Goal: Task Accomplishment & Management: Manage account settings

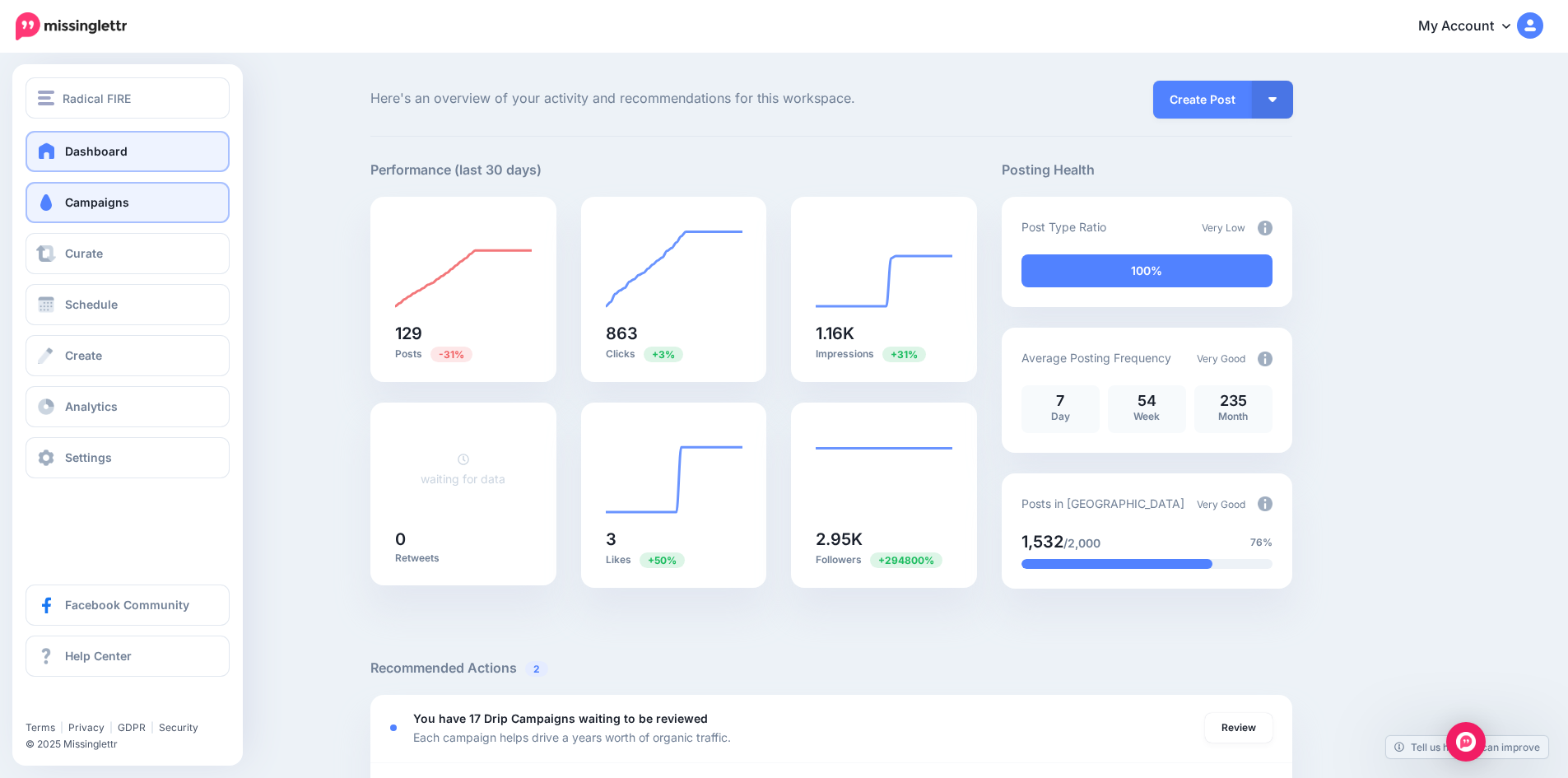
click at [91, 213] on link "Campaigns" at bounding box center [127, 203] width 204 height 41
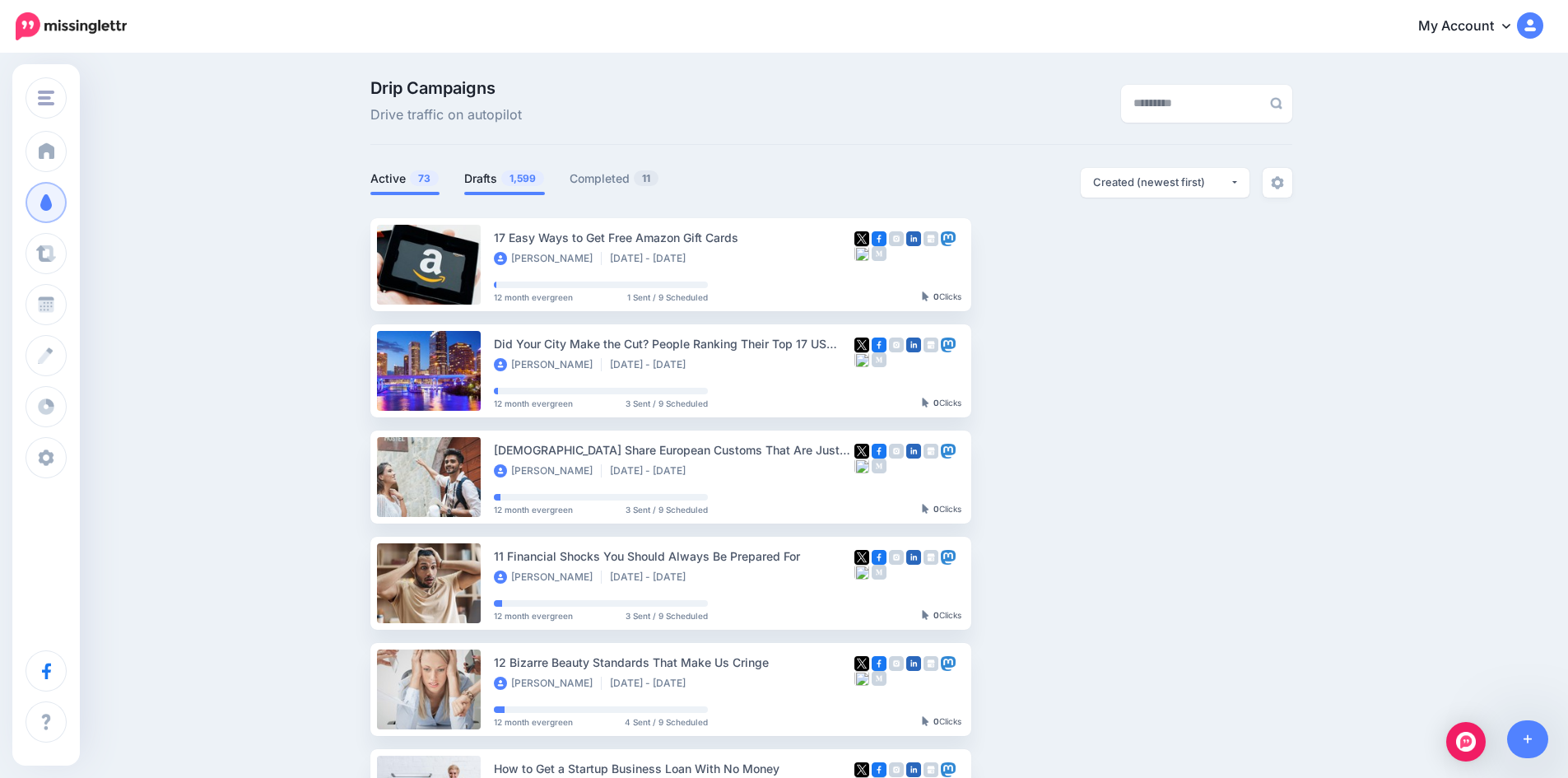
click at [508, 173] on span "1,599" at bounding box center [522, 178] width 42 height 16
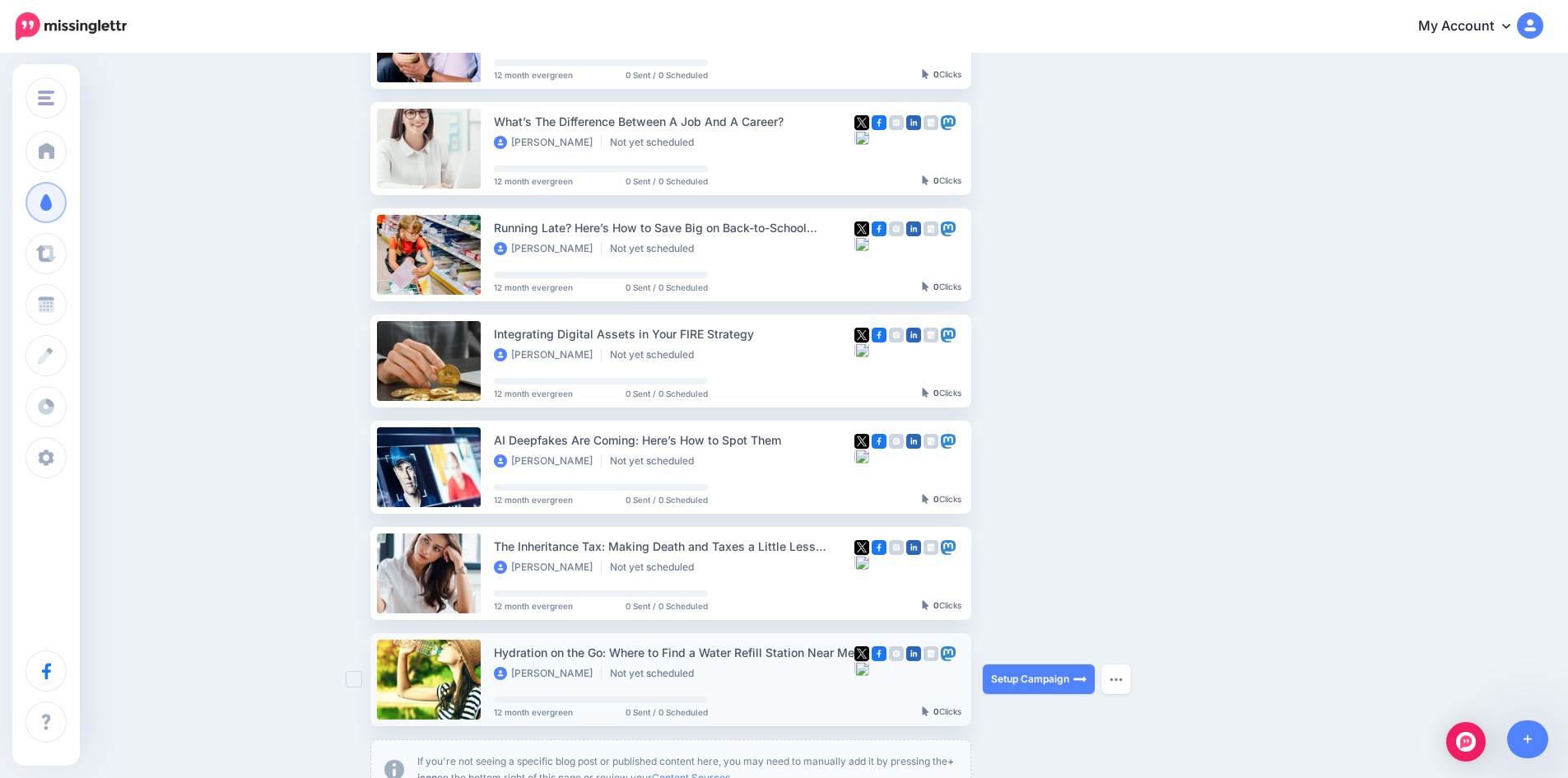
scroll to position [742, 0]
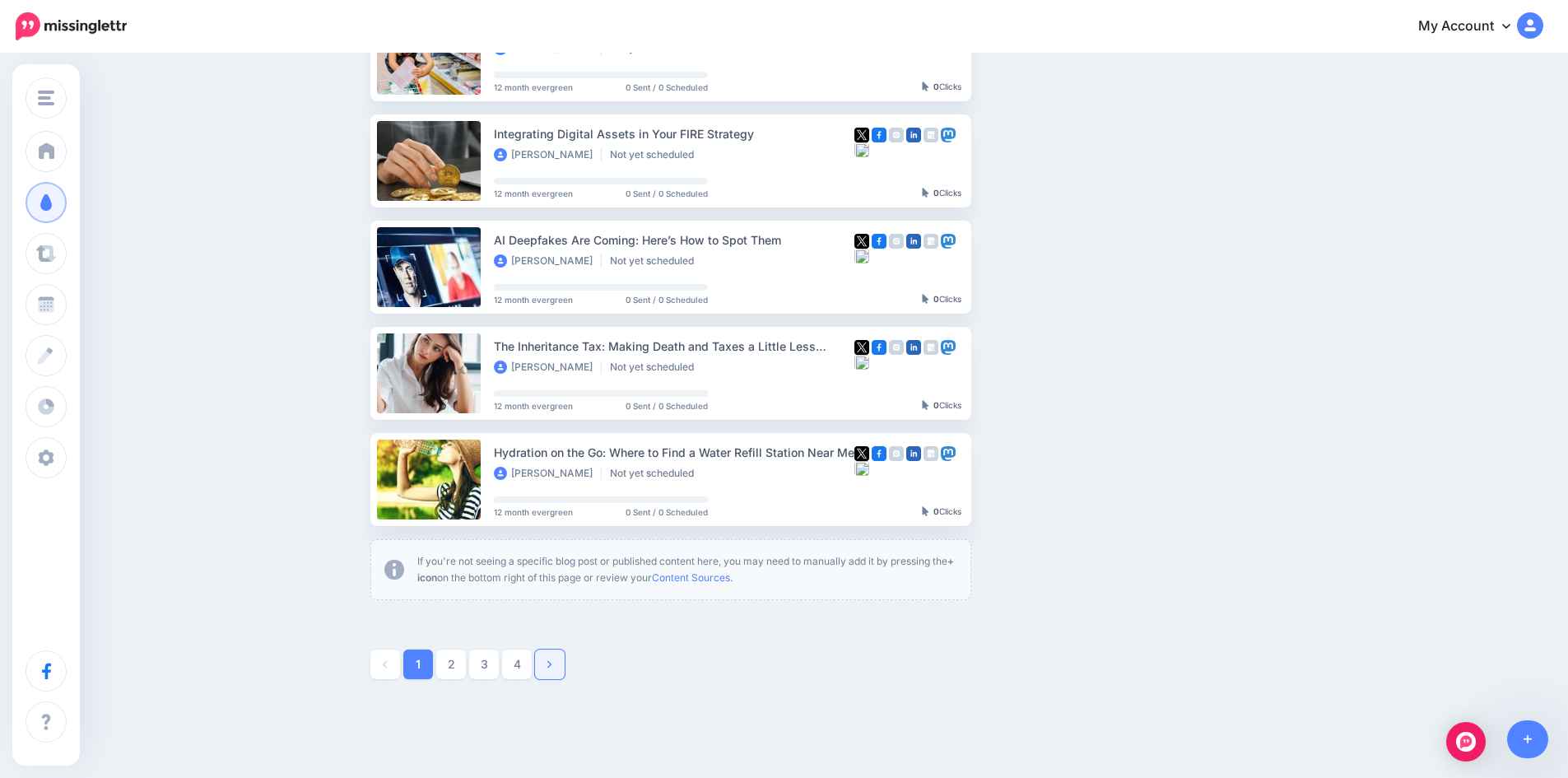
click at [547, 667] on link at bounding box center [550, 665] width 30 height 30
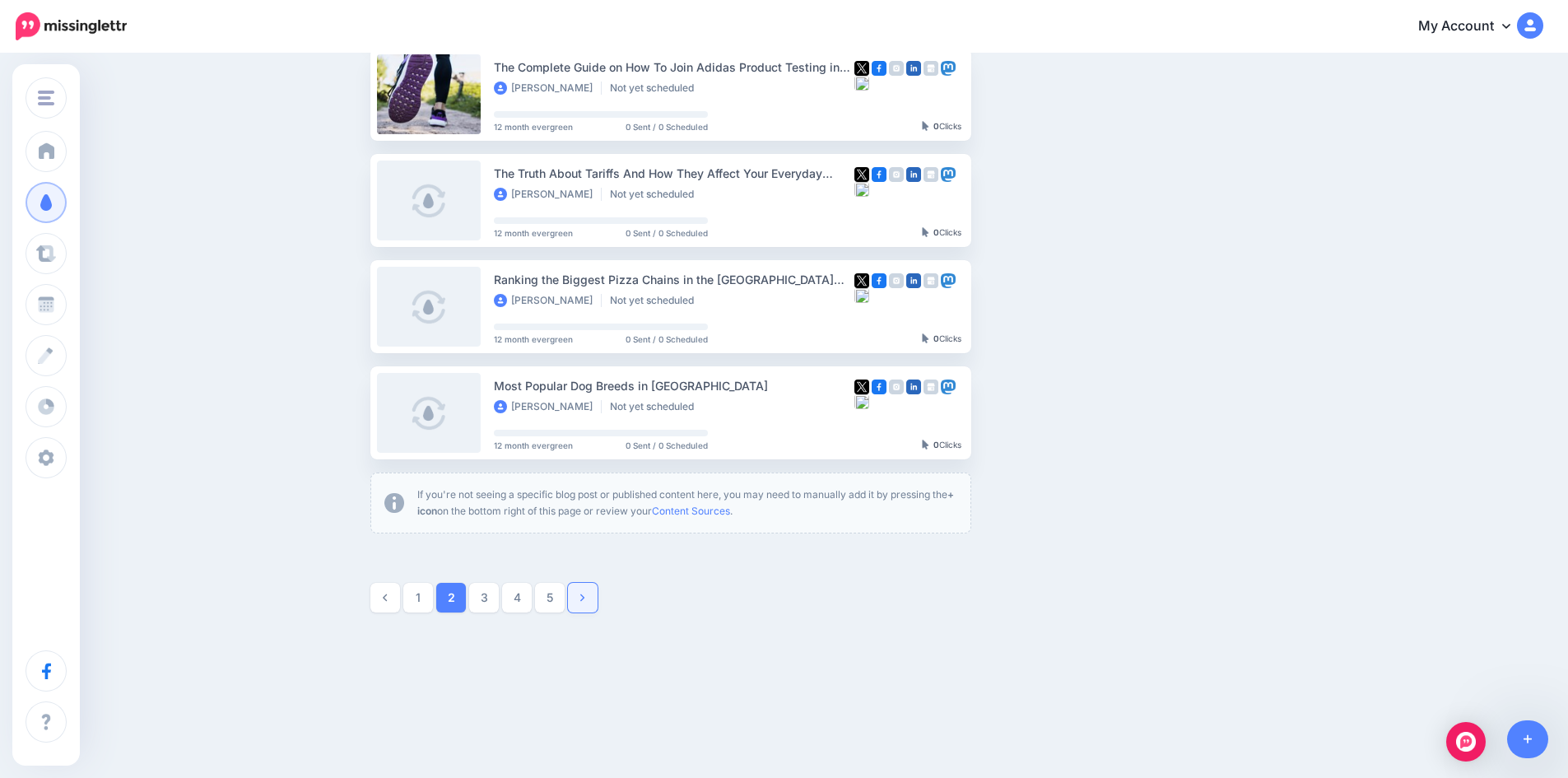
click at [585, 600] on link at bounding box center [583, 598] width 30 height 30
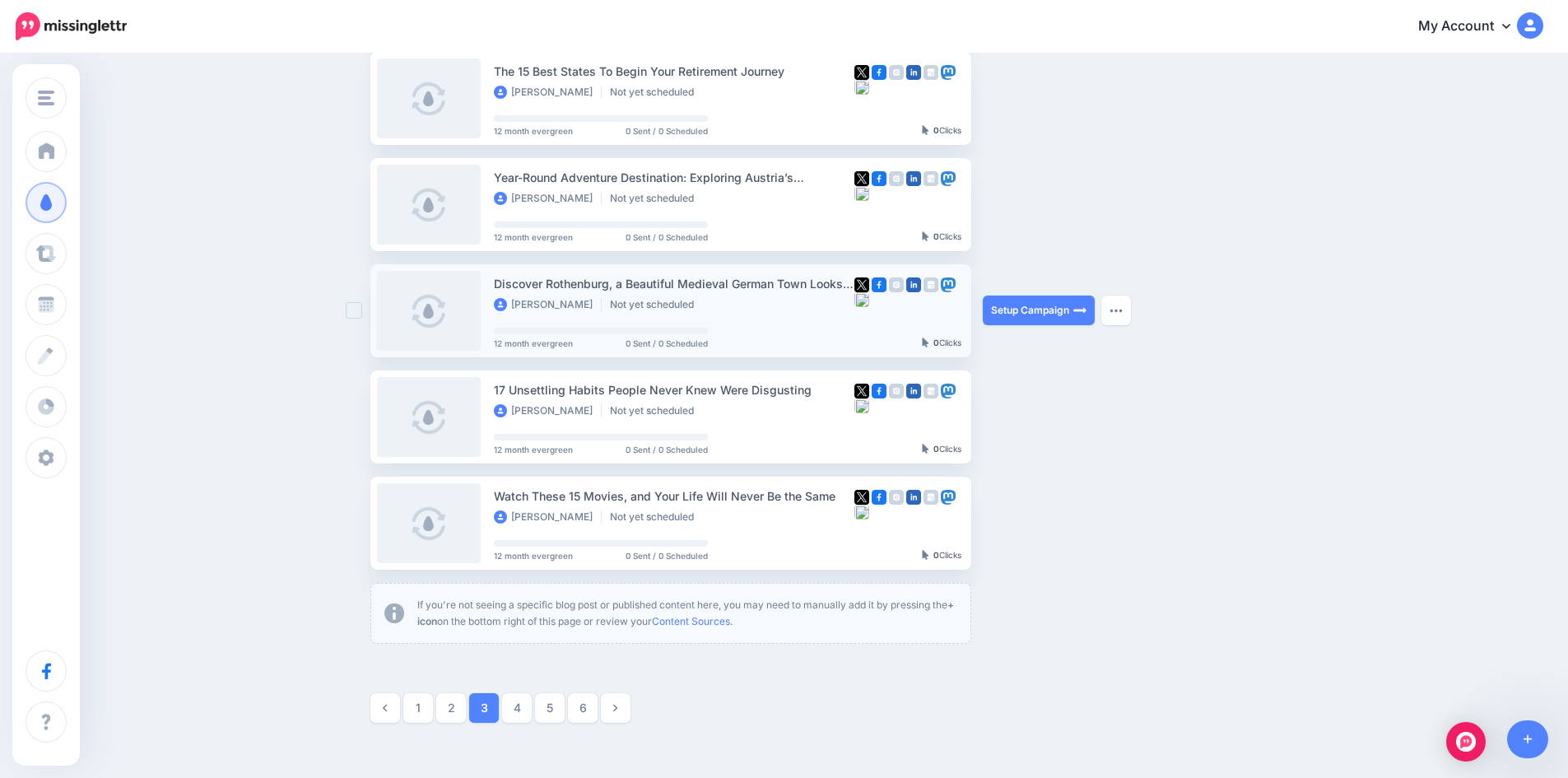
scroll to position [718, 0]
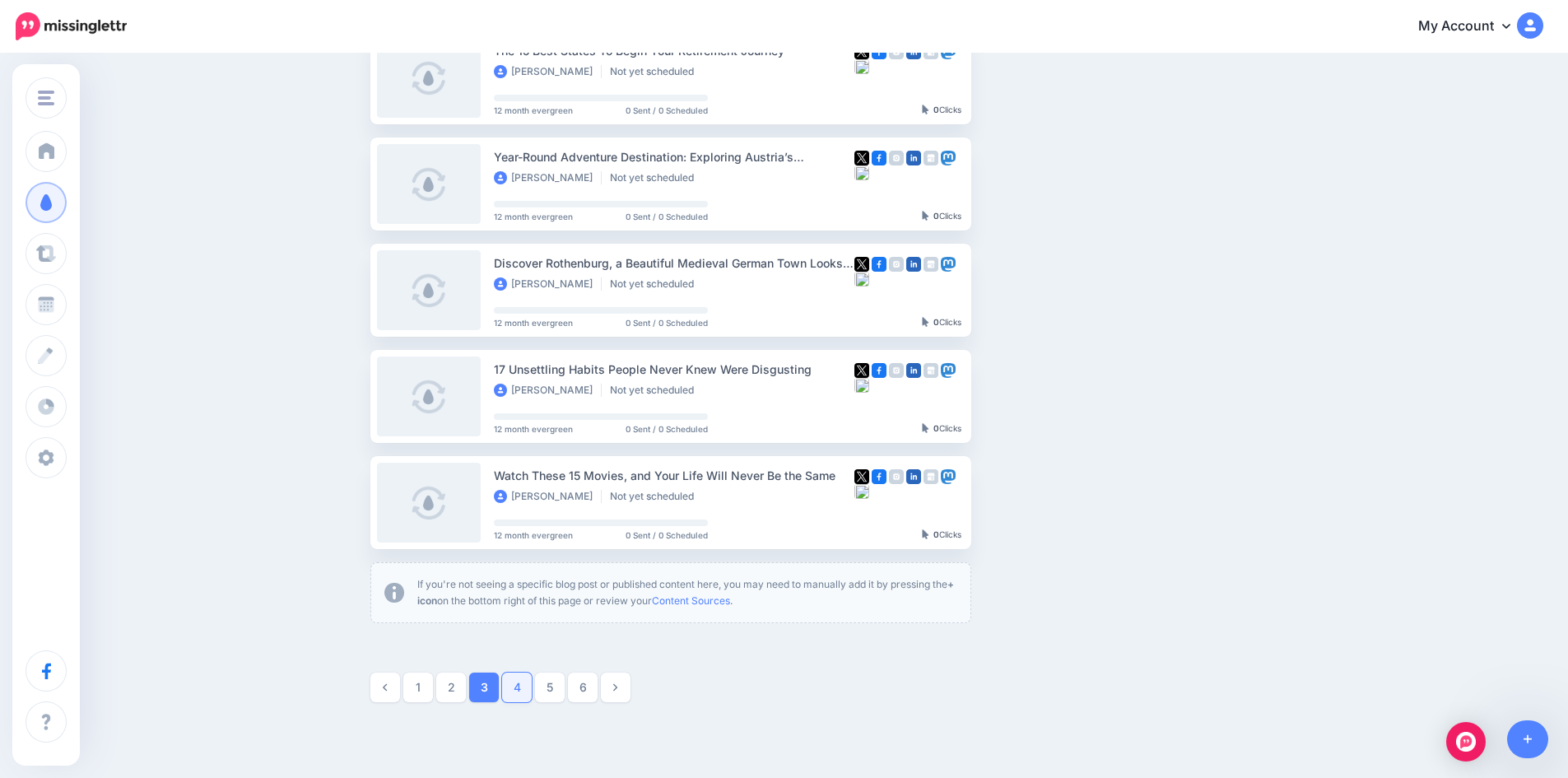
click at [521, 683] on link "4" at bounding box center [517, 687] width 30 height 30
click at [546, 685] on link "5" at bounding box center [550, 687] width 30 height 30
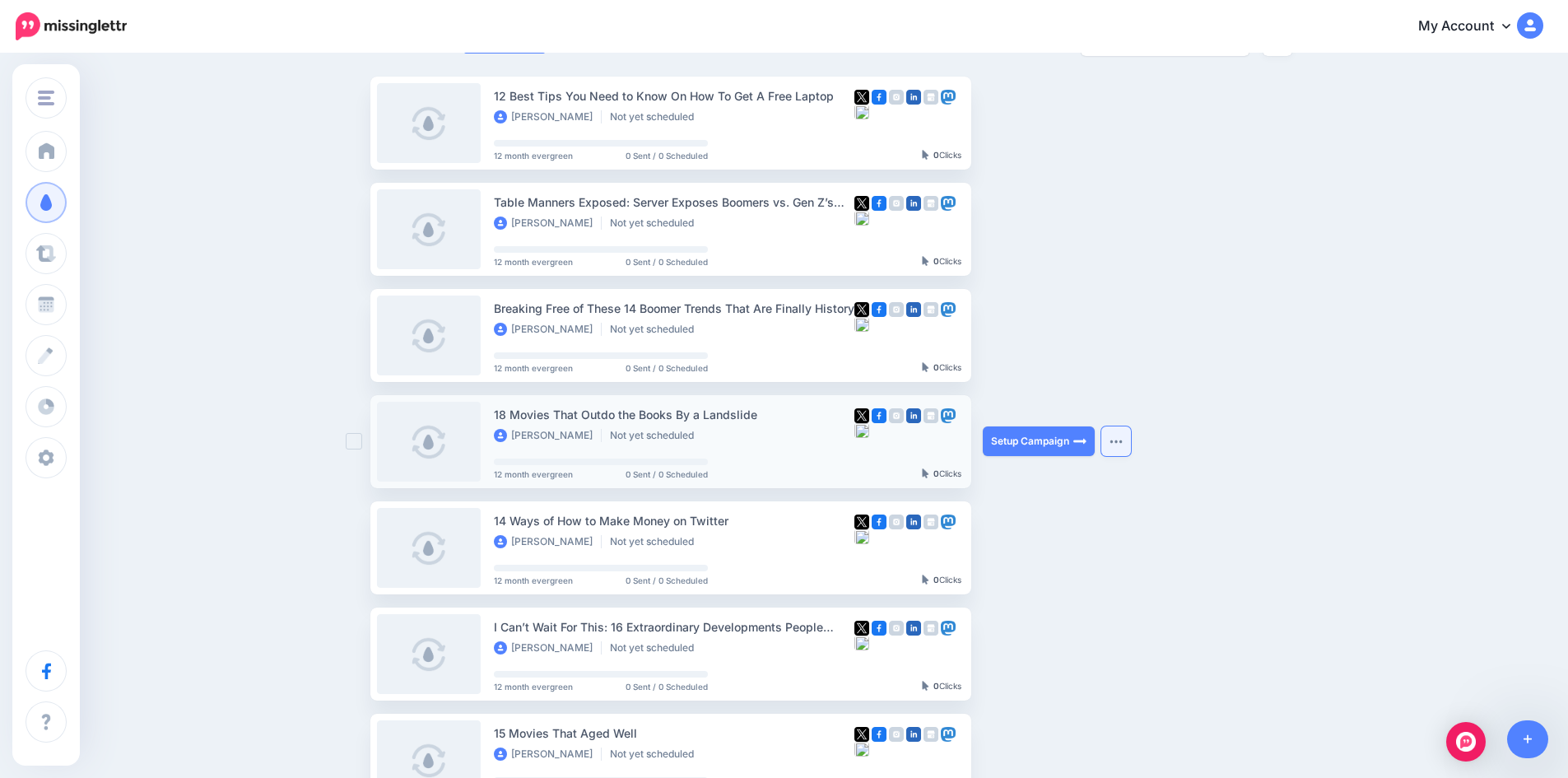
click at [1117, 436] on button "button" at bounding box center [1116, 441] width 30 height 30
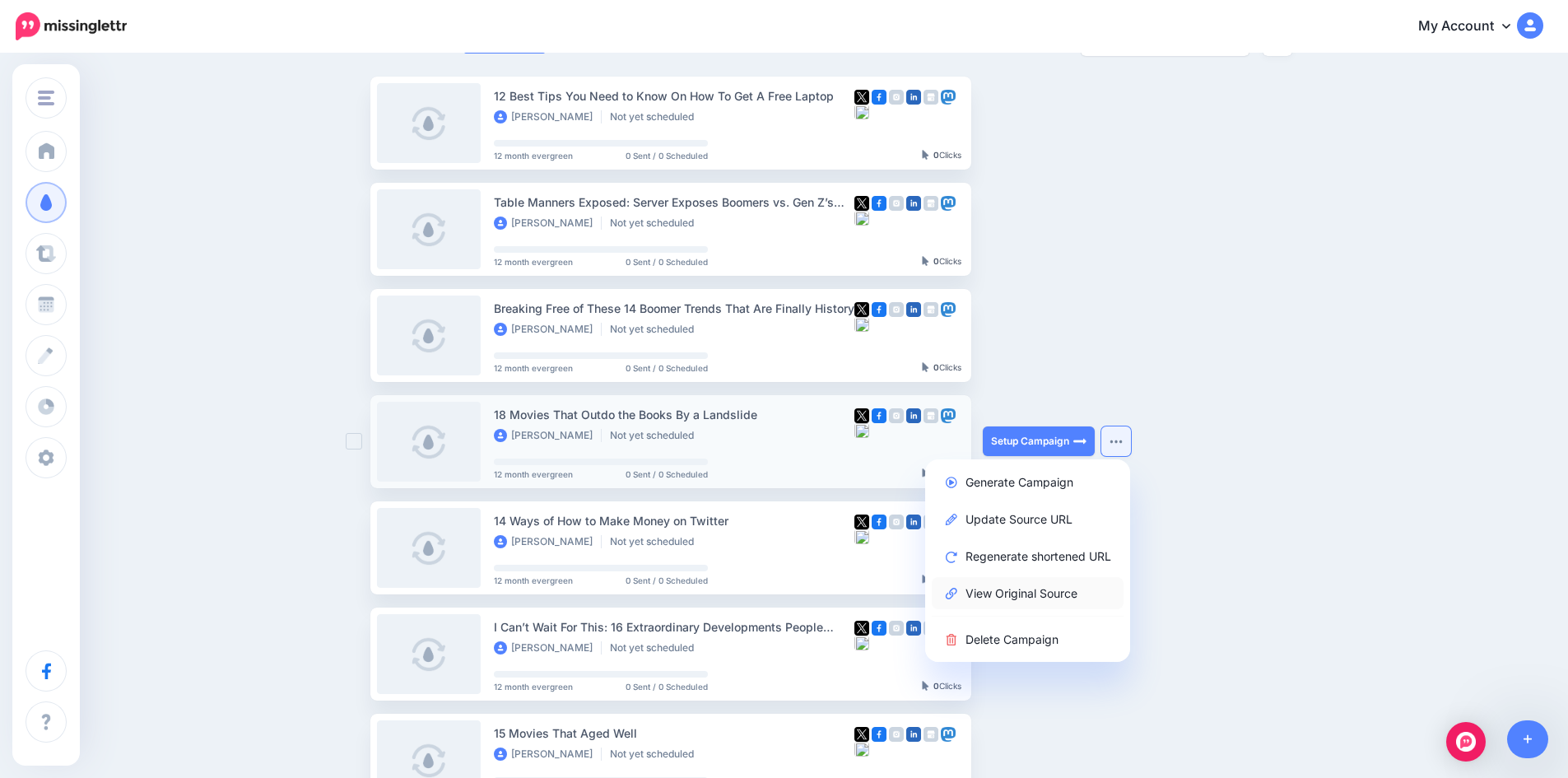
click at [1039, 602] on link "View Original Source" at bounding box center [1028, 593] width 192 height 32
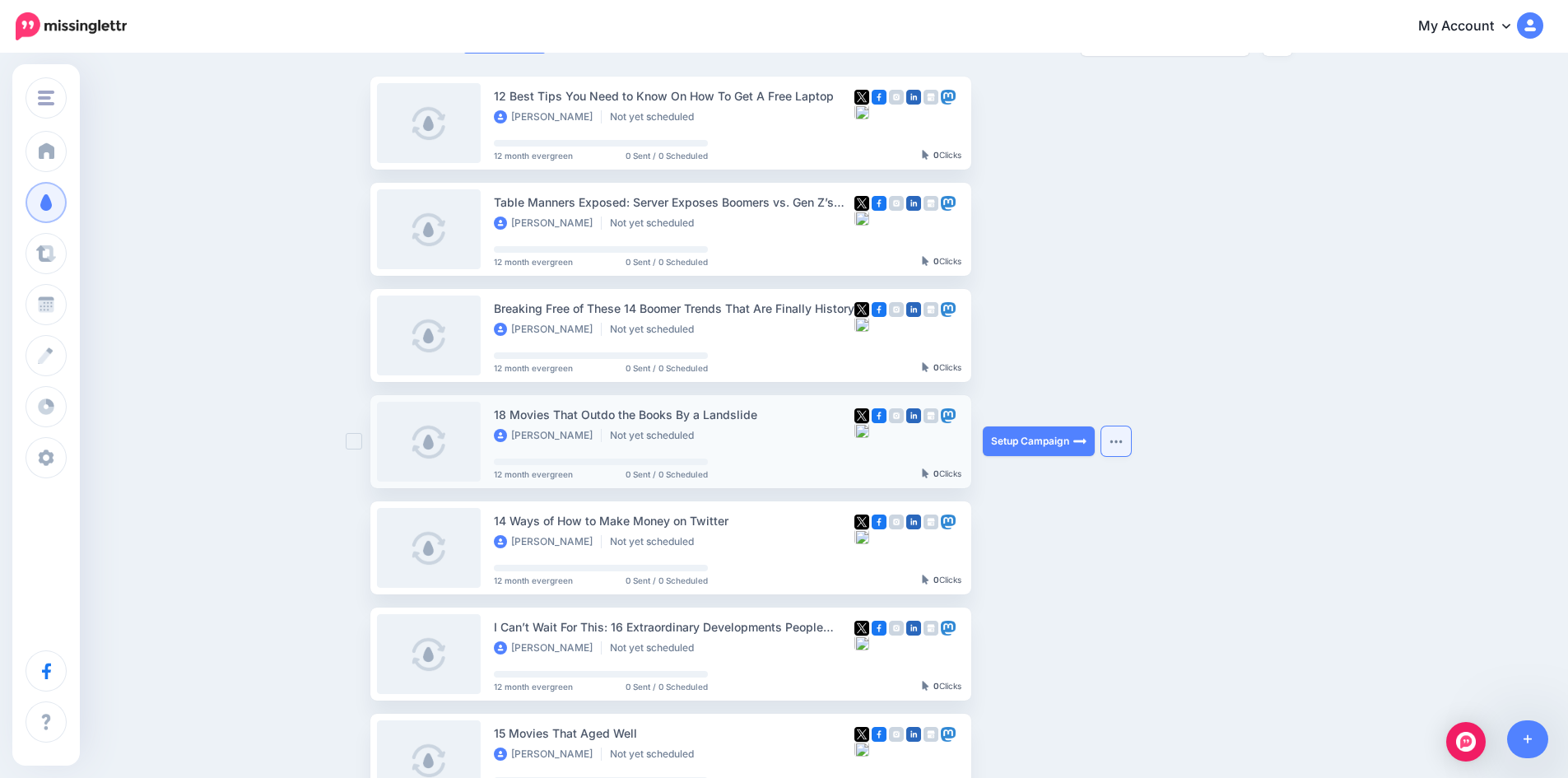
click at [1120, 442] on img "button" at bounding box center [1115, 441] width 13 height 5
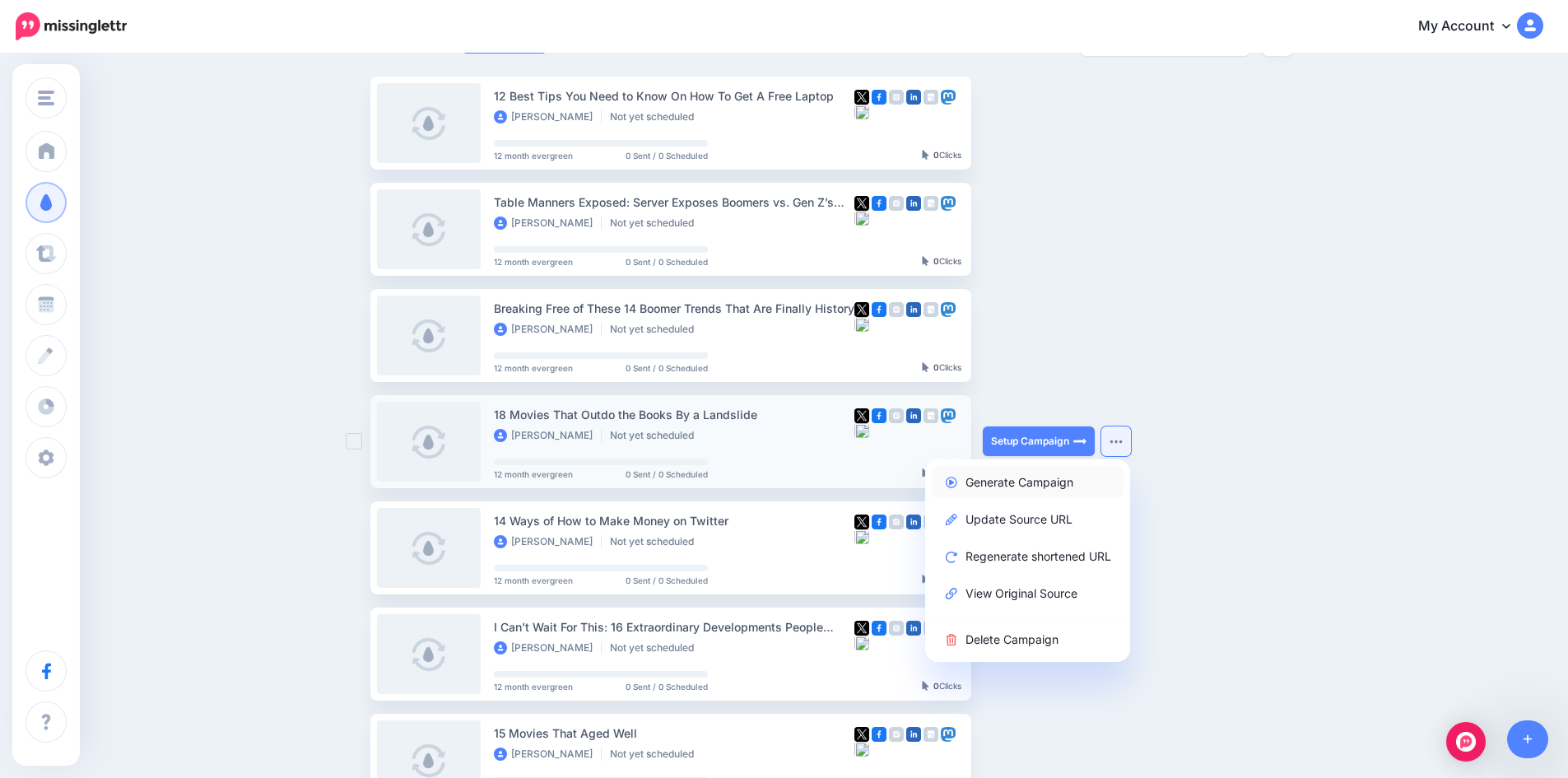
click at [1065, 483] on link "Generate Campaign" at bounding box center [1028, 482] width 192 height 32
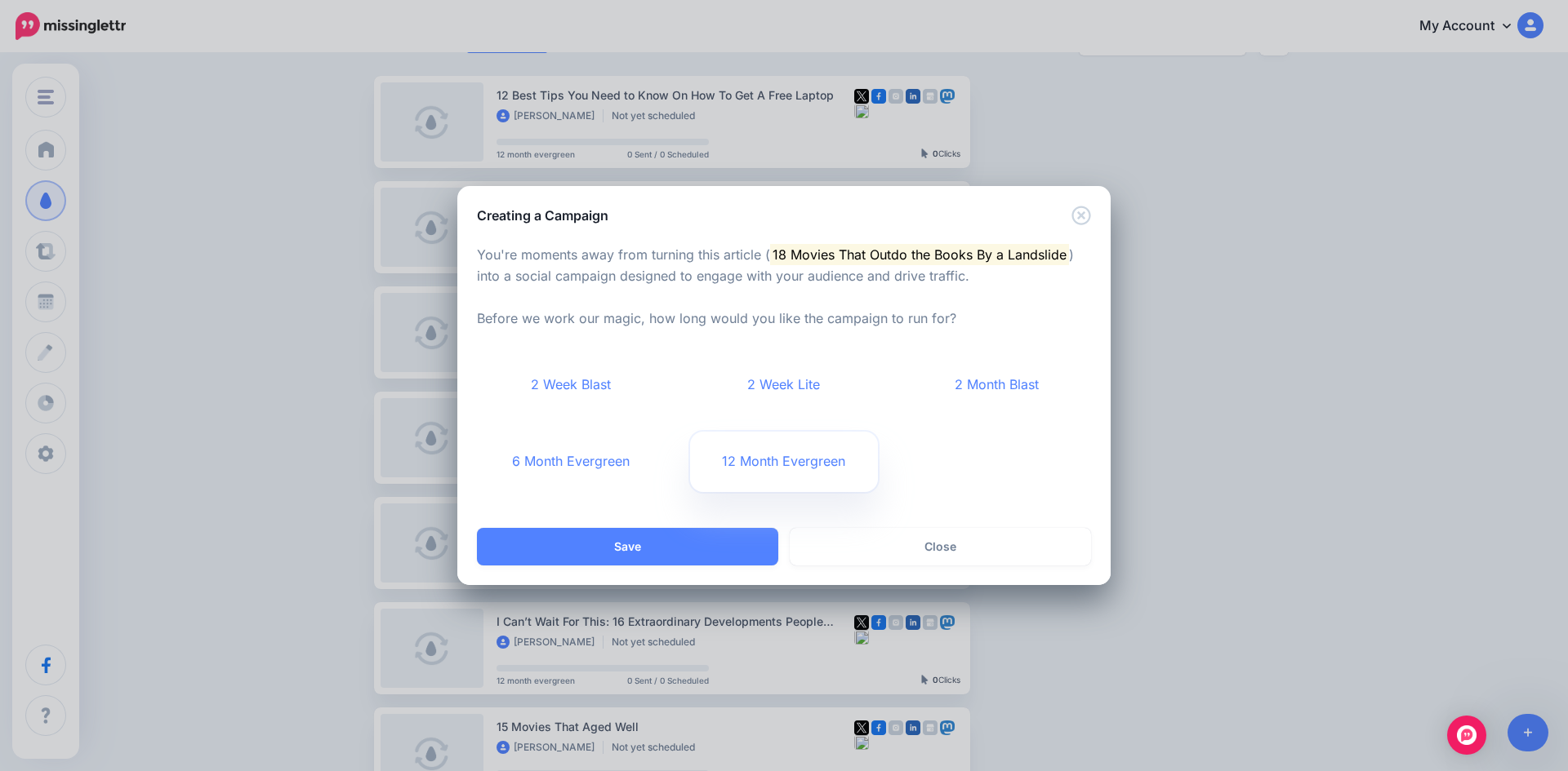
click at [762, 472] on link "12 Month Evergreen" at bounding box center [784, 462] width 188 height 61
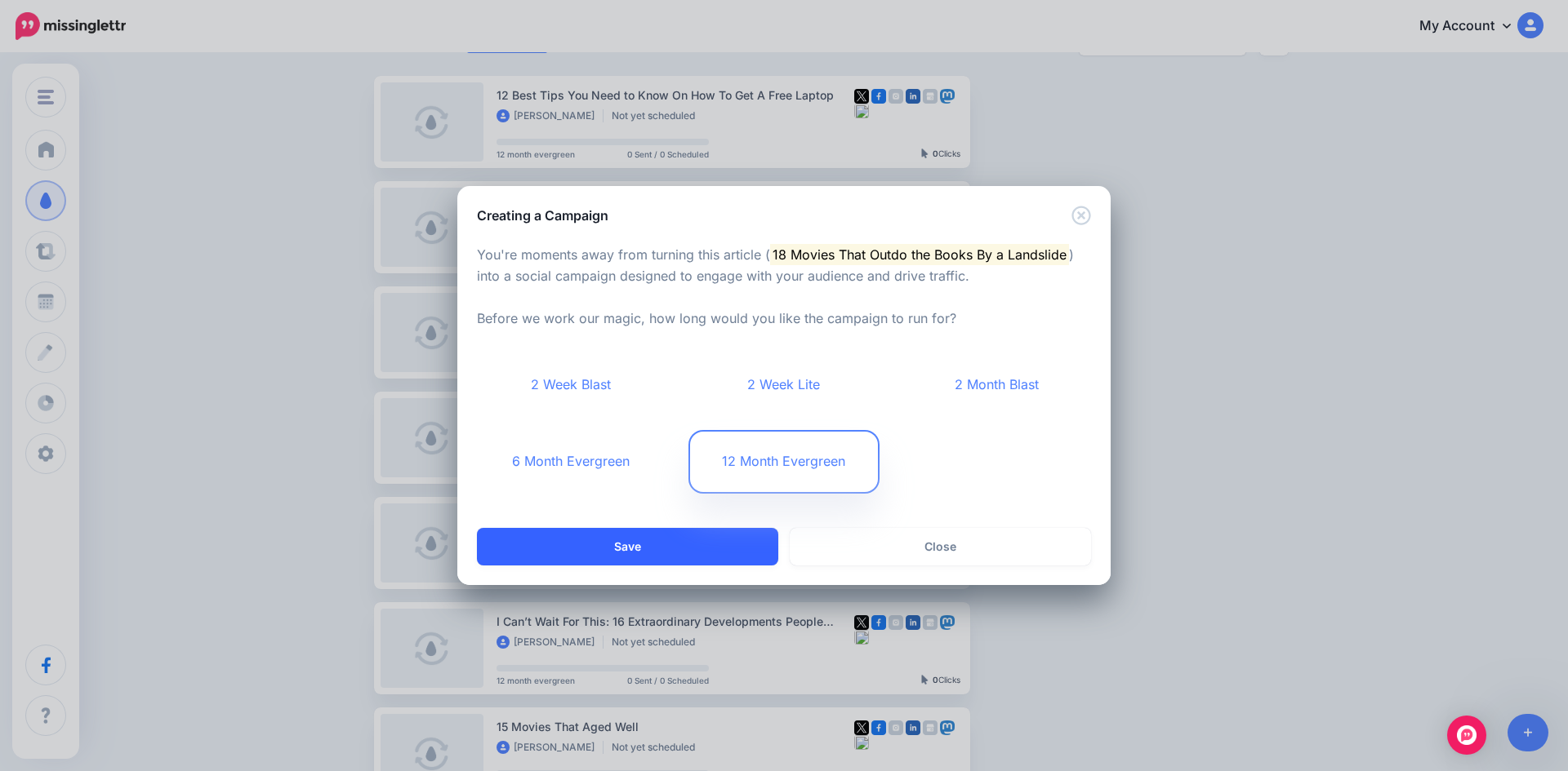
click at [674, 546] on button "Save" at bounding box center [627, 547] width 302 height 37
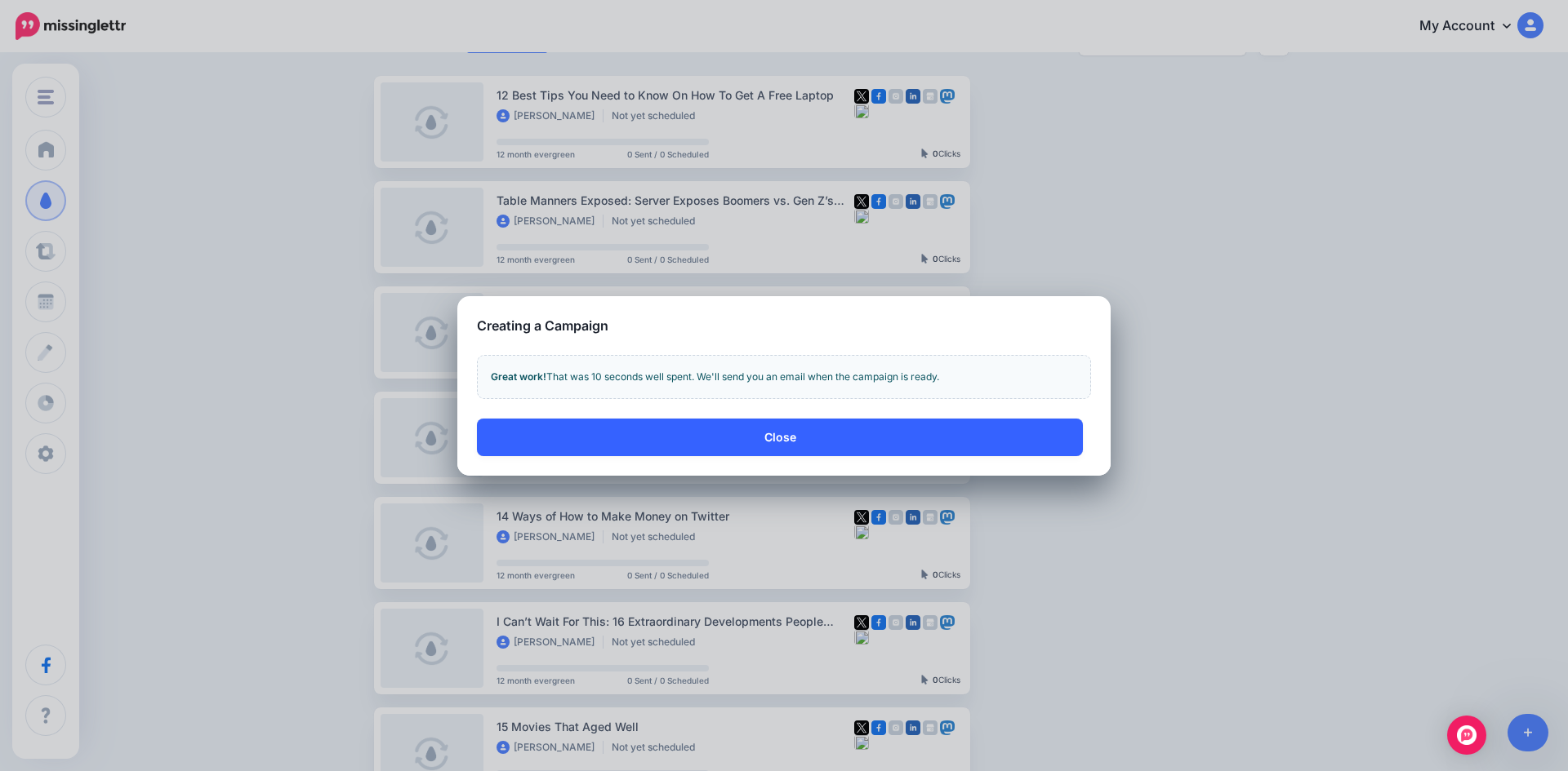
click at [750, 443] on button "Close" at bounding box center [779, 437] width 606 height 37
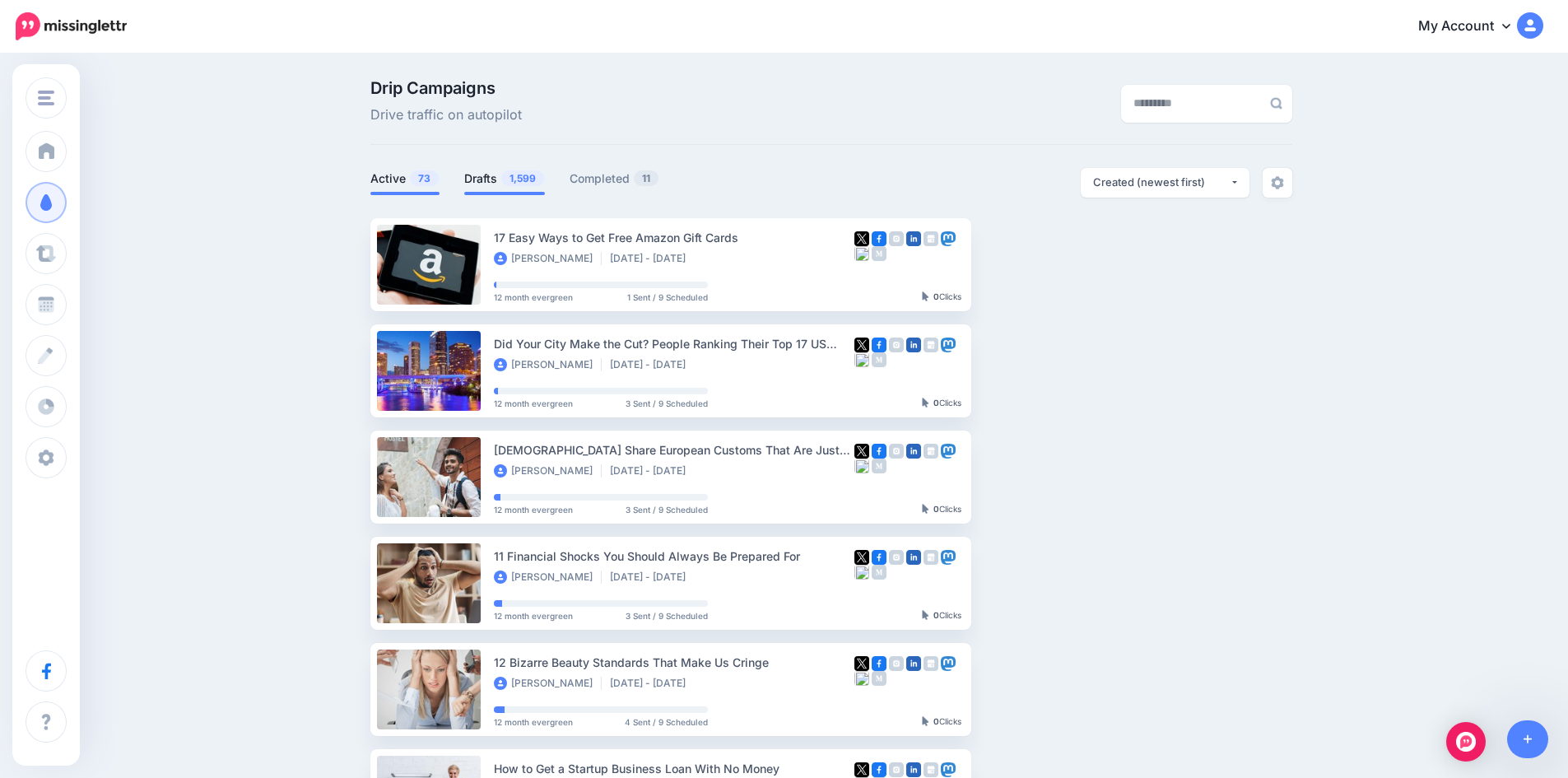
click at [487, 176] on link "Drafts 1,599" at bounding box center [505, 178] width 81 height 20
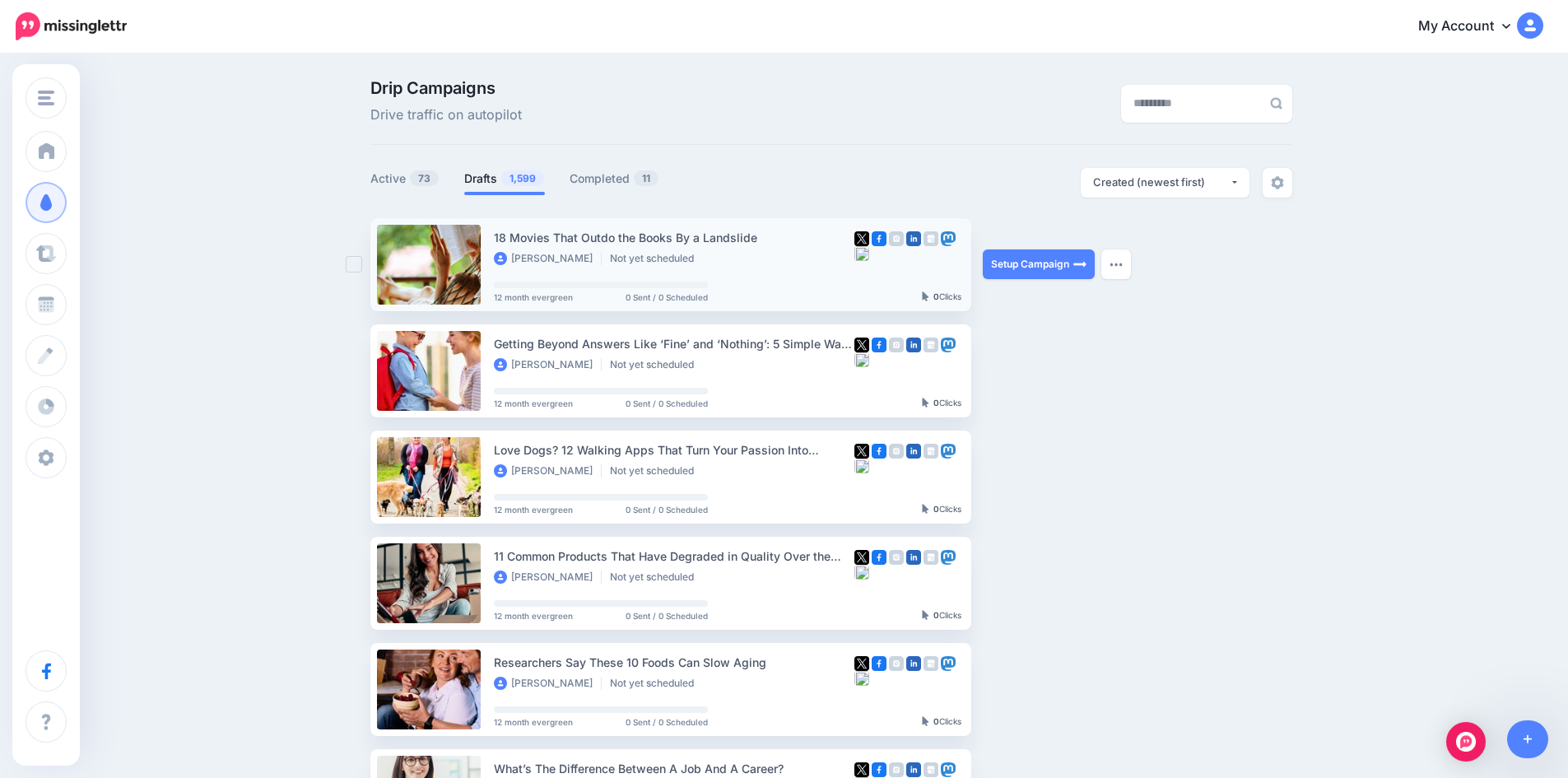
drag, startPoint x: 498, startPoint y: 235, endPoint x: 765, endPoint y: 235, distance: 267.0
click at [765, 233] on li "18 Movies That Outdo the Books By a Landslide Marjolein Dilven Not yet schedule…" at bounding box center [670, 265] width 601 height 94
copy div "18 Movies That Outdo the Books By a Landslide"
click at [1022, 270] on link "Setup Campaign" at bounding box center [1039, 264] width 112 height 30
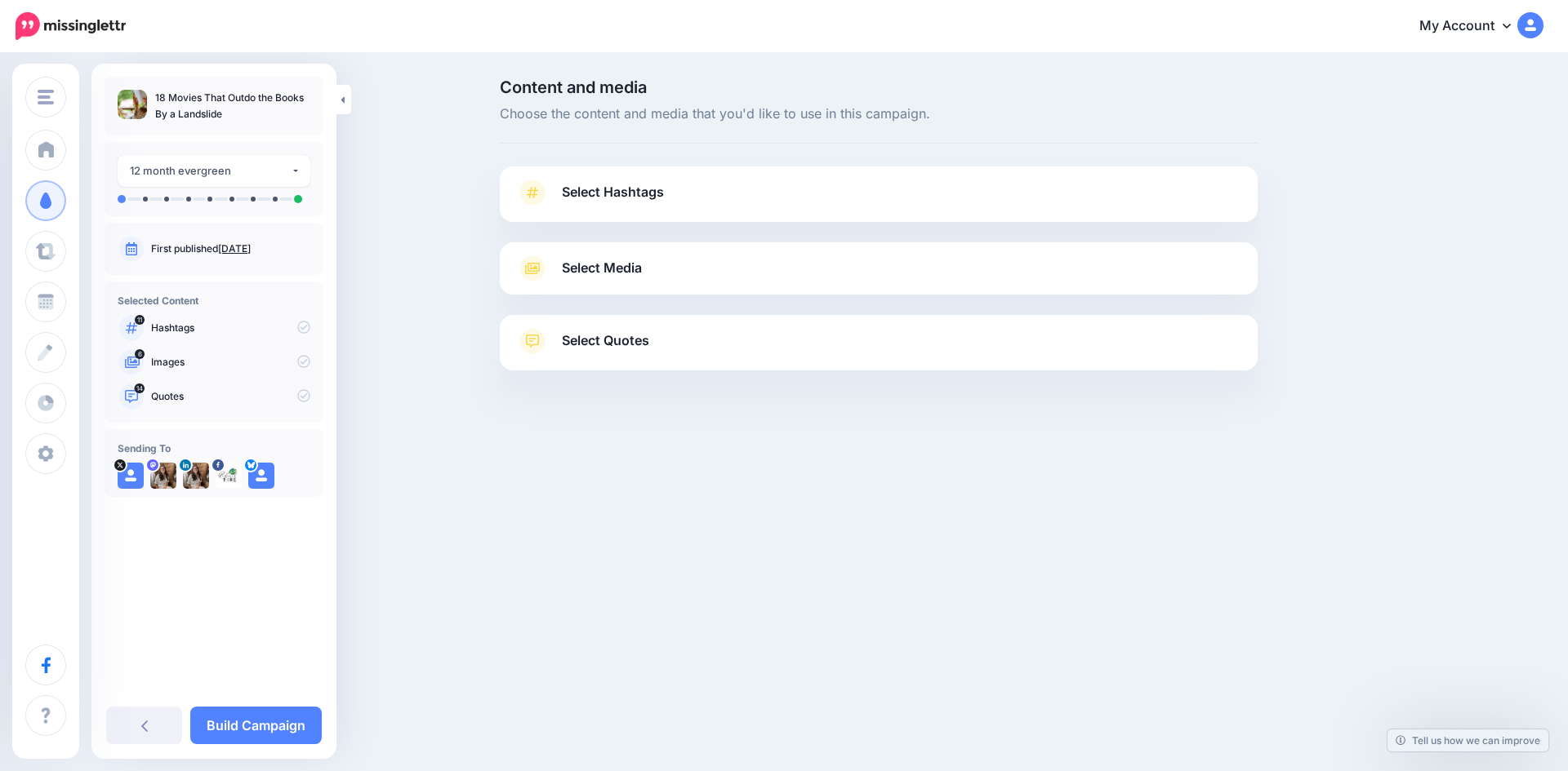
click at [642, 192] on span "Select Hashtags" at bounding box center [612, 192] width 103 height 22
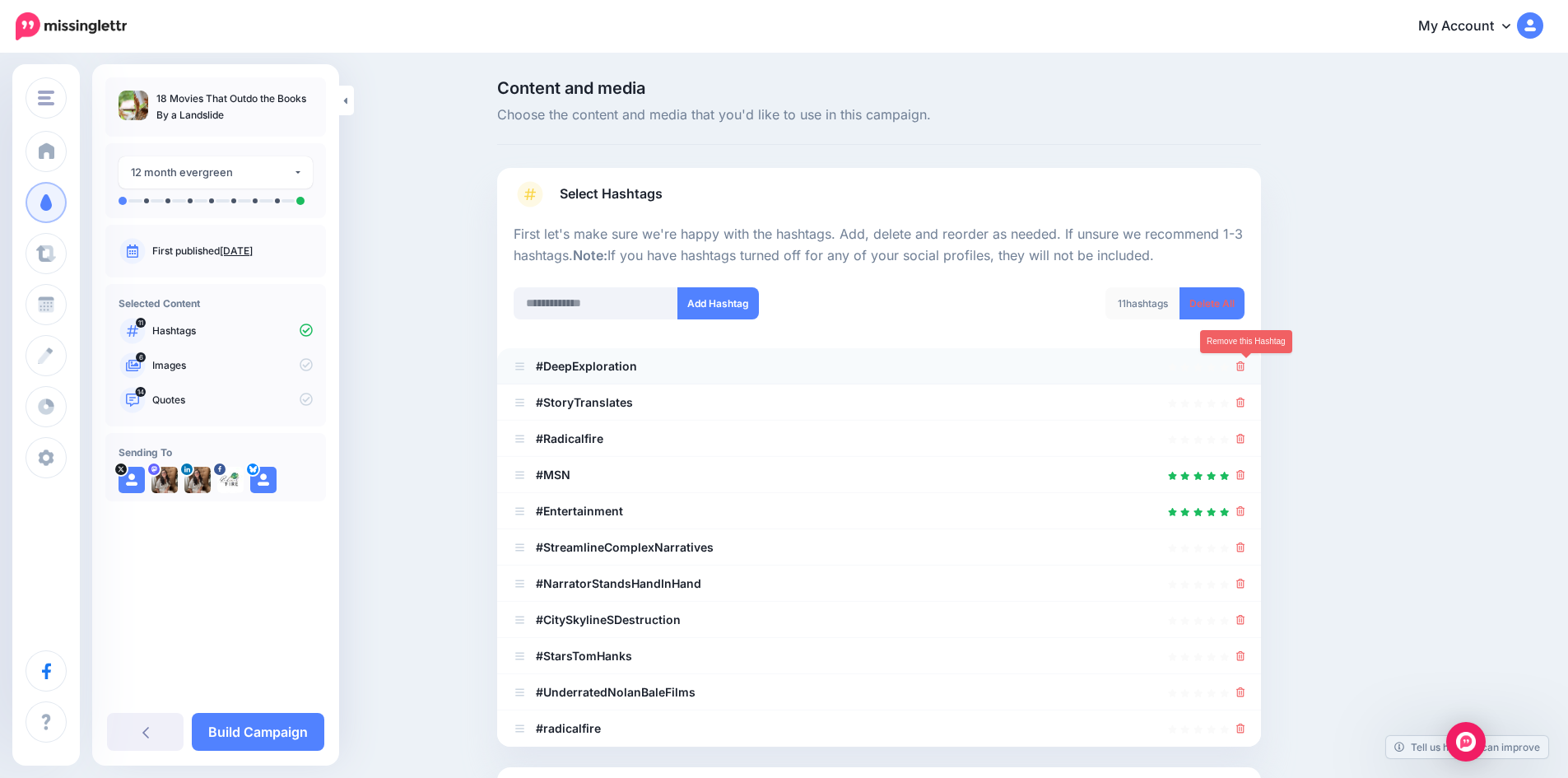
click at [1245, 367] on icon at bounding box center [1240, 366] width 9 height 10
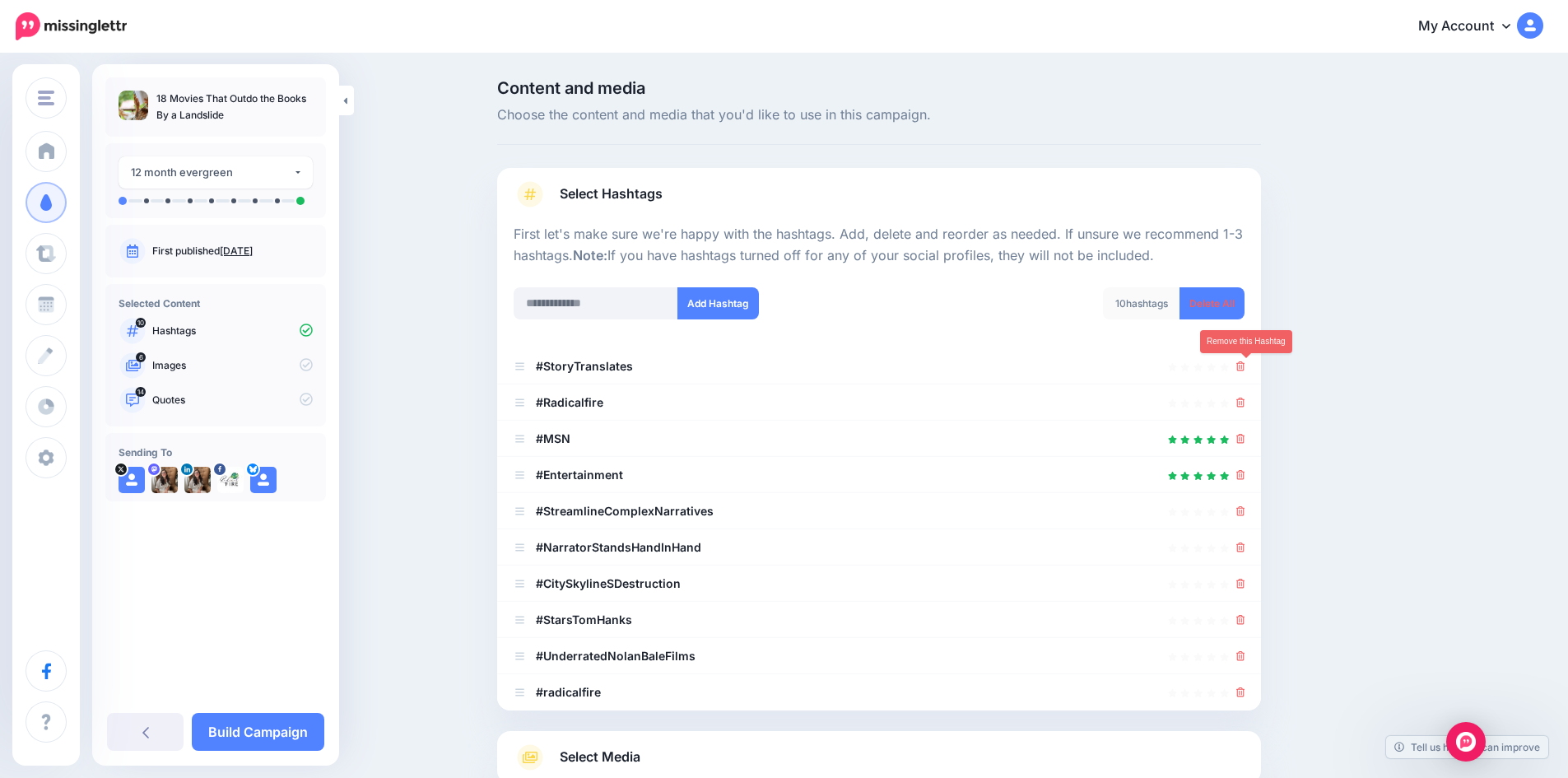
click at [1245, 367] on icon at bounding box center [1240, 366] width 9 height 10
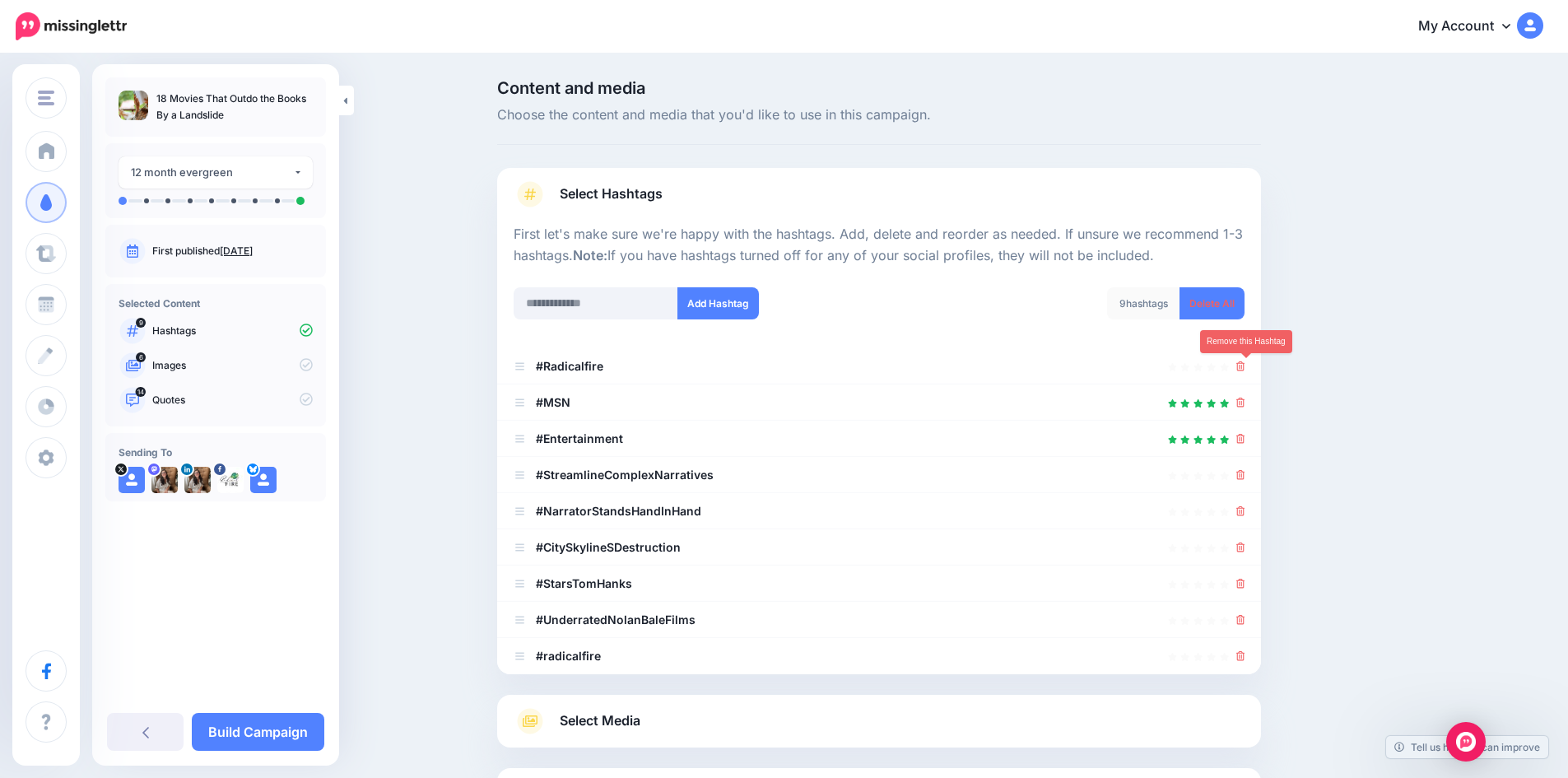
click at [1245, 367] on icon at bounding box center [1240, 366] width 9 height 10
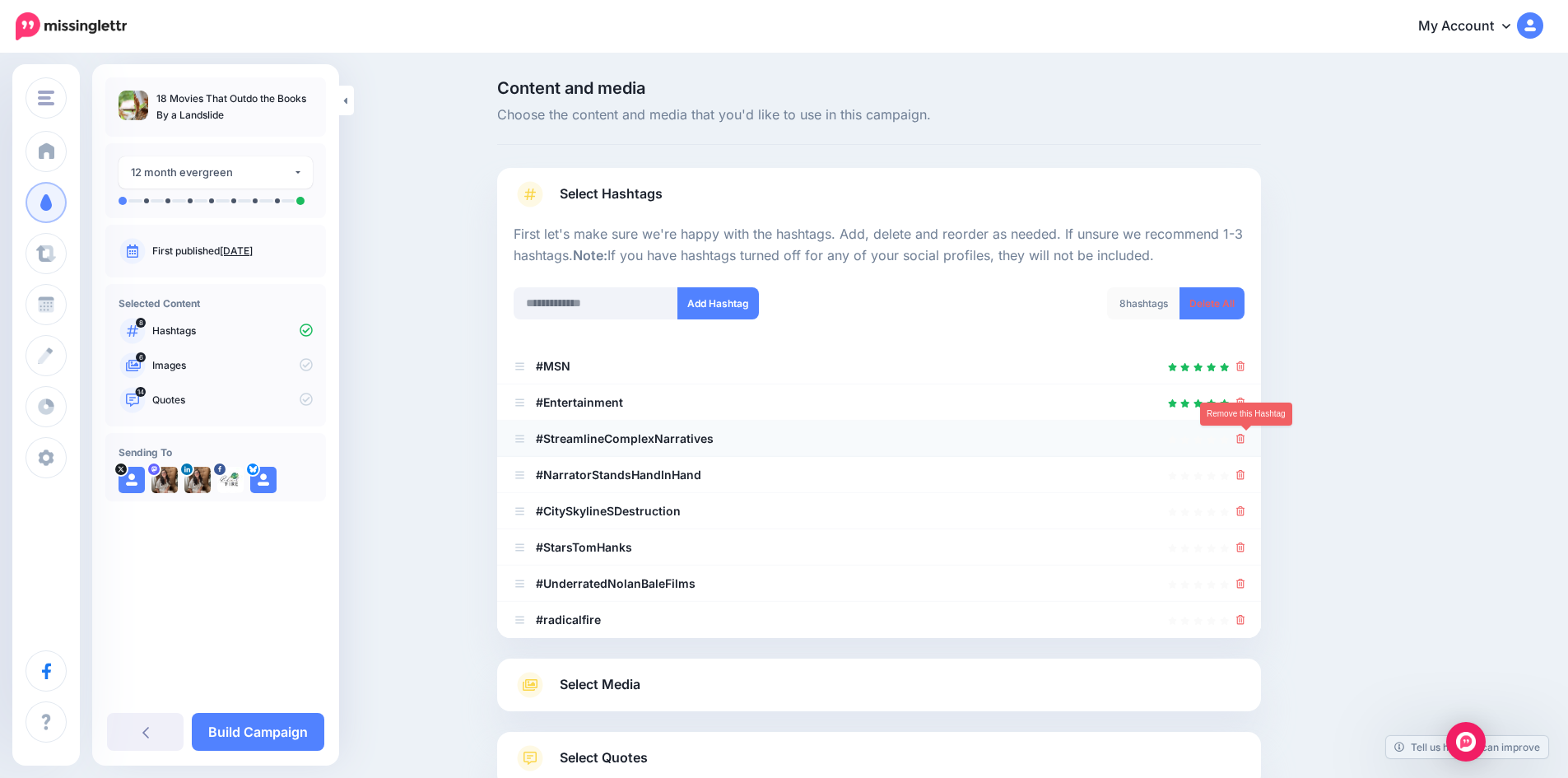
click at [1245, 435] on icon at bounding box center [1240, 439] width 9 height 10
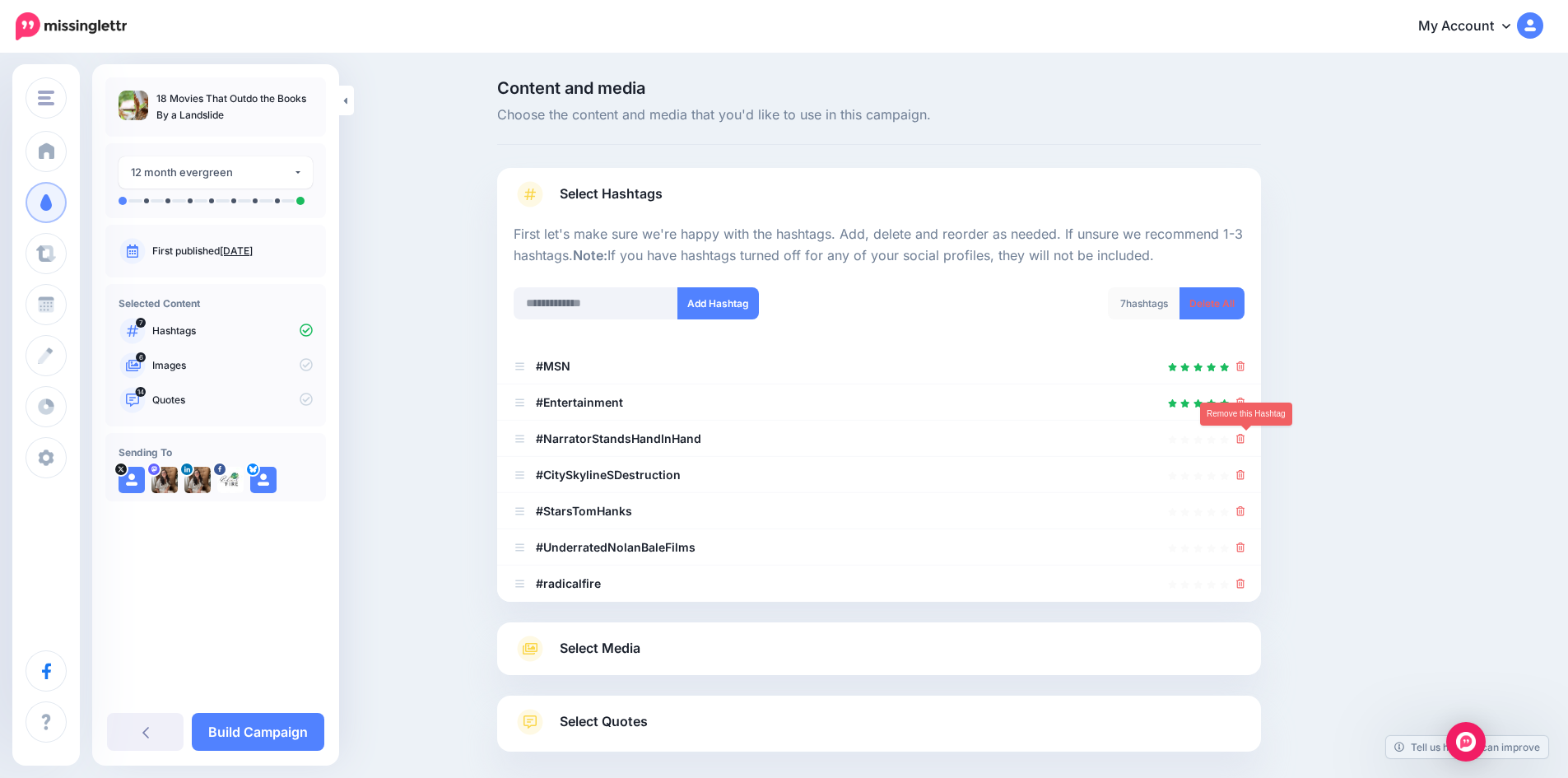
click at [1245, 435] on icon at bounding box center [1240, 439] width 9 height 10
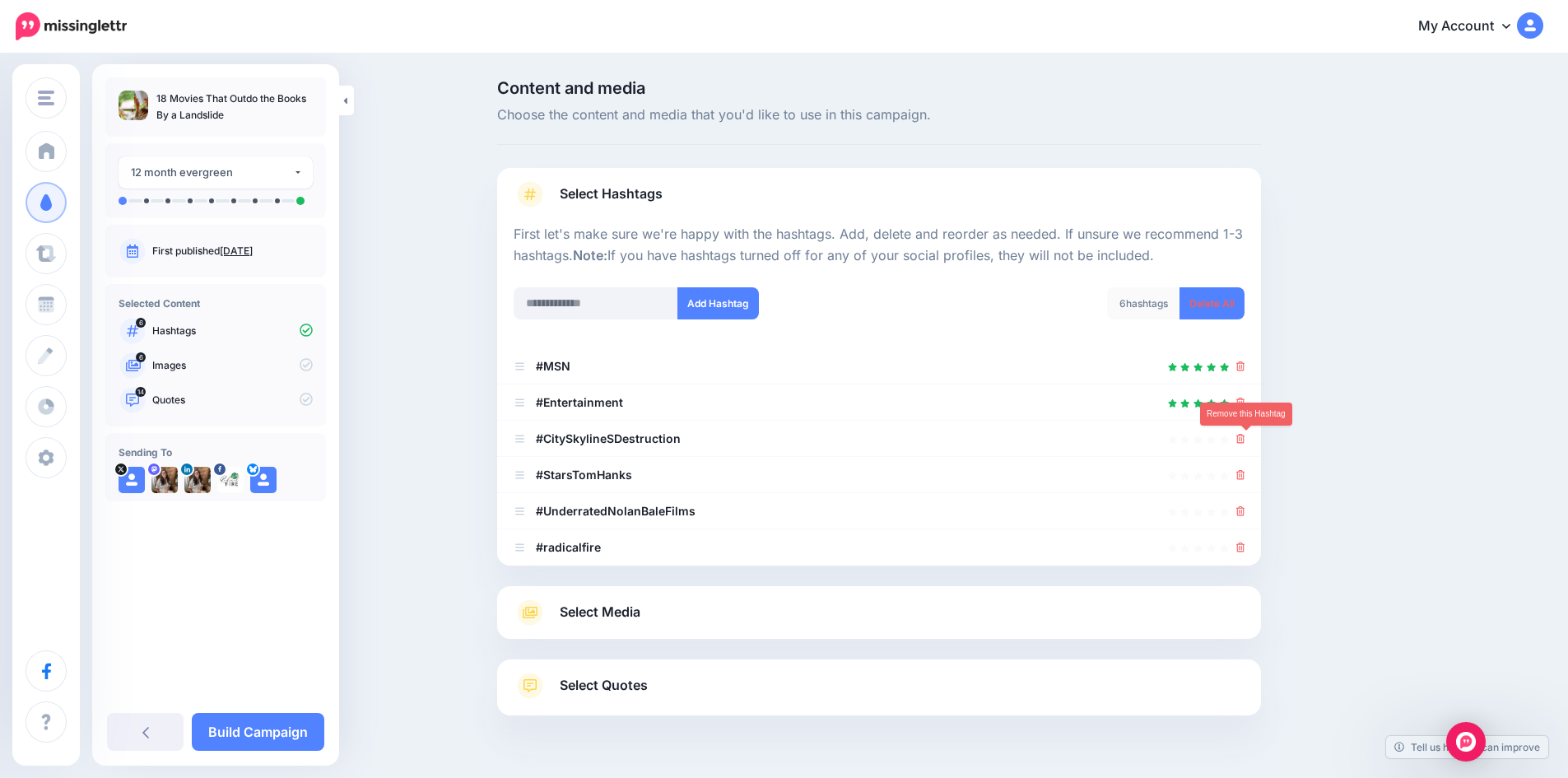
click at [1245, 435] on icon at bounding box center [1240, 439] width 9 height 10
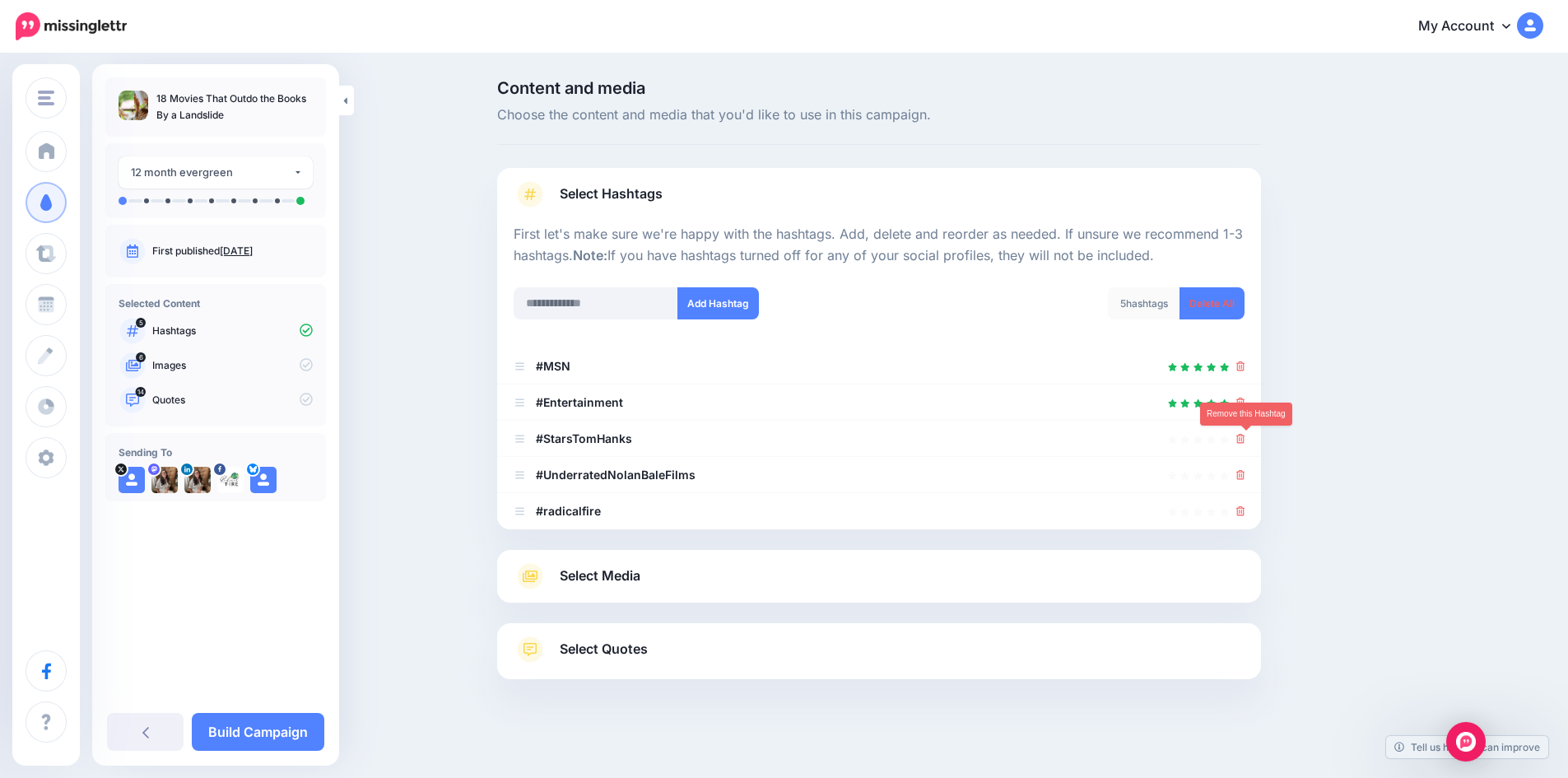
click at [1245, 435] on icon at bounding box center [1240, 439] width 9 height 10
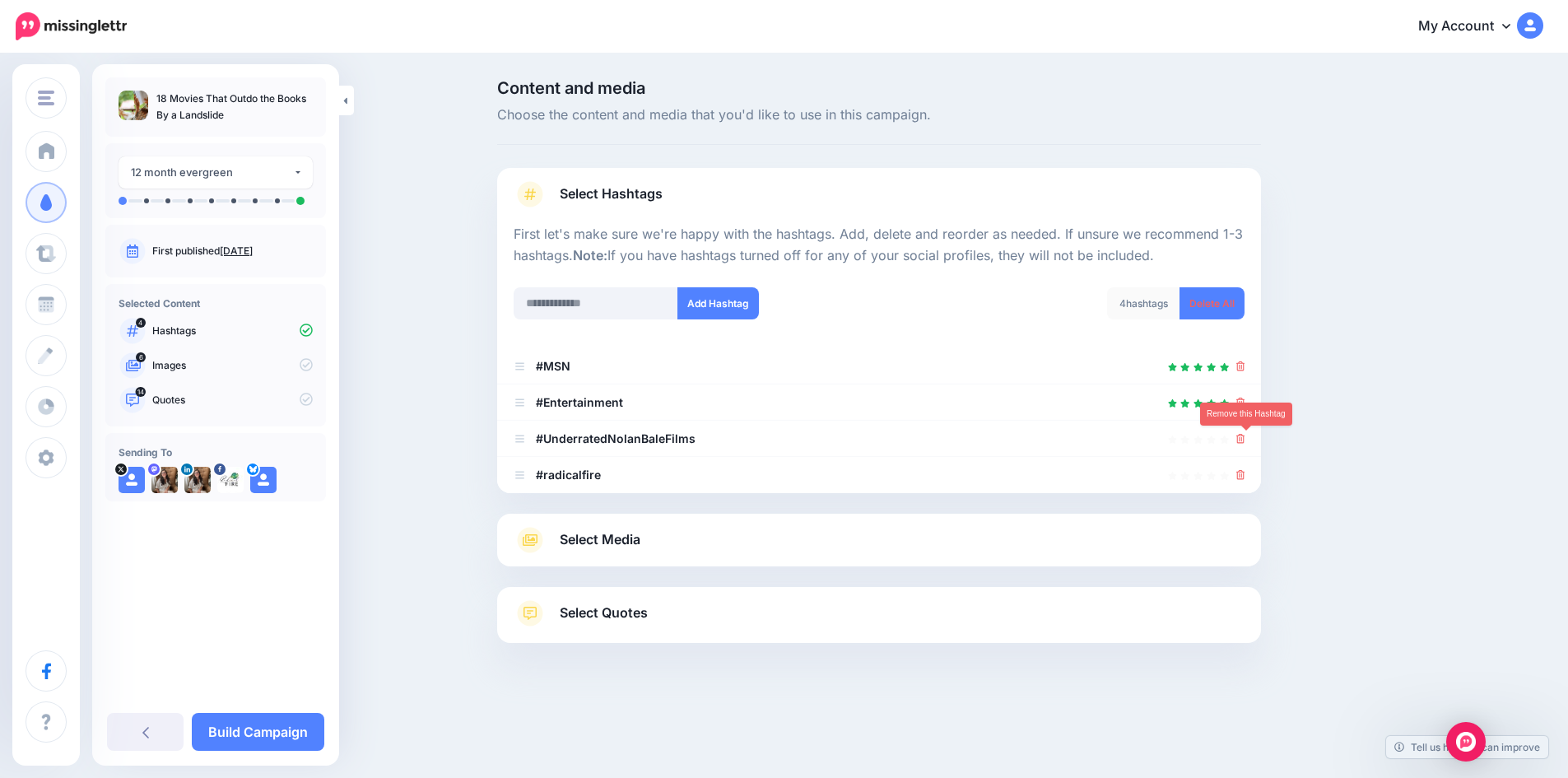
click at [1245, 435] on icon at bounding box center [1240, 439] width 9 height 10
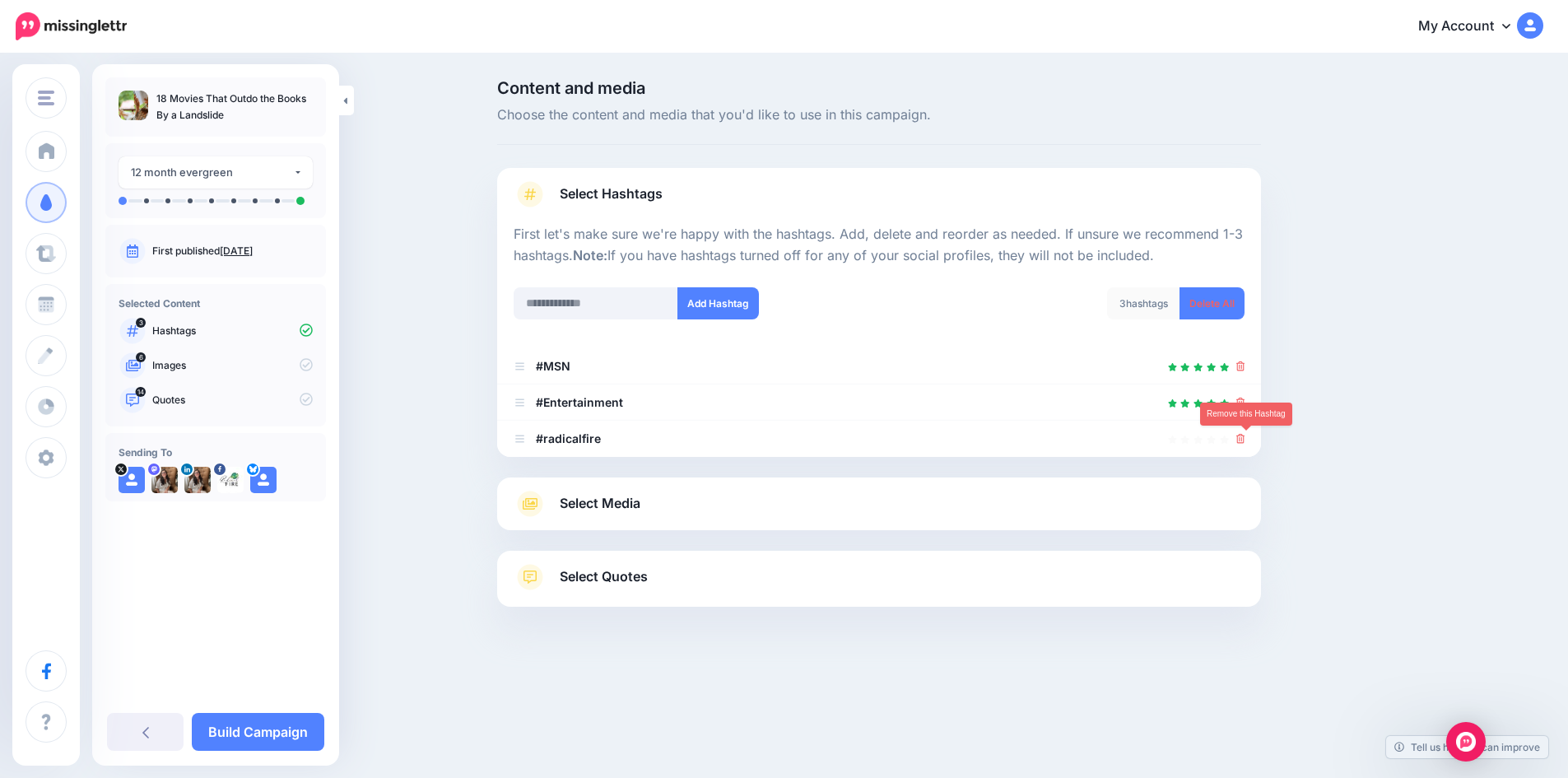
click at [1245, 435] on icon at bounding box center [1240, 439] width 9 height 10
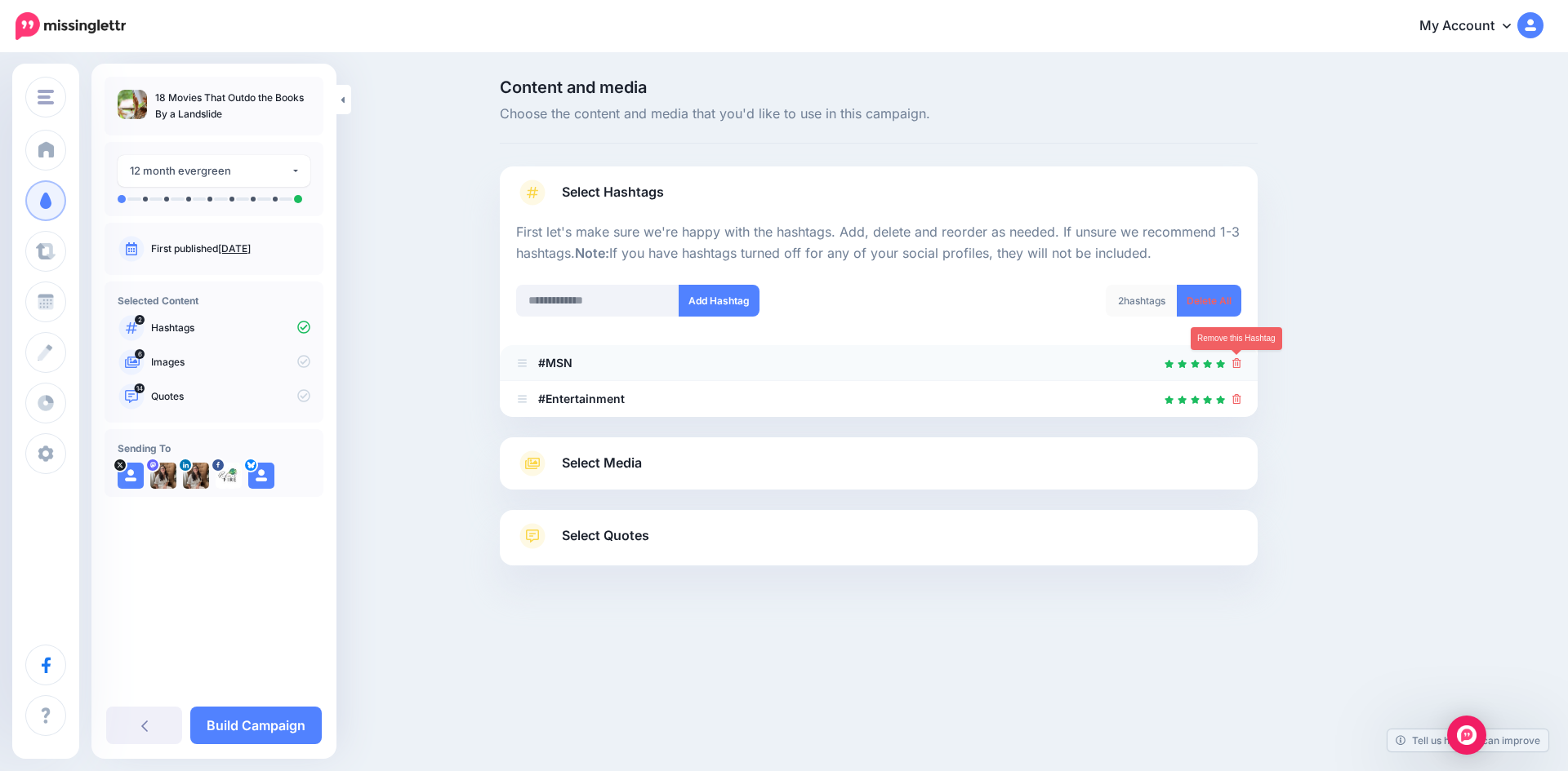
click at [1235, 360] on icon at bounding box center [1236, 363] width 9 height 10
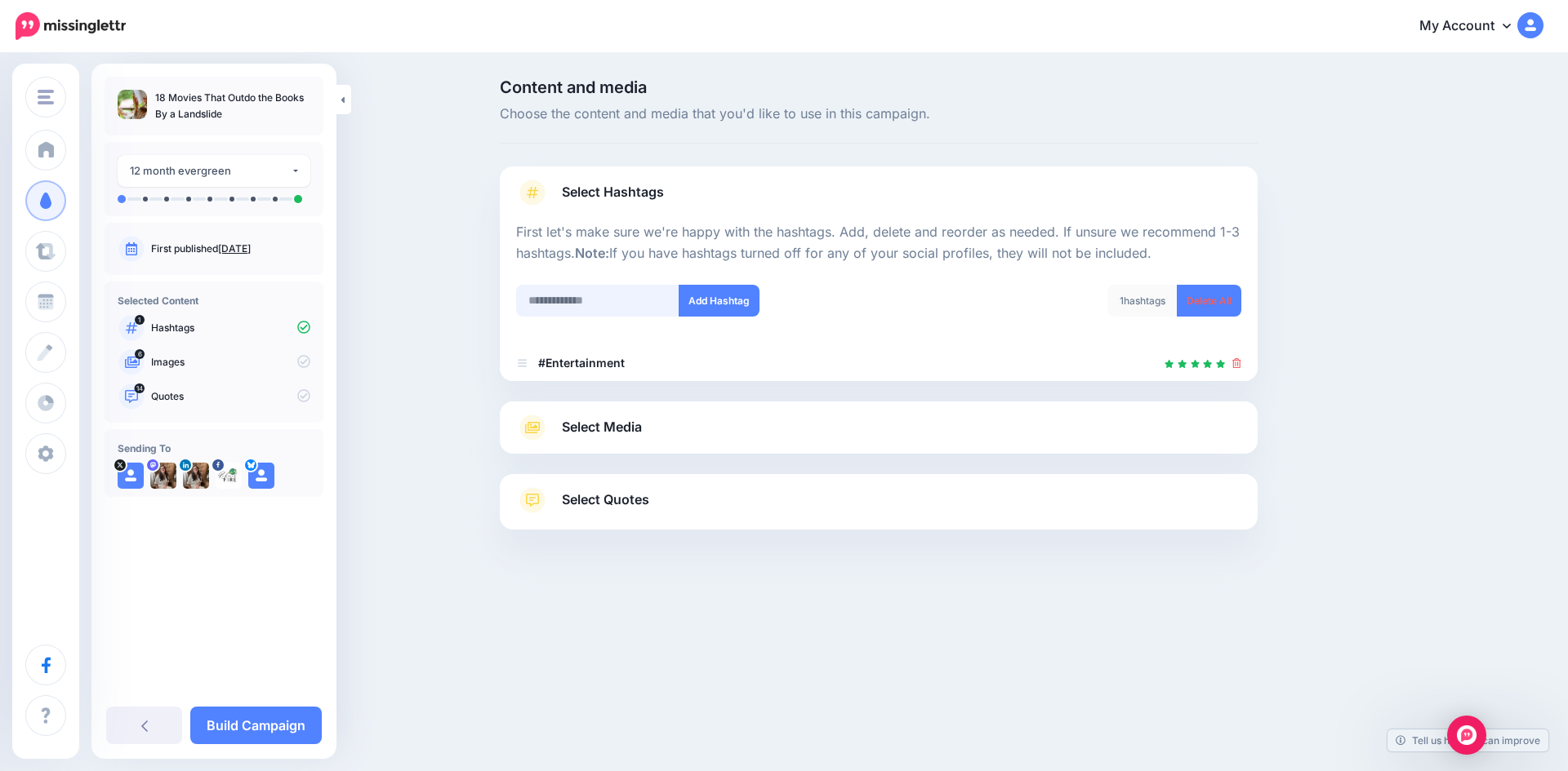
click at [566, 302] on input "text" at bounding box center [598, 301] width 163 height 32
type input "******"
click at [696, 299] on button "Add Hashtag" at bounding box center [719, 301] width 81 height 32
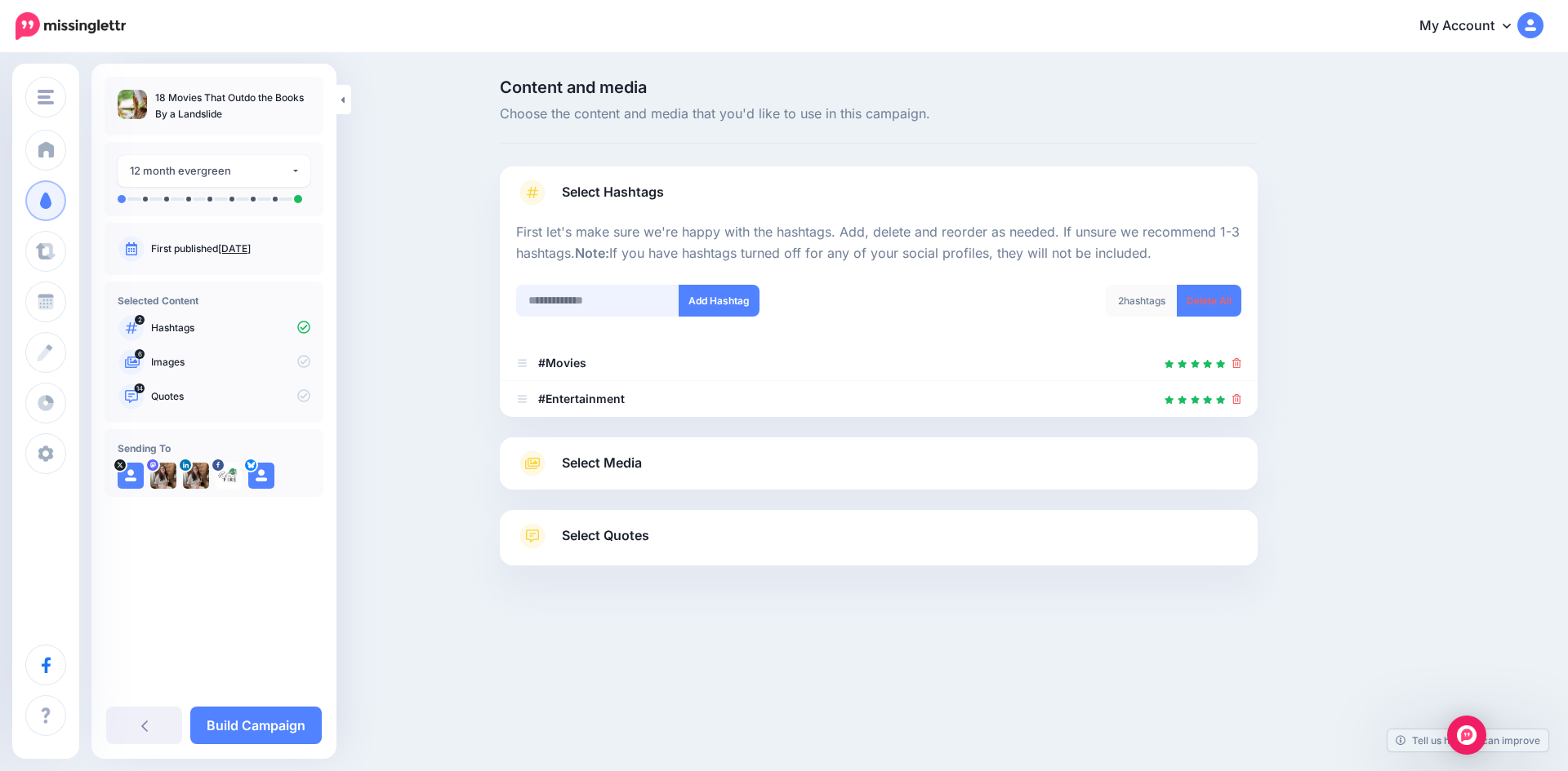
click at [596, 303] on input "text" at bounding box center [598, 301] width 163 height 32
type input "*****"
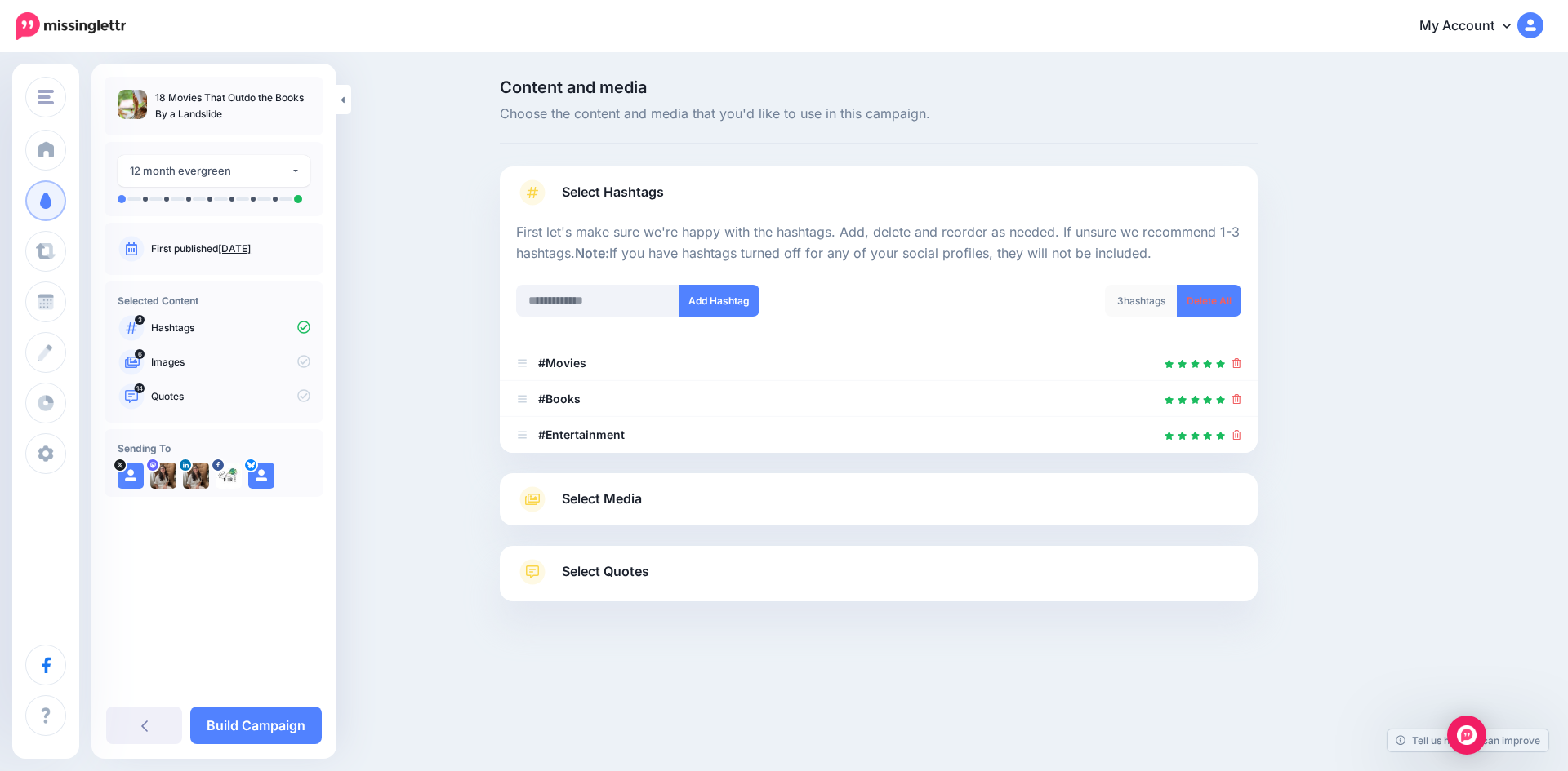
click at [694, 510] on link "Select Media" at bounding box center [879, 499] width 725 height 26
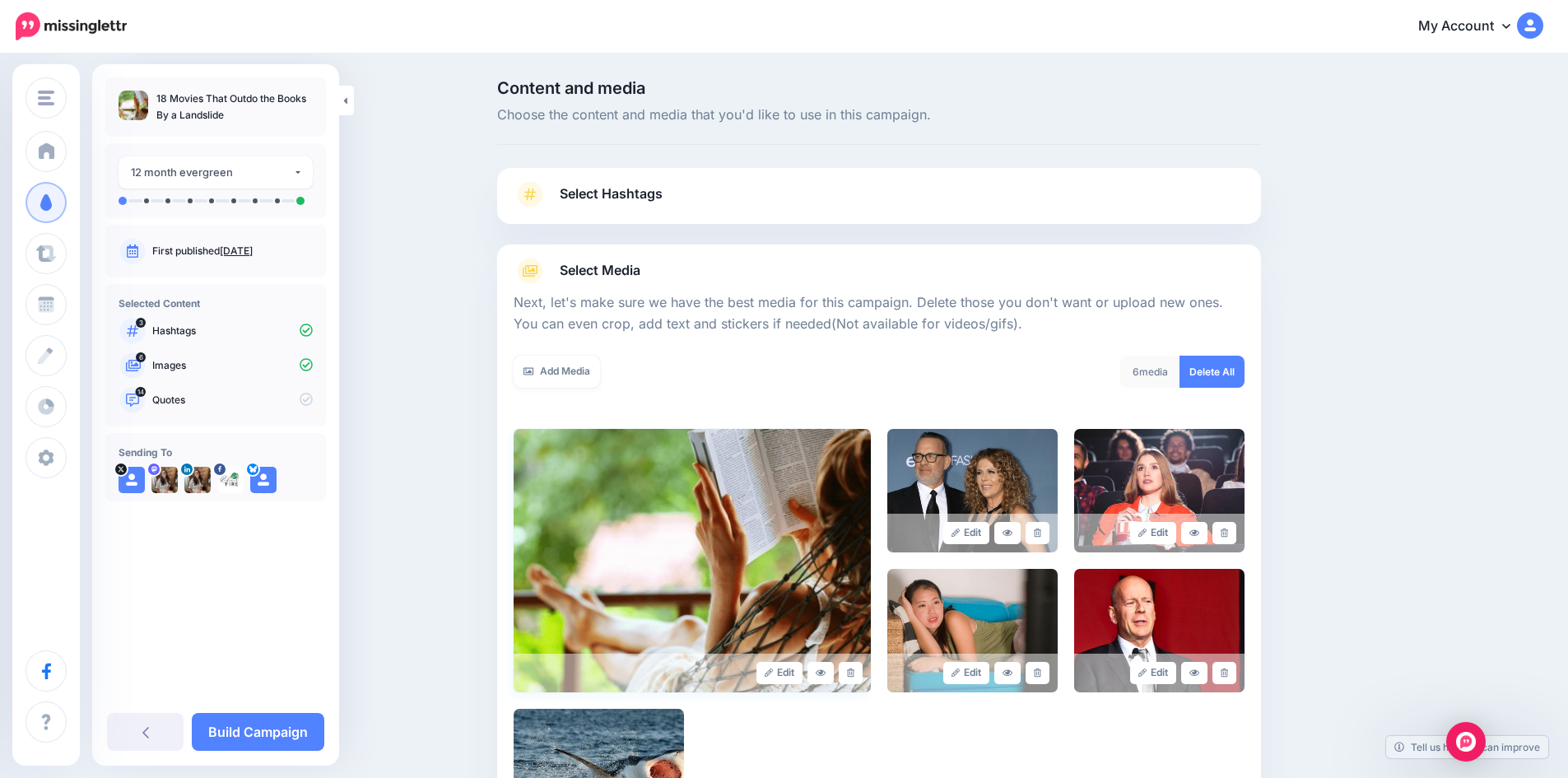
click at [707, 513] on img at bounding box center [692, 561] width 357 height 264
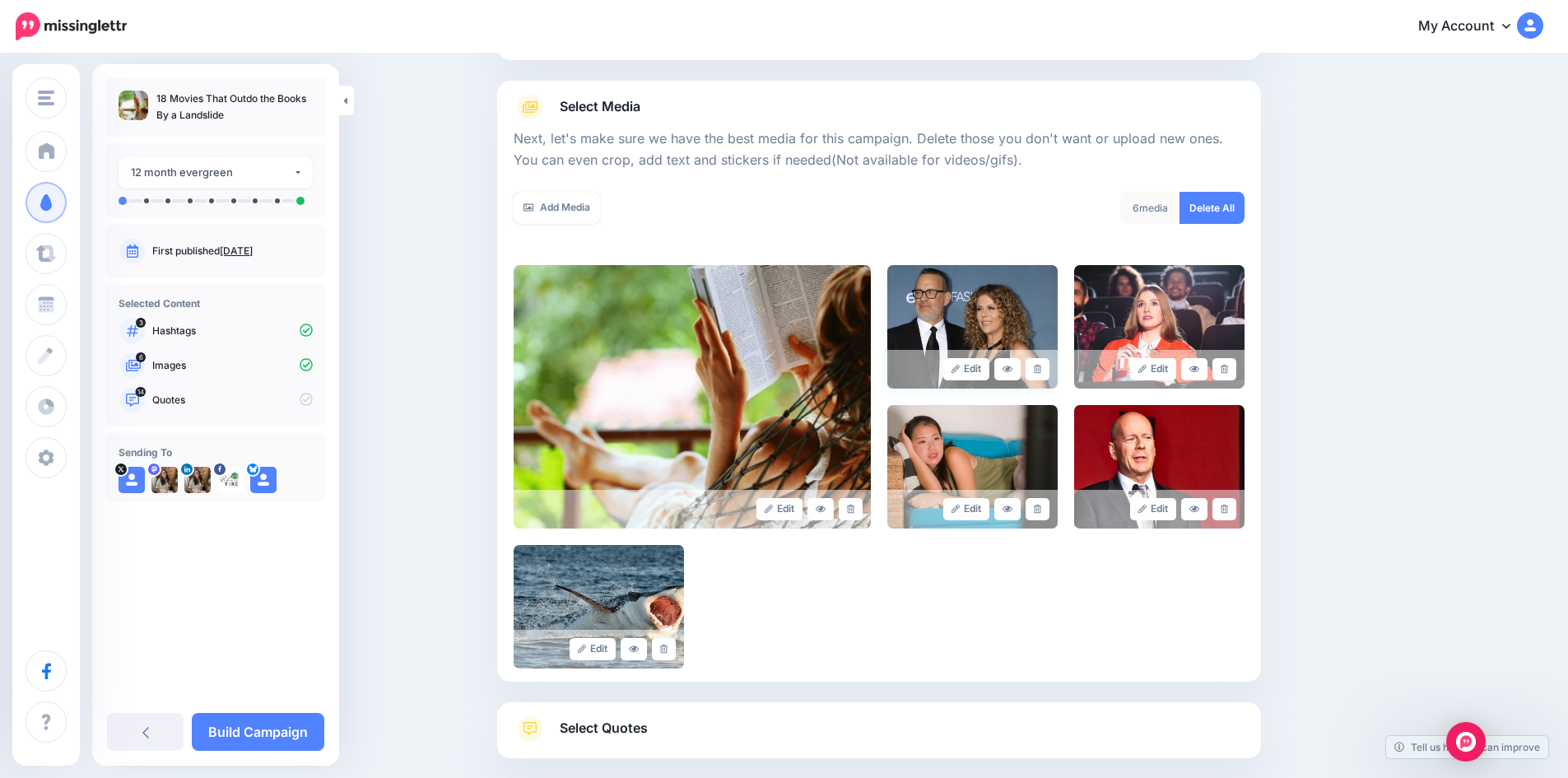
scroll to position [164, 0]
click at [595, 199] on link "Add Media" at bounding box center [557, 207] width 87 height 32
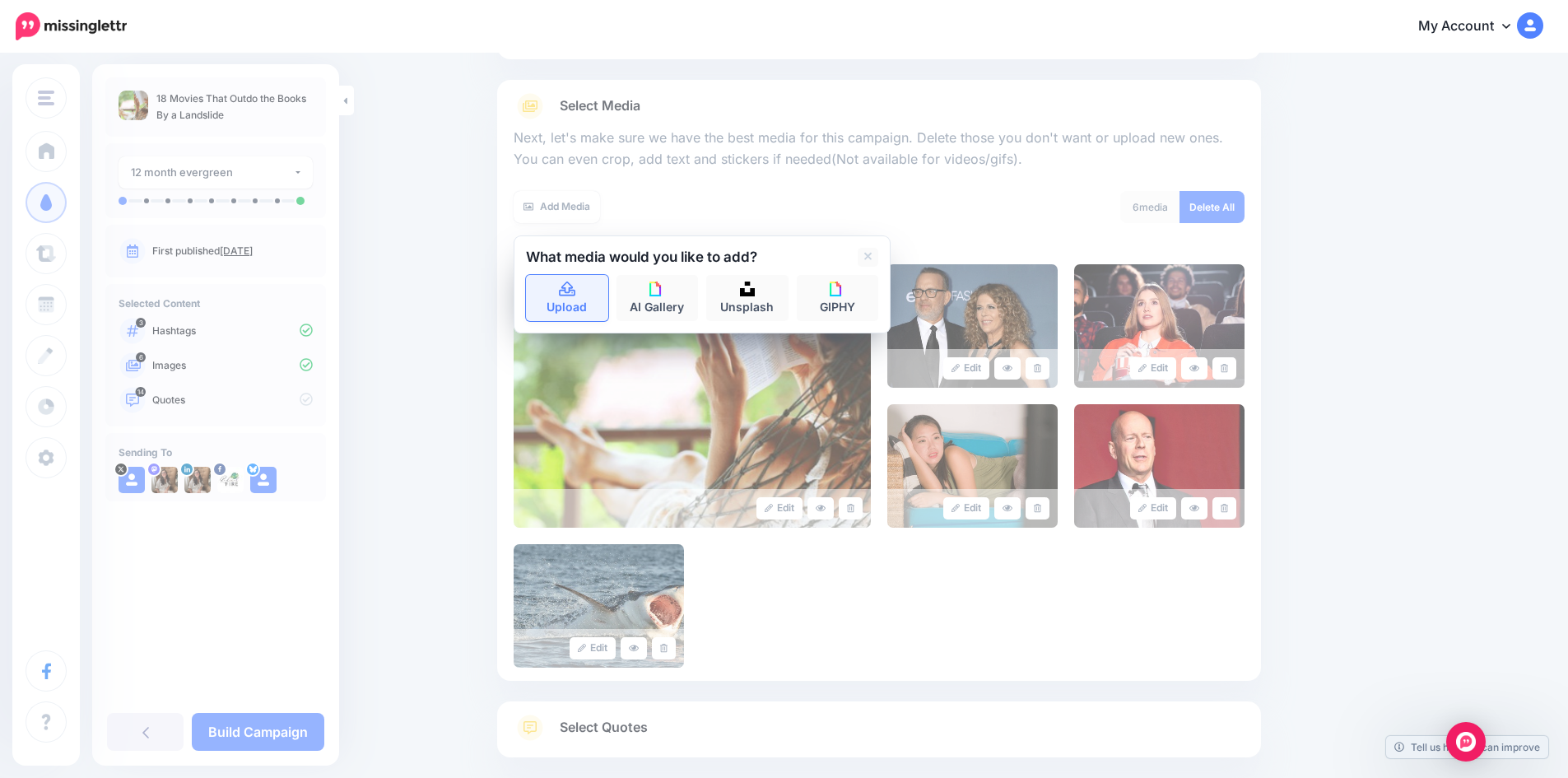
click at [587, 299] on link "Upload" at bounding box center [567, 297] width 83 height 46
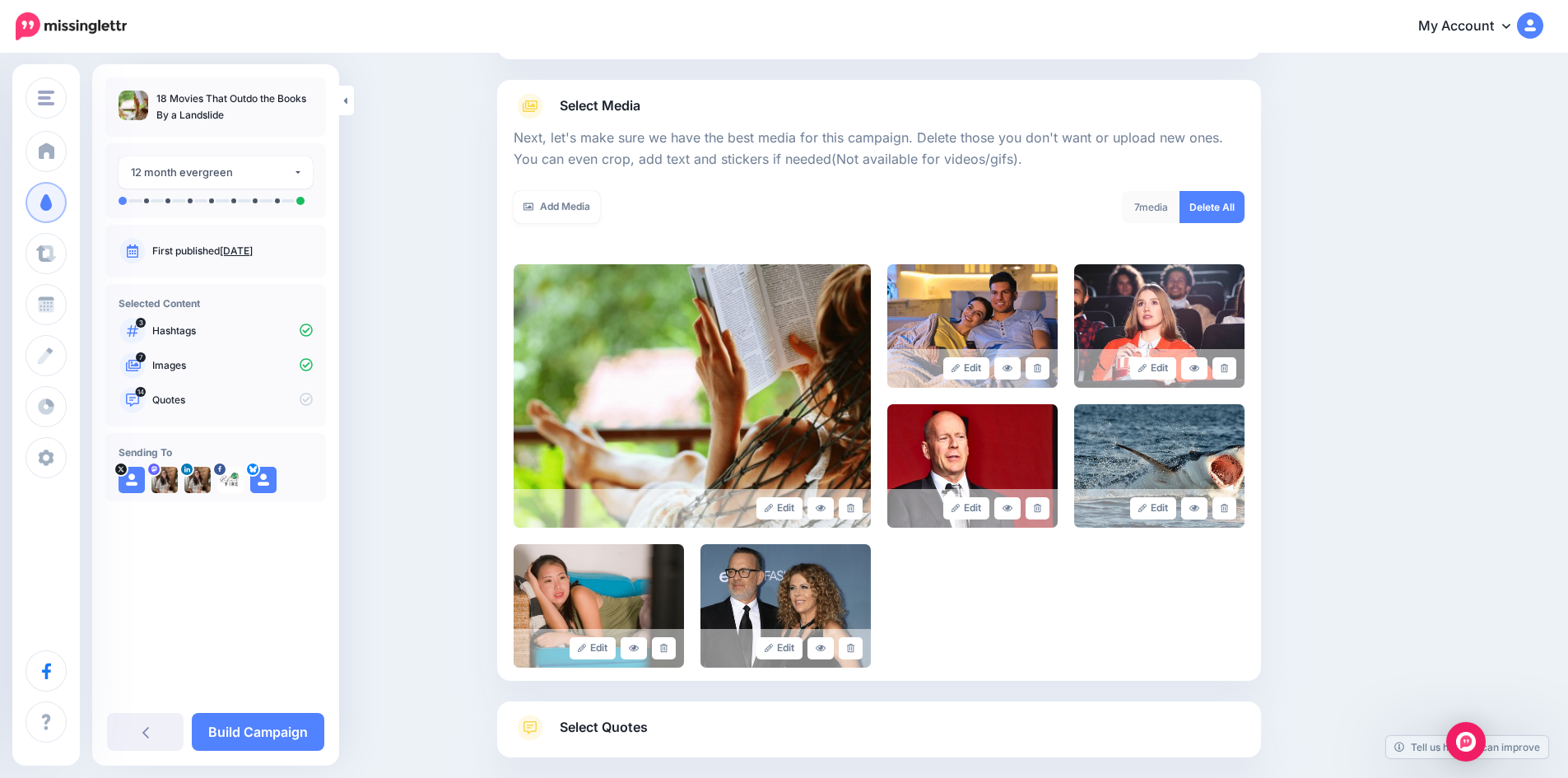
scroll to position [251, 0]
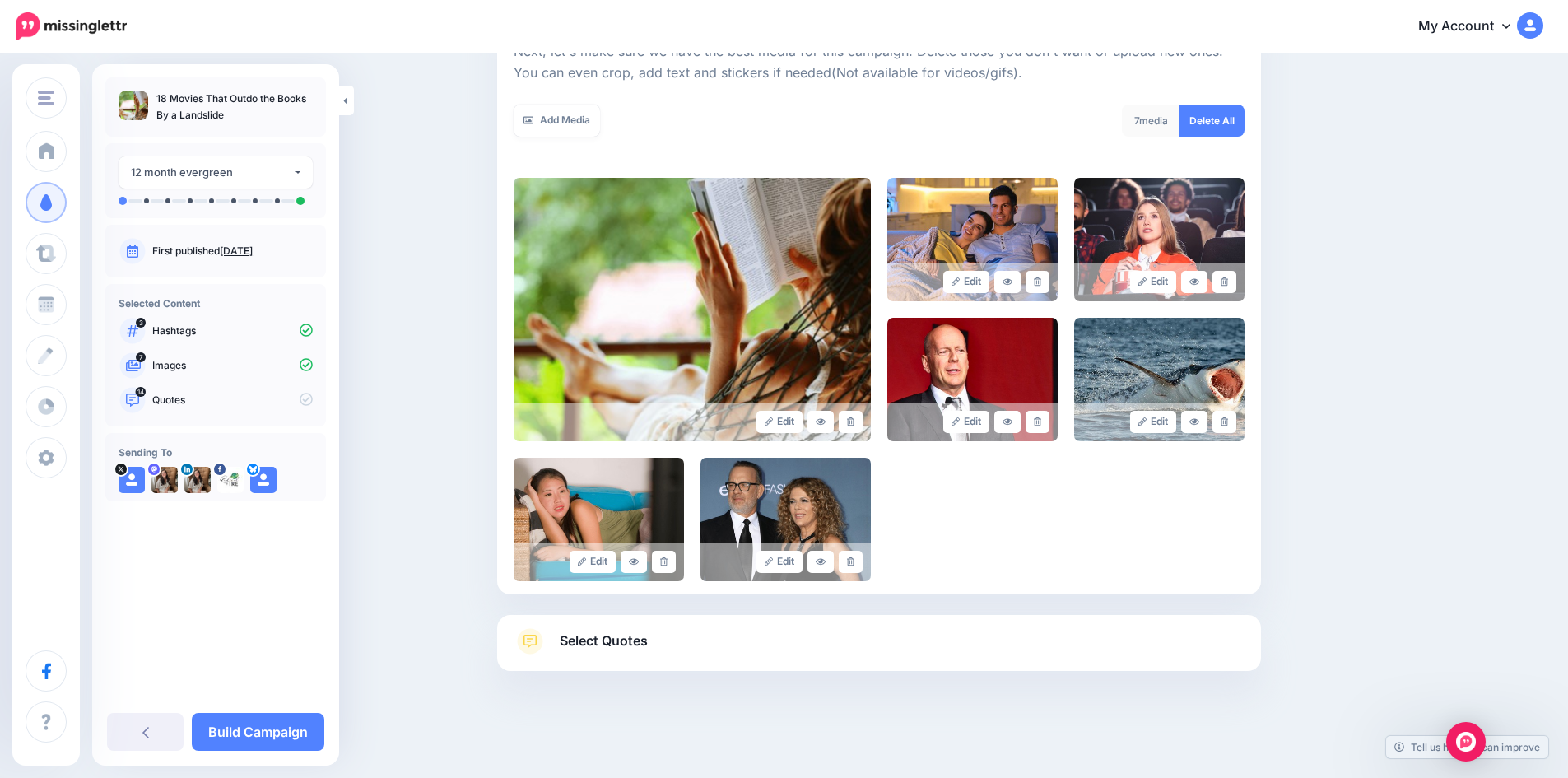
click at [608, 646] on span "Select Quotes" at bounding box center [603, 641] width 88 height 23
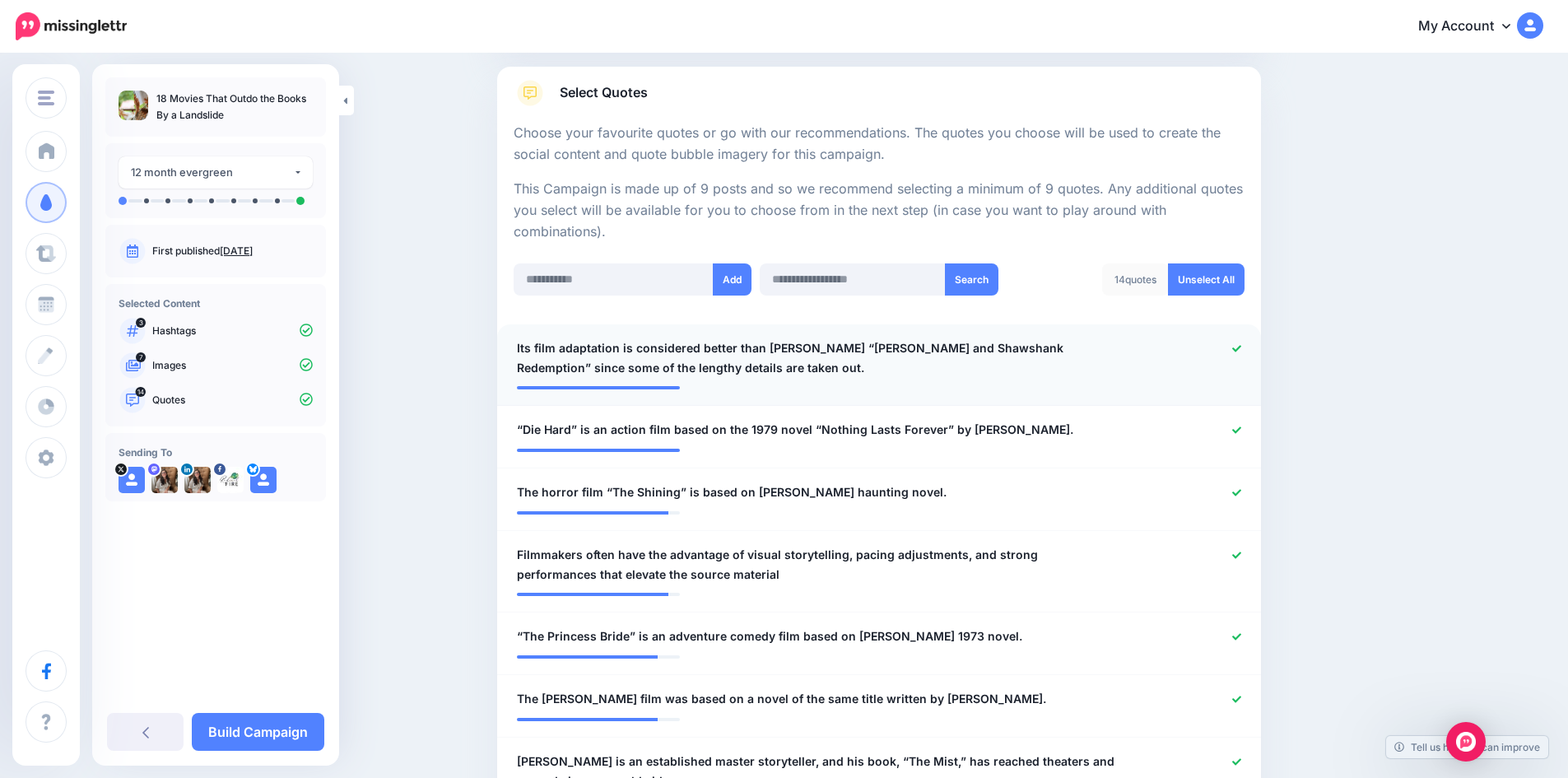
click at [1241, 352] on icon at bounding box center [1236, 349] width 9 height 9
click at [1241, 430] on icon at bounding box center [1236, 429] width 9 height 9
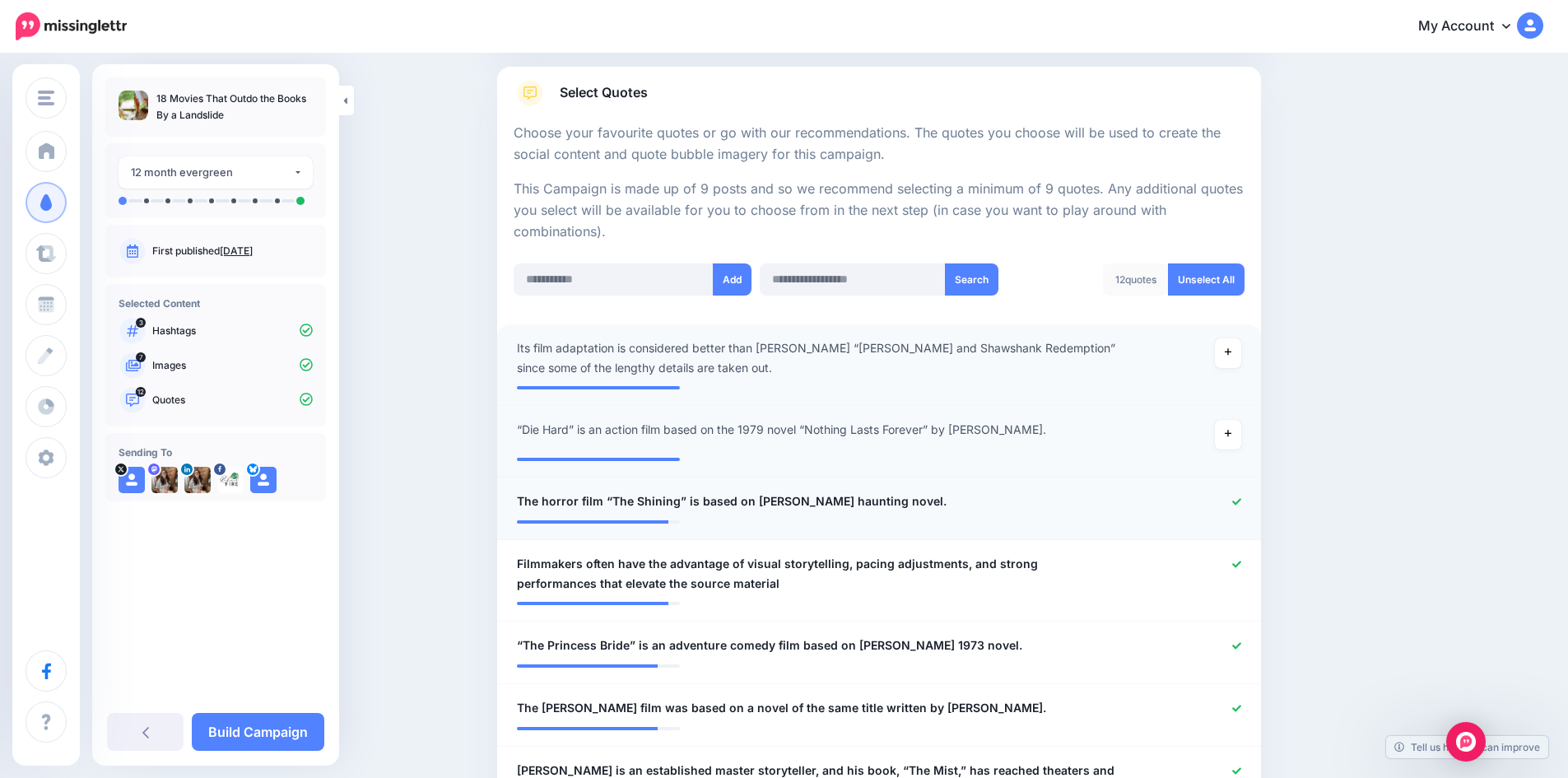
click at [1245, 494] on div at bounding box center [1192, 501] width 125 height 21
click at [1241, 503] on icon at bounding box center [1236, 501] width 9 height 7
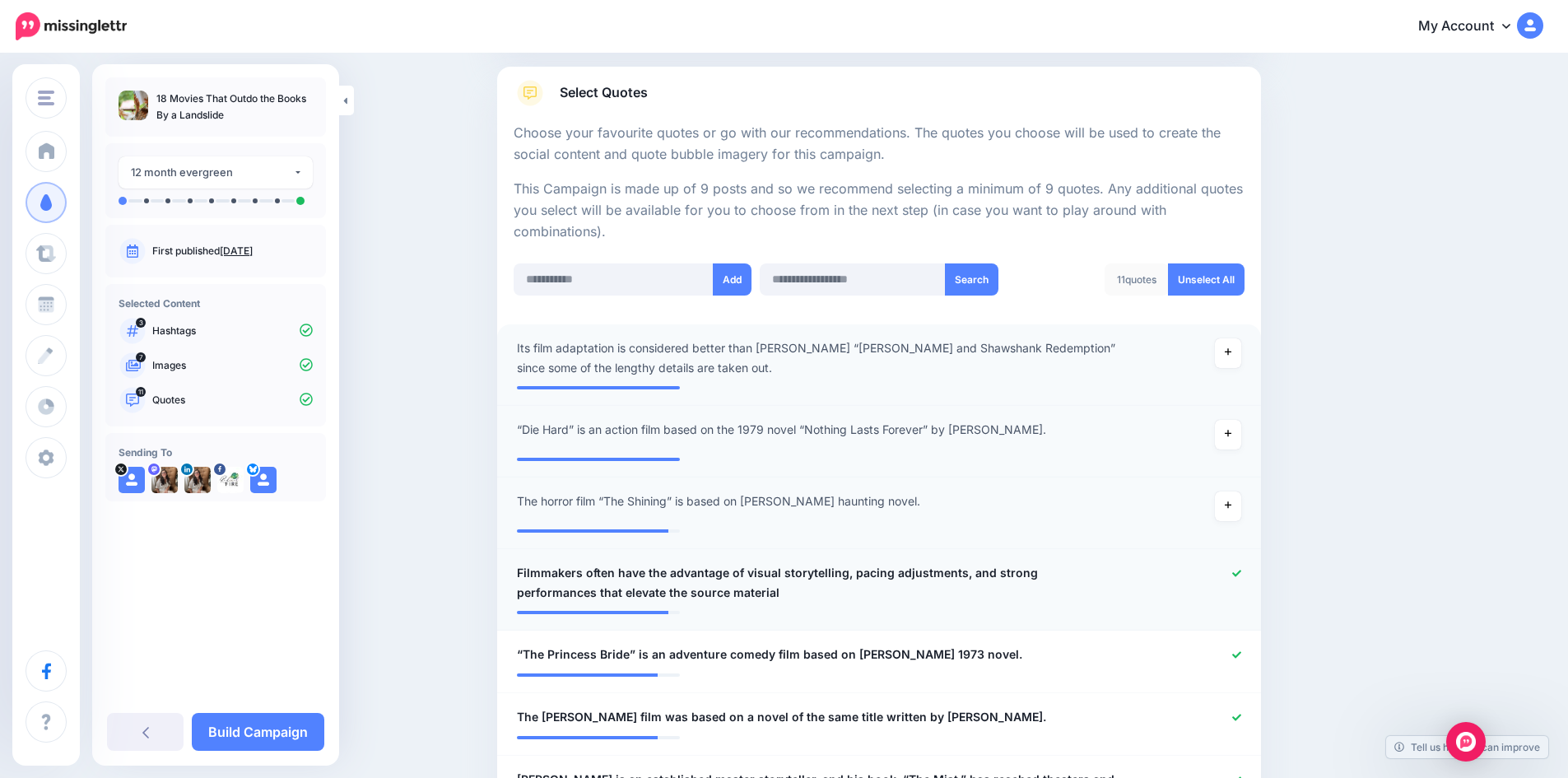
click at [1242, 567] on div at bounding box center [1192, 583] width 125 height 39
click at [1241, 572] on icon at bounding box center [1236, 573] width 9 height 9
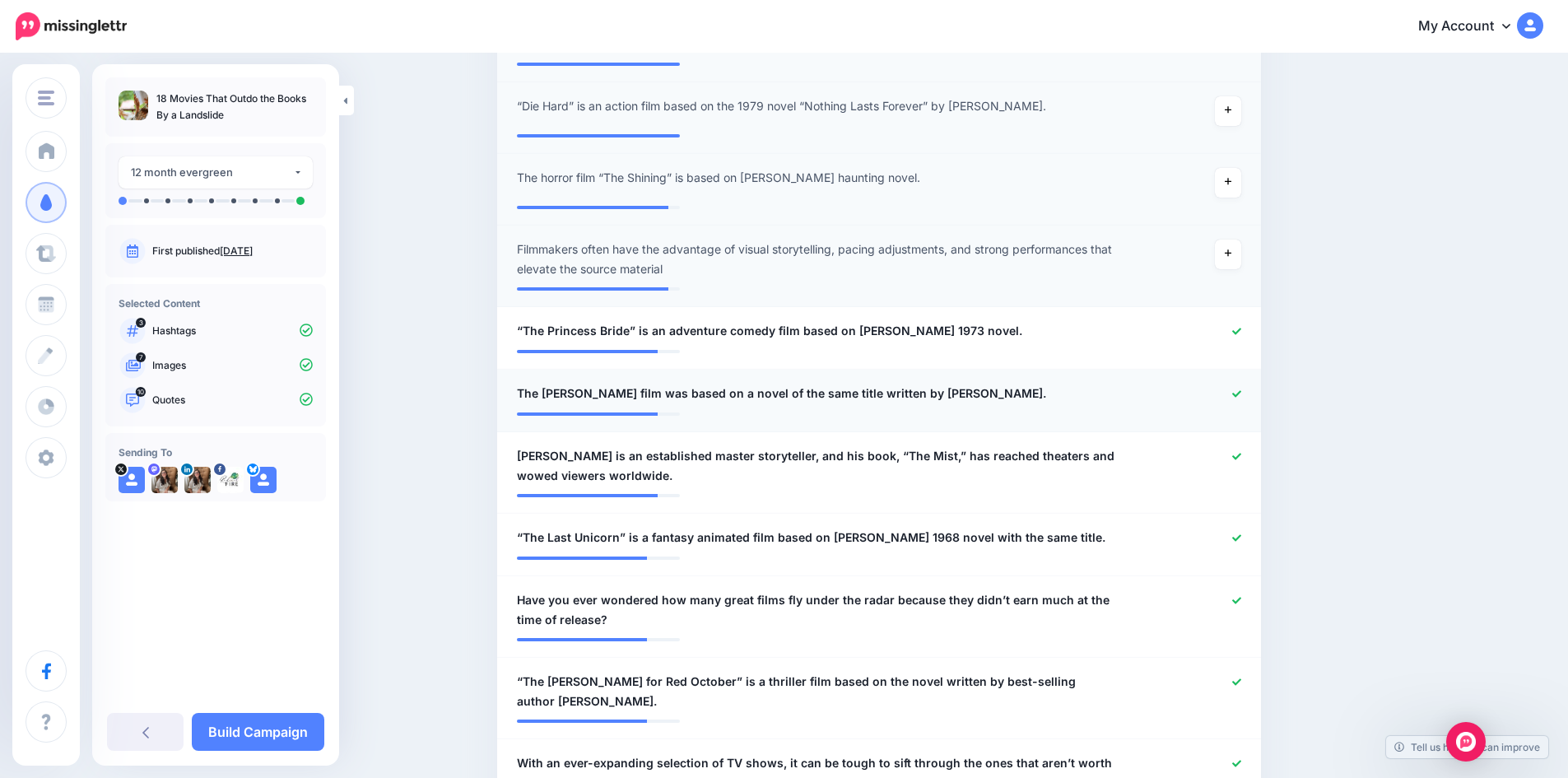
scroll to position [581, 0]
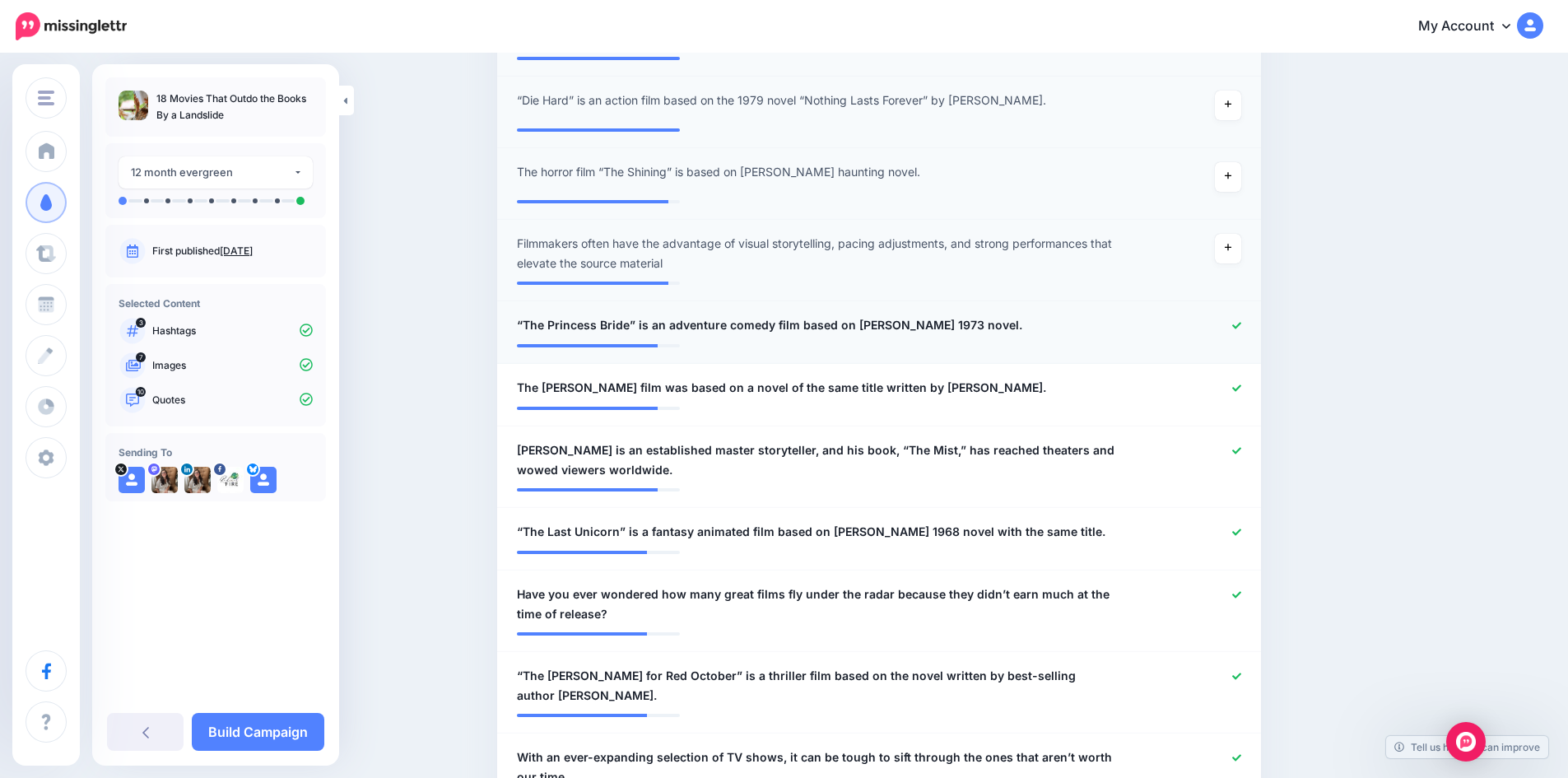
click at [1239, 328] on icon at bounding box center [1236, 325] width 9 height 9
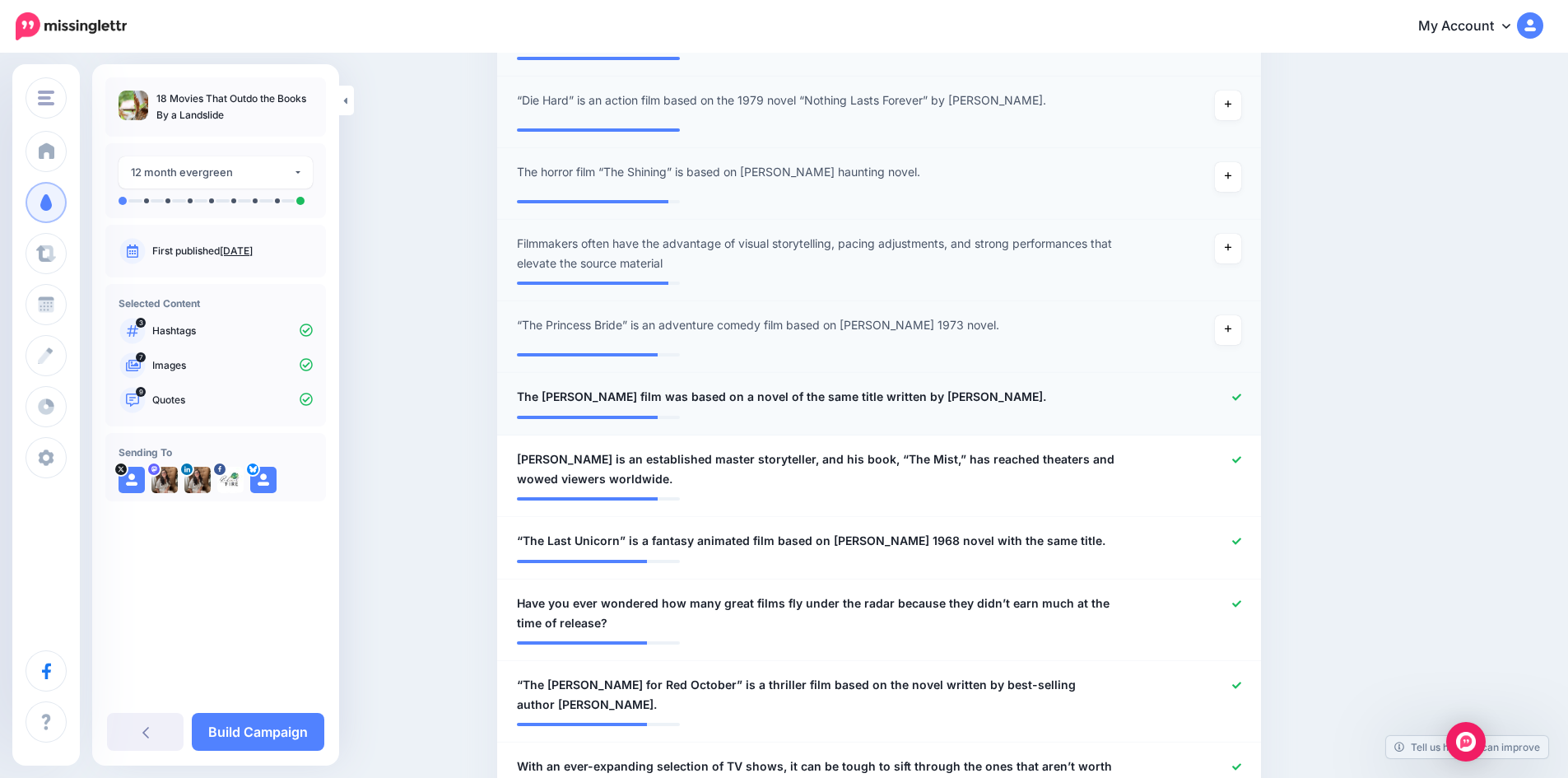
click at [1241, 402] on link at bounding box center [1236, 398] width 9 height 12
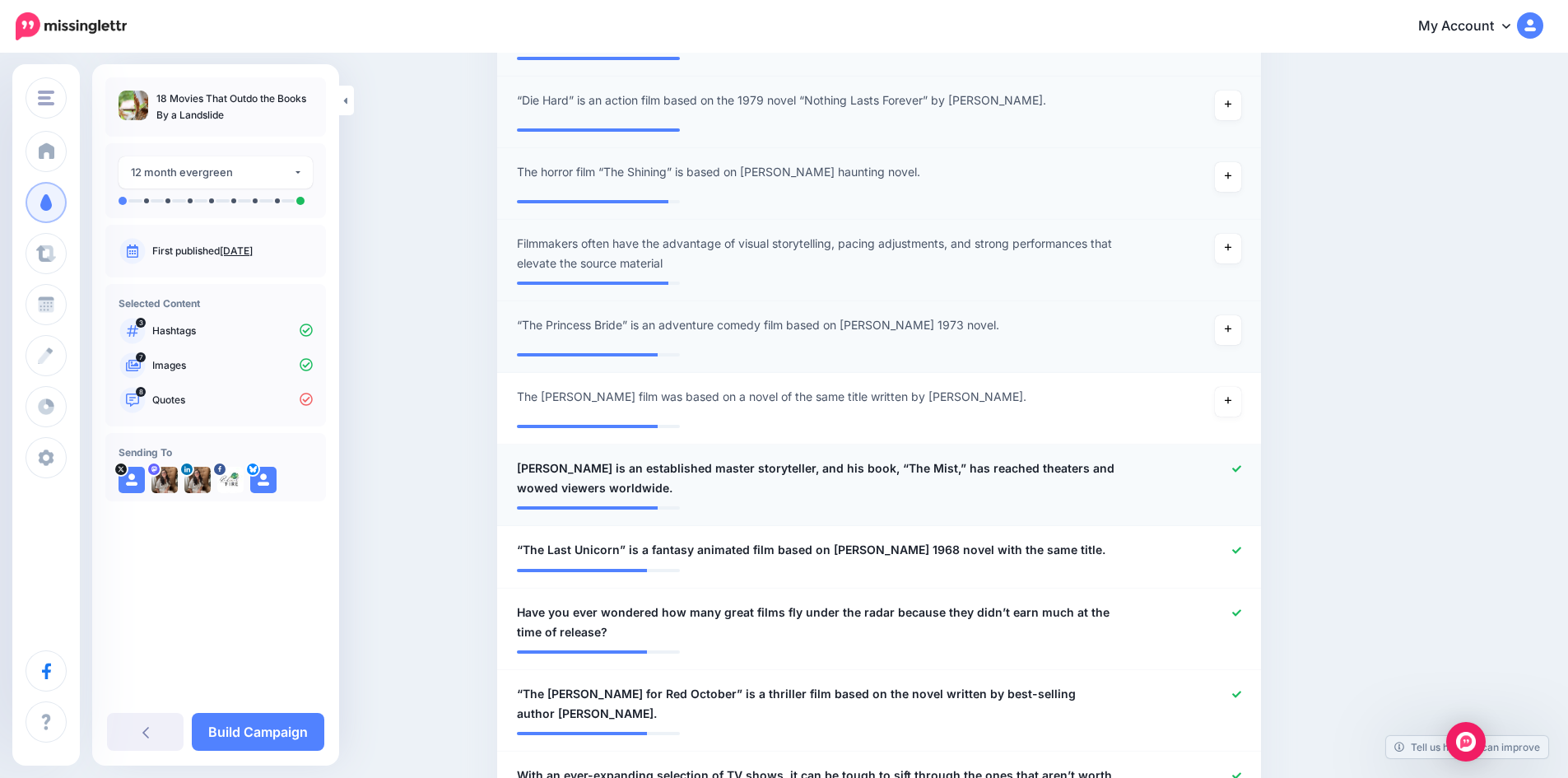
click at [1241, 473] on icon at bounding box center [1236, 469] width 9 height 9
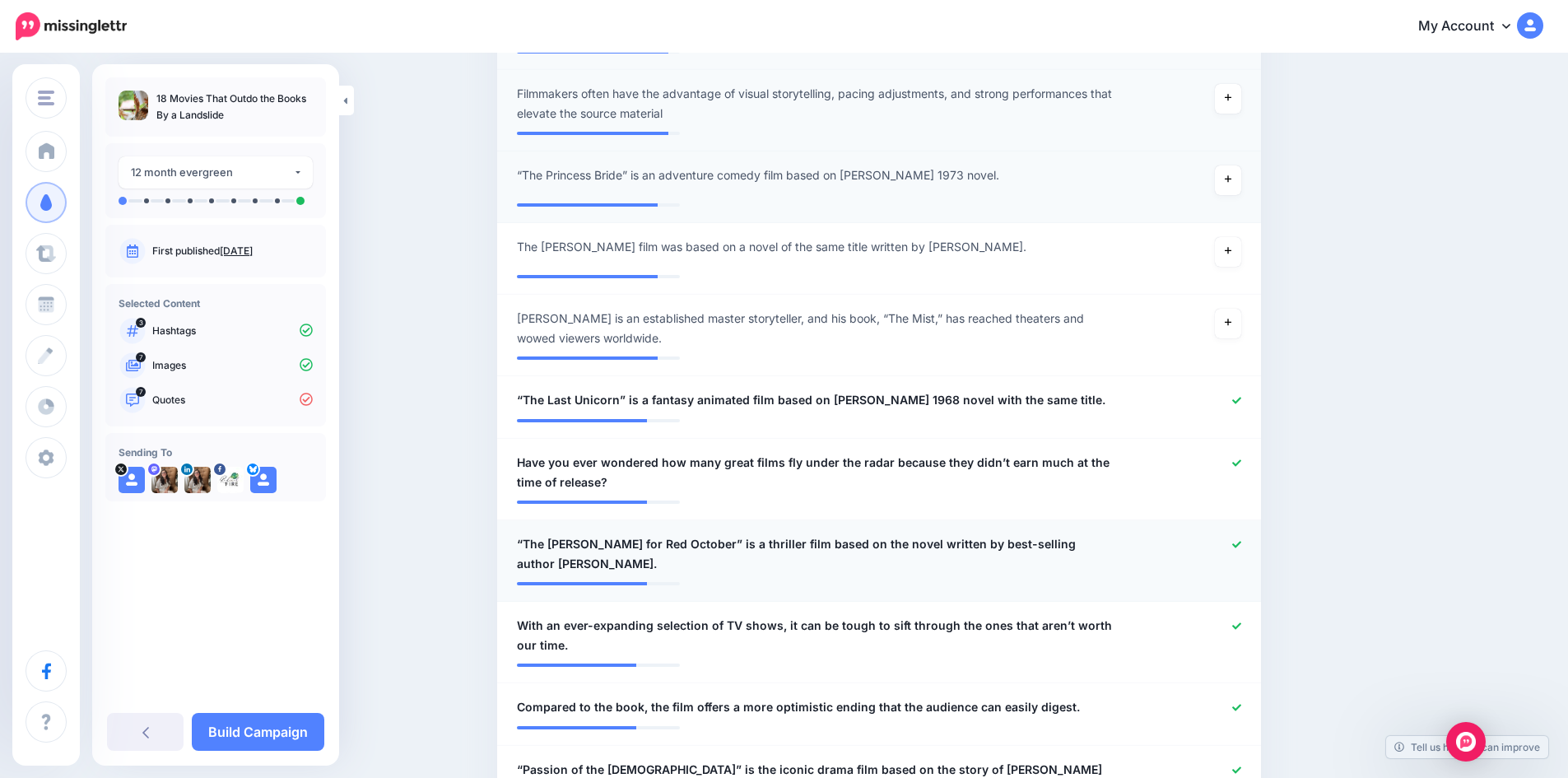
scroll to position [746, 0]
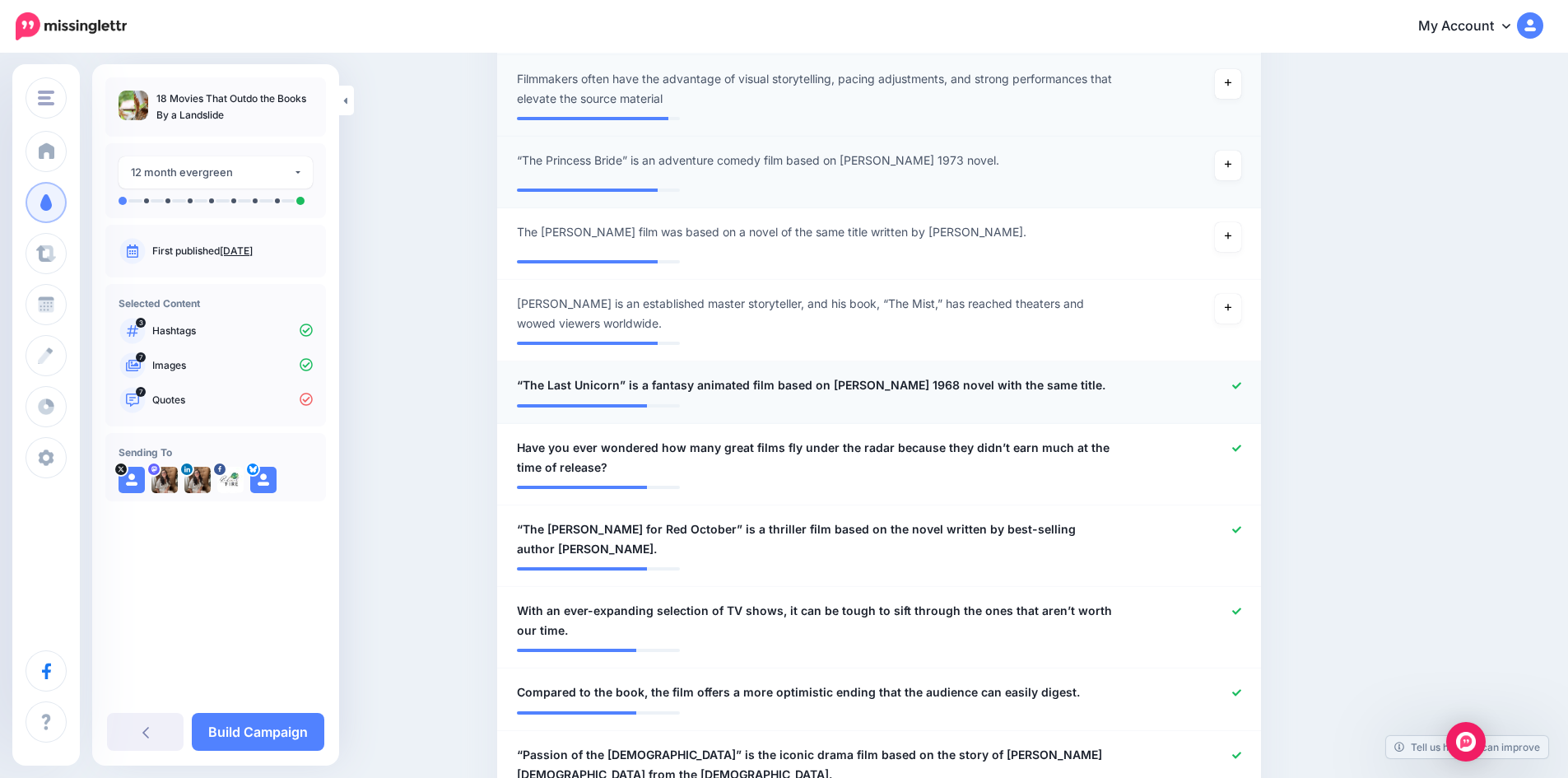
drag, startPoint x: 1245, startPoint y: 386, endPoint x: 1242, endPoint y: 416, distance: 30.1
click at [1241, 388] on icon at bounding box center [1236, 385] width 9 height 9
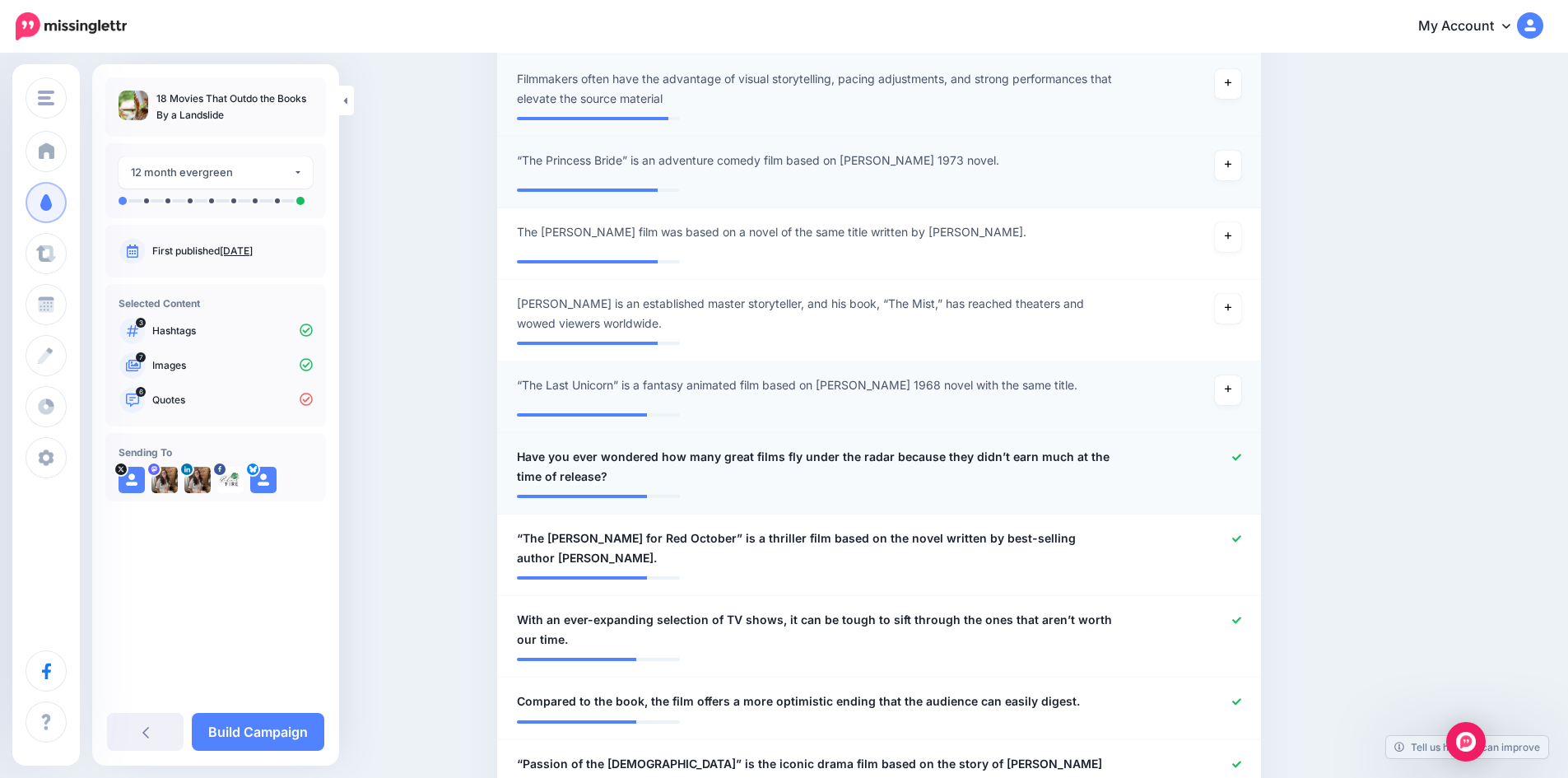
click at [1241, 460] on icon at bounding box center [1236, 457] width 9 height 9
click at [1241, 540] on icon at bounding box center [1236, 539] width 9 height 7
click at [1241, 616] on icon at bounding box center [1236, 619] width 9 height 7
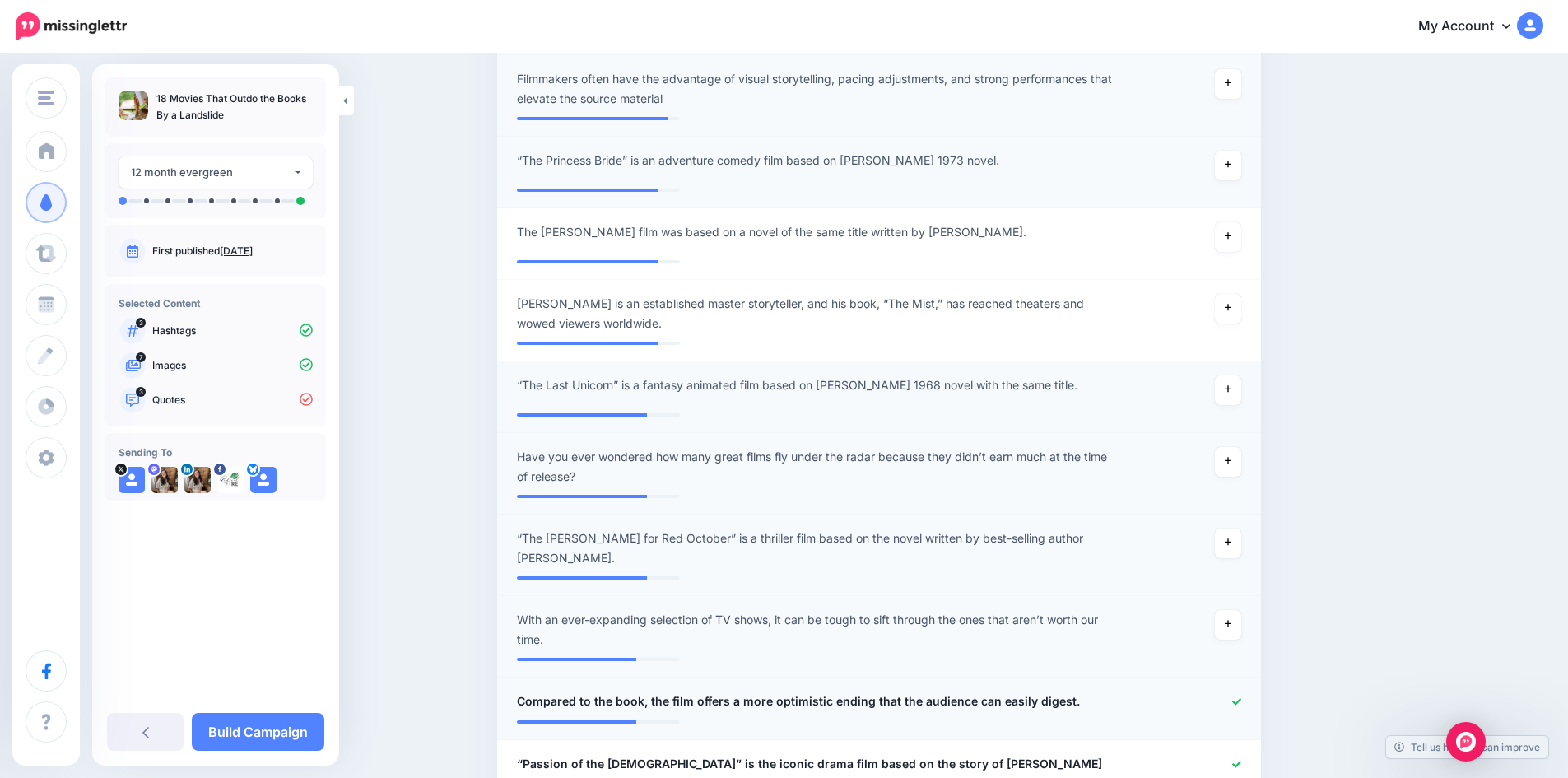
click at [1240, 698] on icon at bounding box center [1236, 701] width 9 height 7
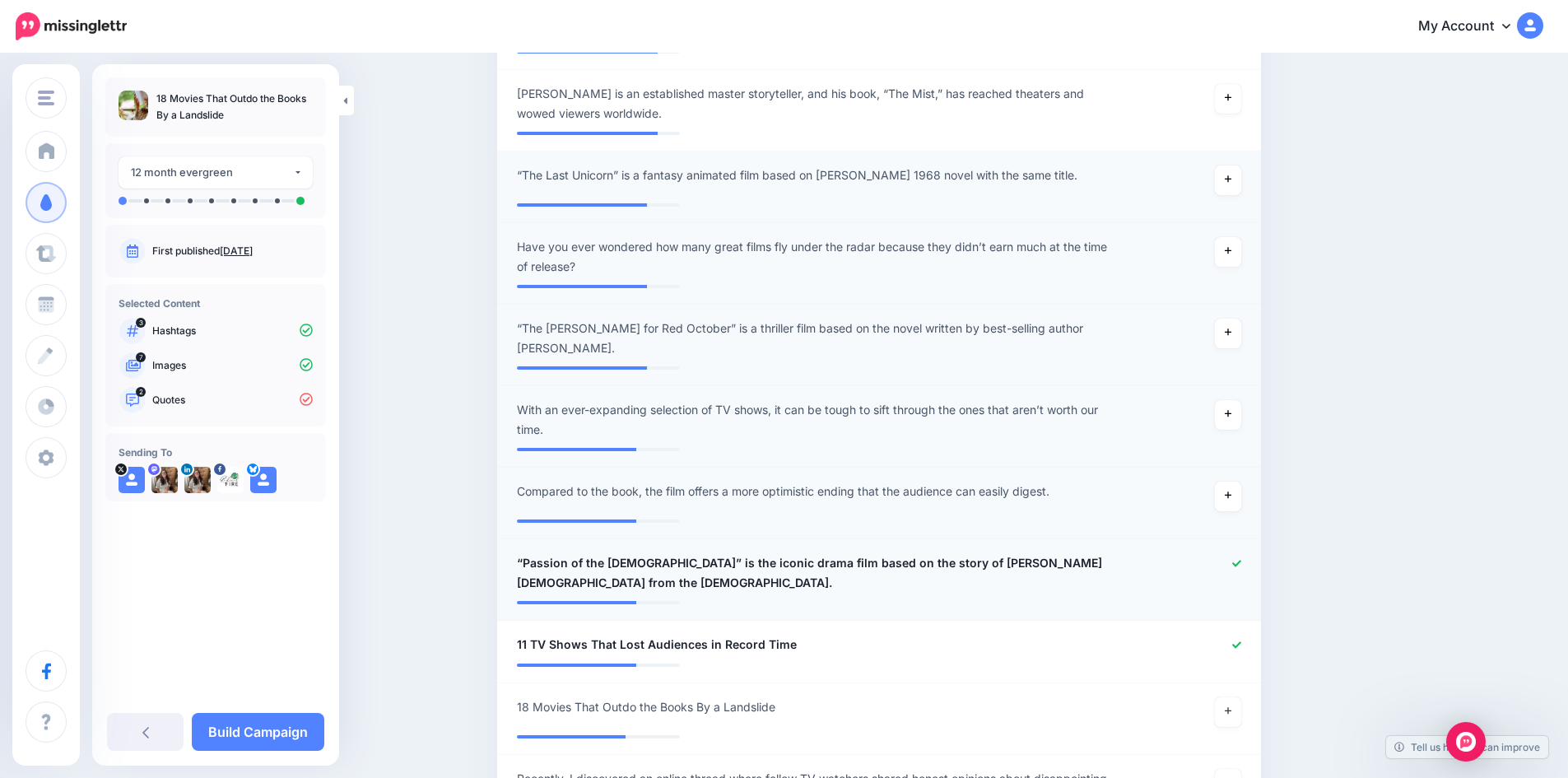
scroll to position [993, 0]
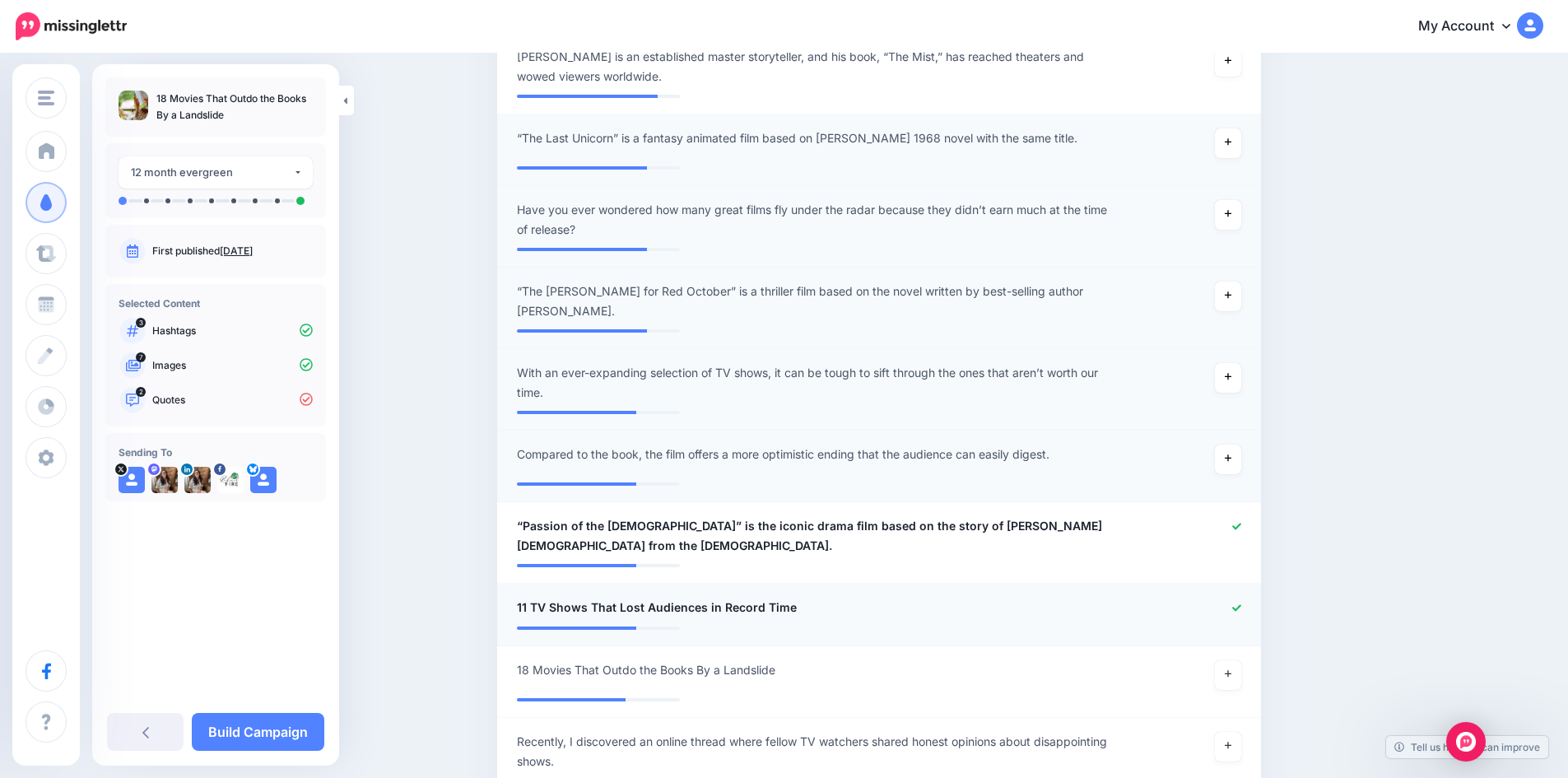
click at [1241, 605] on icon at bounding box center [1236, 608] width 9 height 7
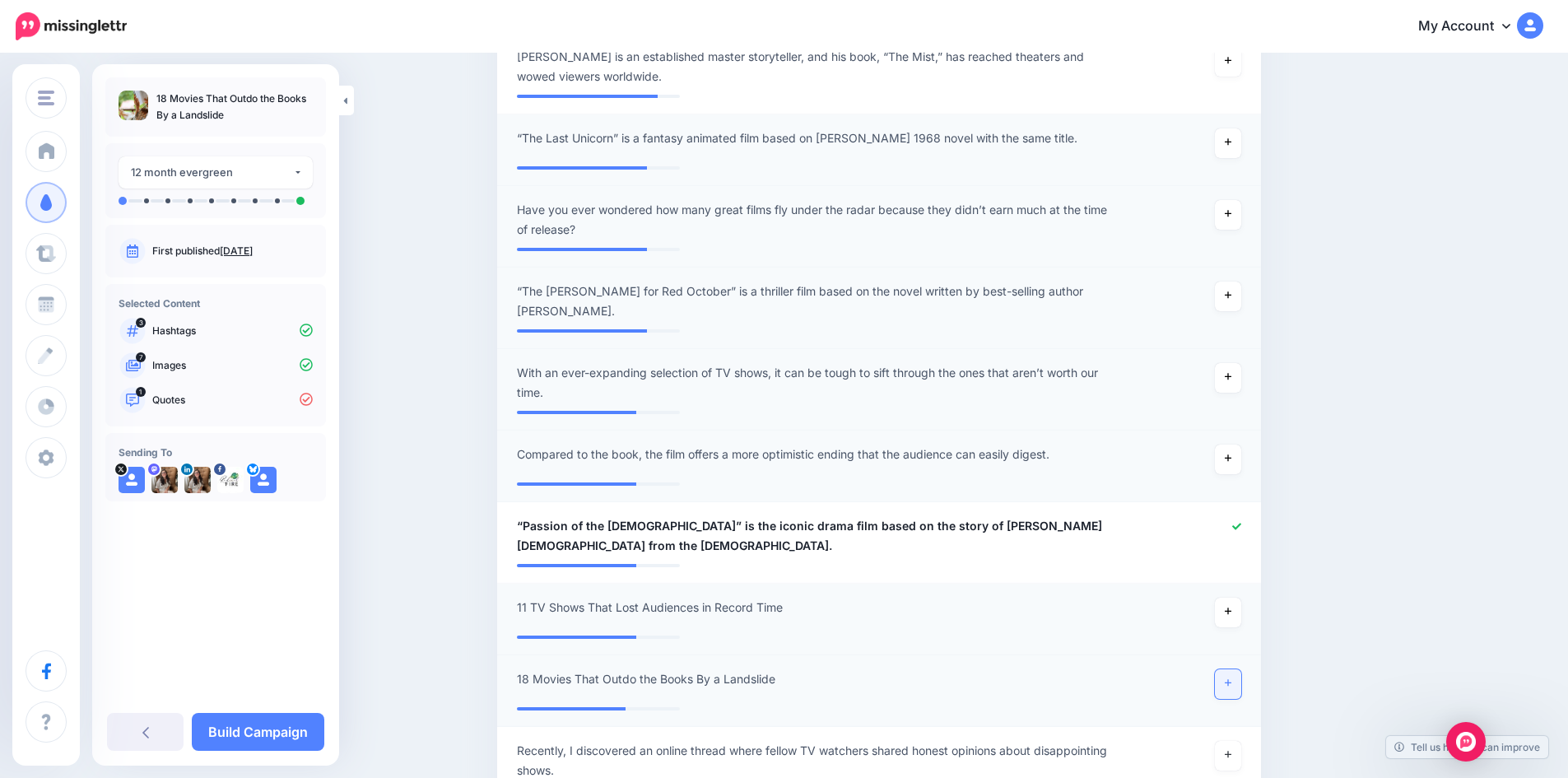
click at [1231, 681] on icon at bounding box center [1228, 683] width 7 height 7
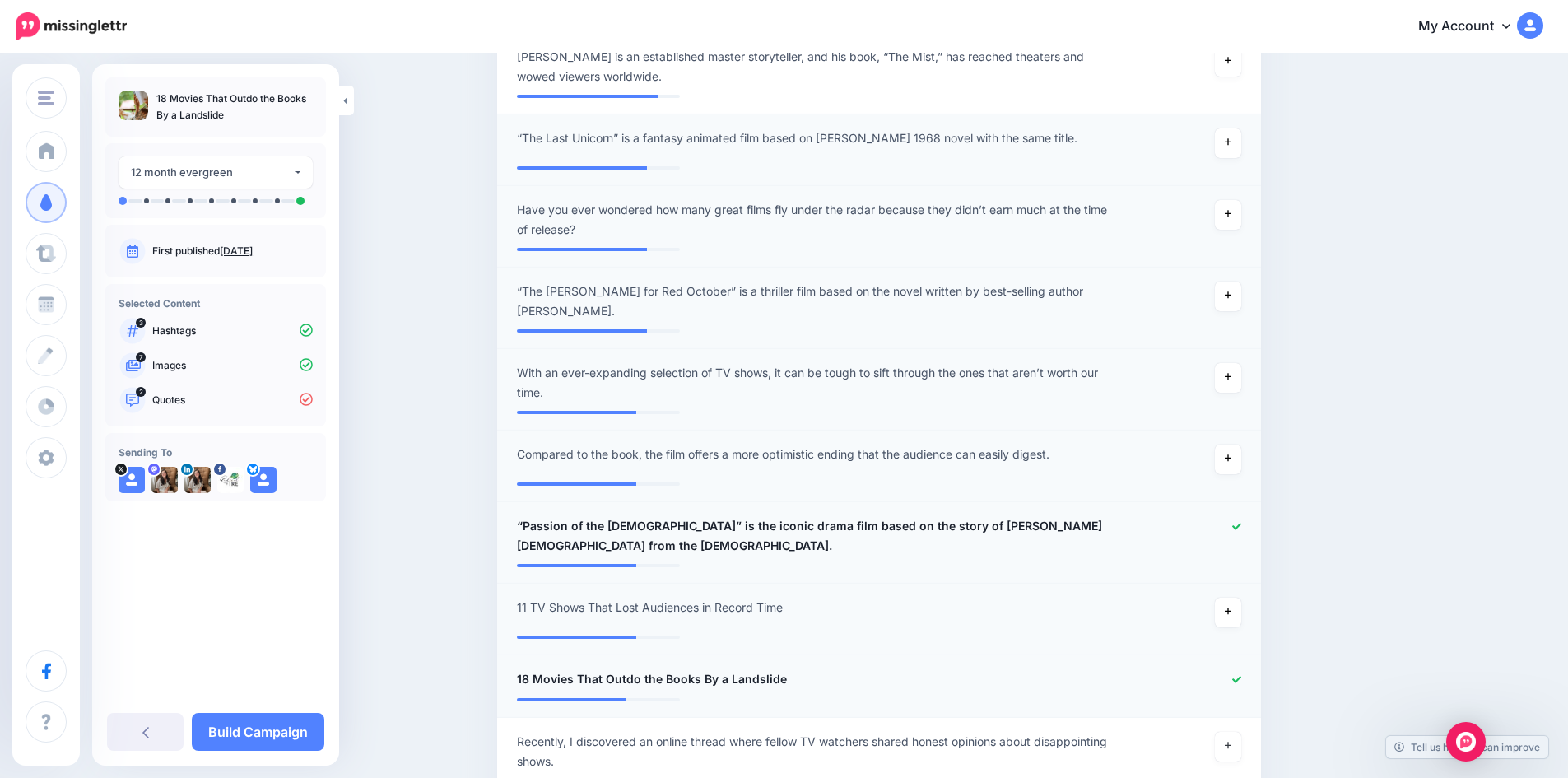
click at [1241, 522] on icon at bounding box center [1236, 526] width 9 height 9
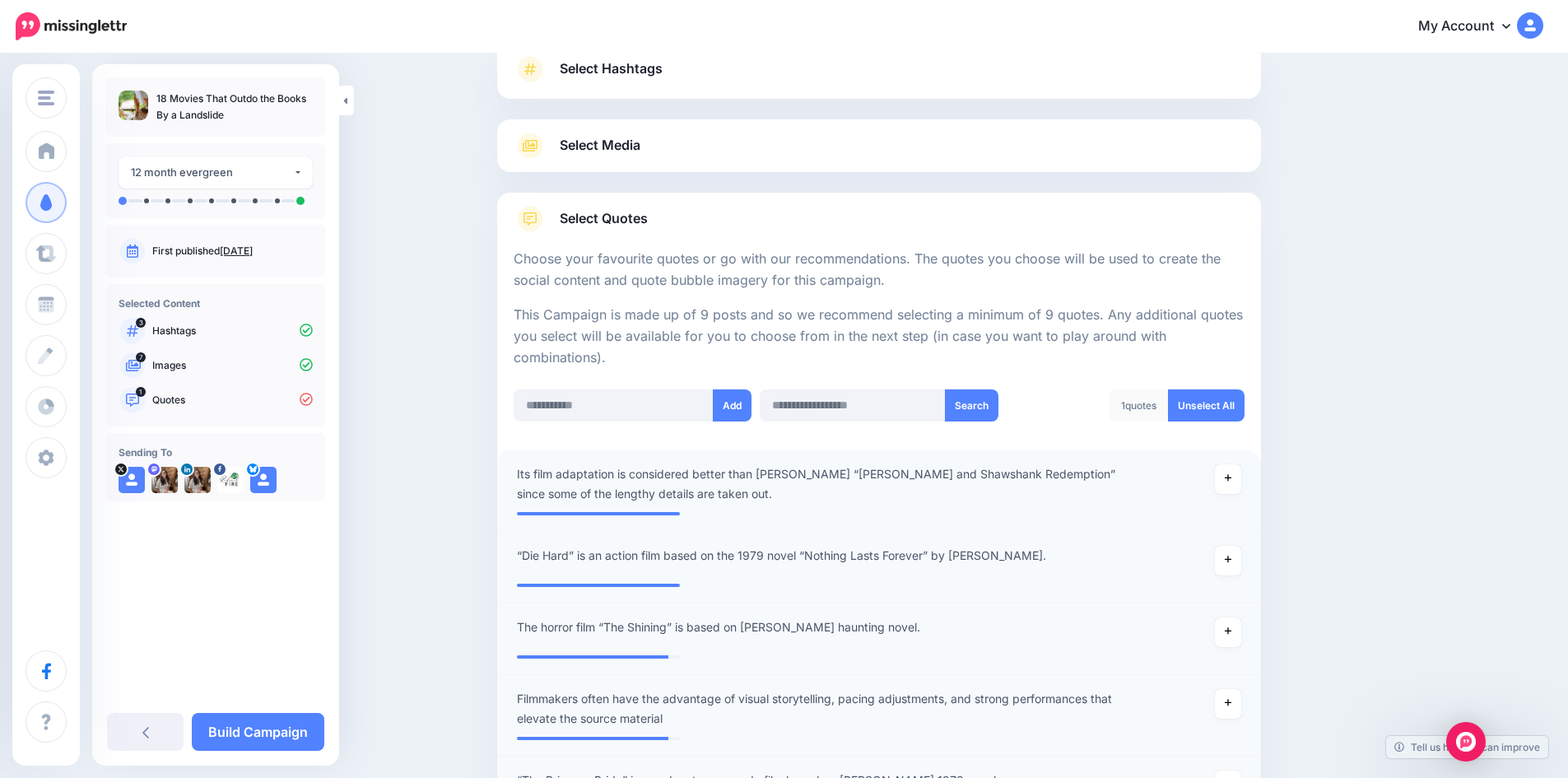
scroll to position [4, 0]
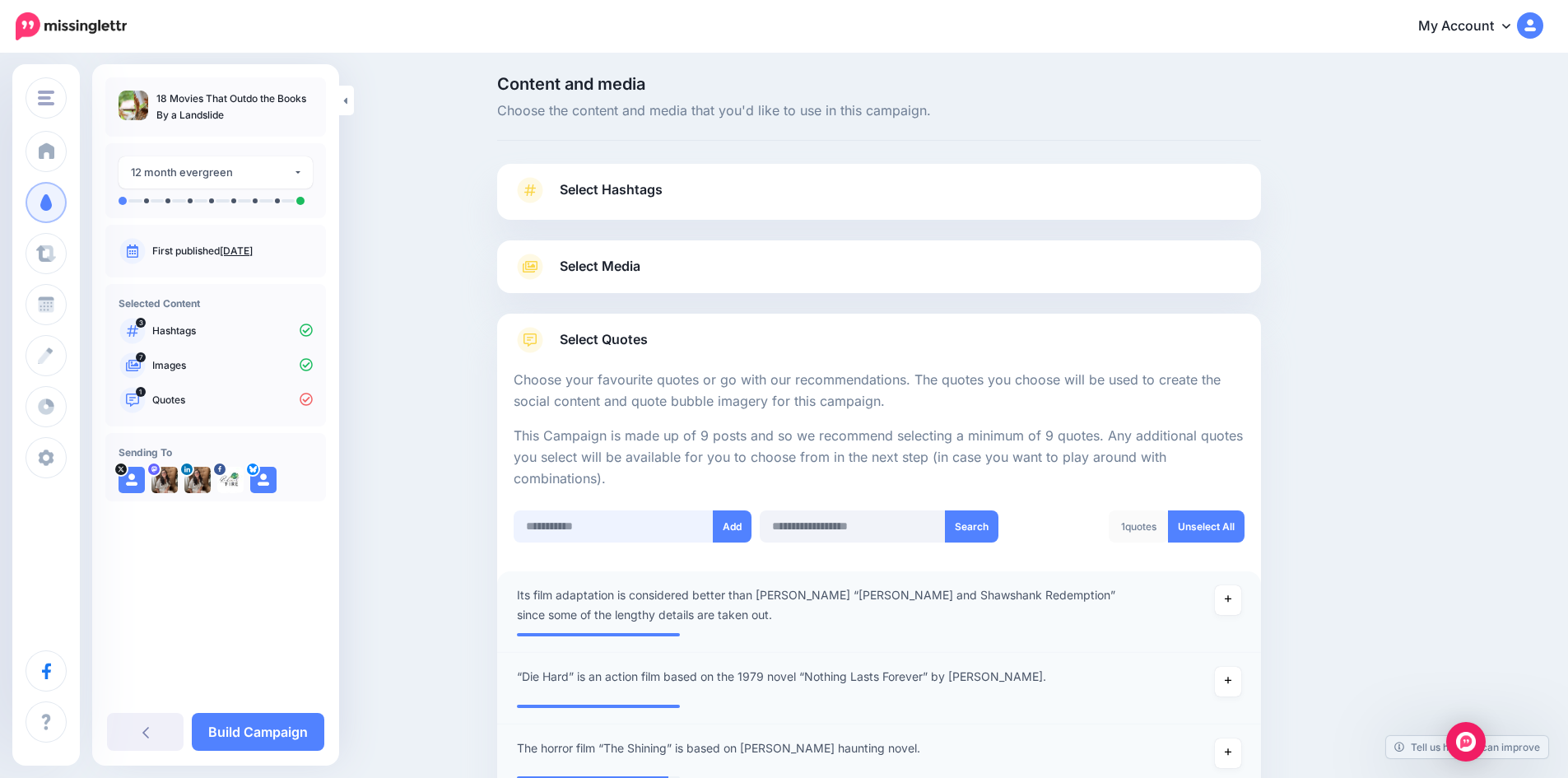
click at [629, 536] on input "text" at bounding box center [613, 527] width 200 height 32
paste input "**********"
type input "**********"
drag, startPoint x: 731, startPoint y: 526, endPoint x: 736, endPoint y: 515, distance: 12.1
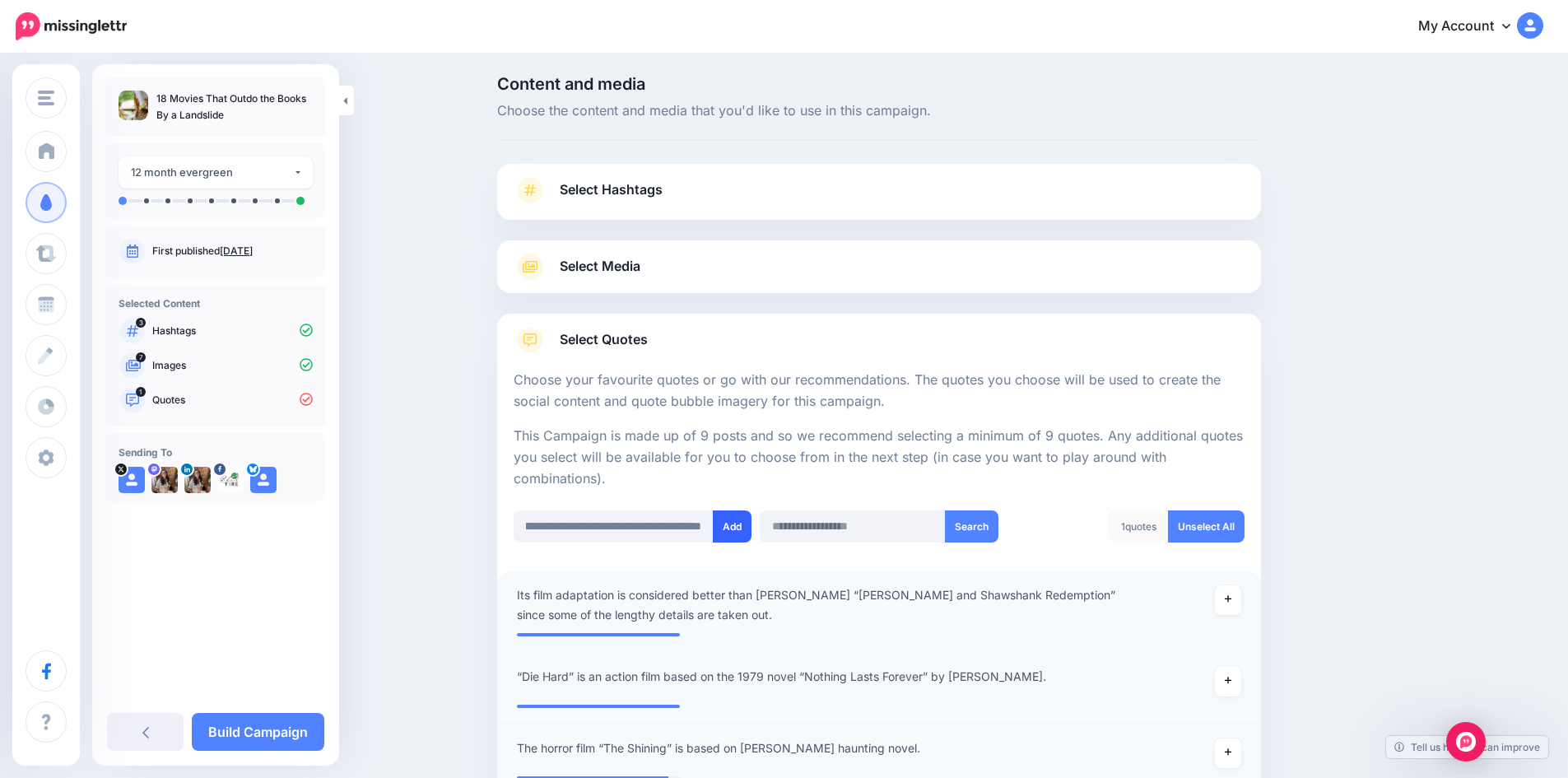
click at [732, 526] on button "Add" at bounding box center [731, 527] width 38 height 32
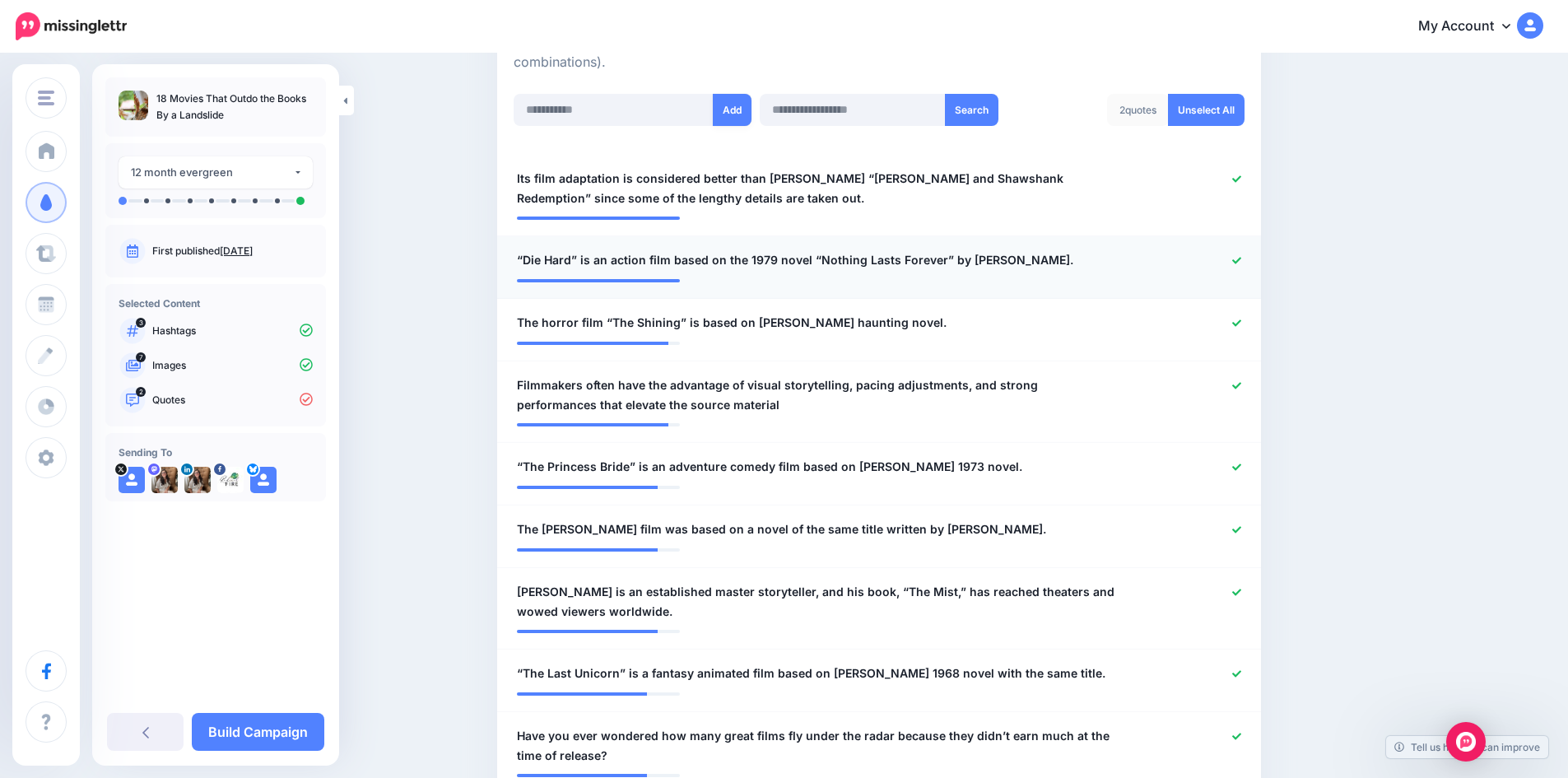
scroll to position [246, 0]
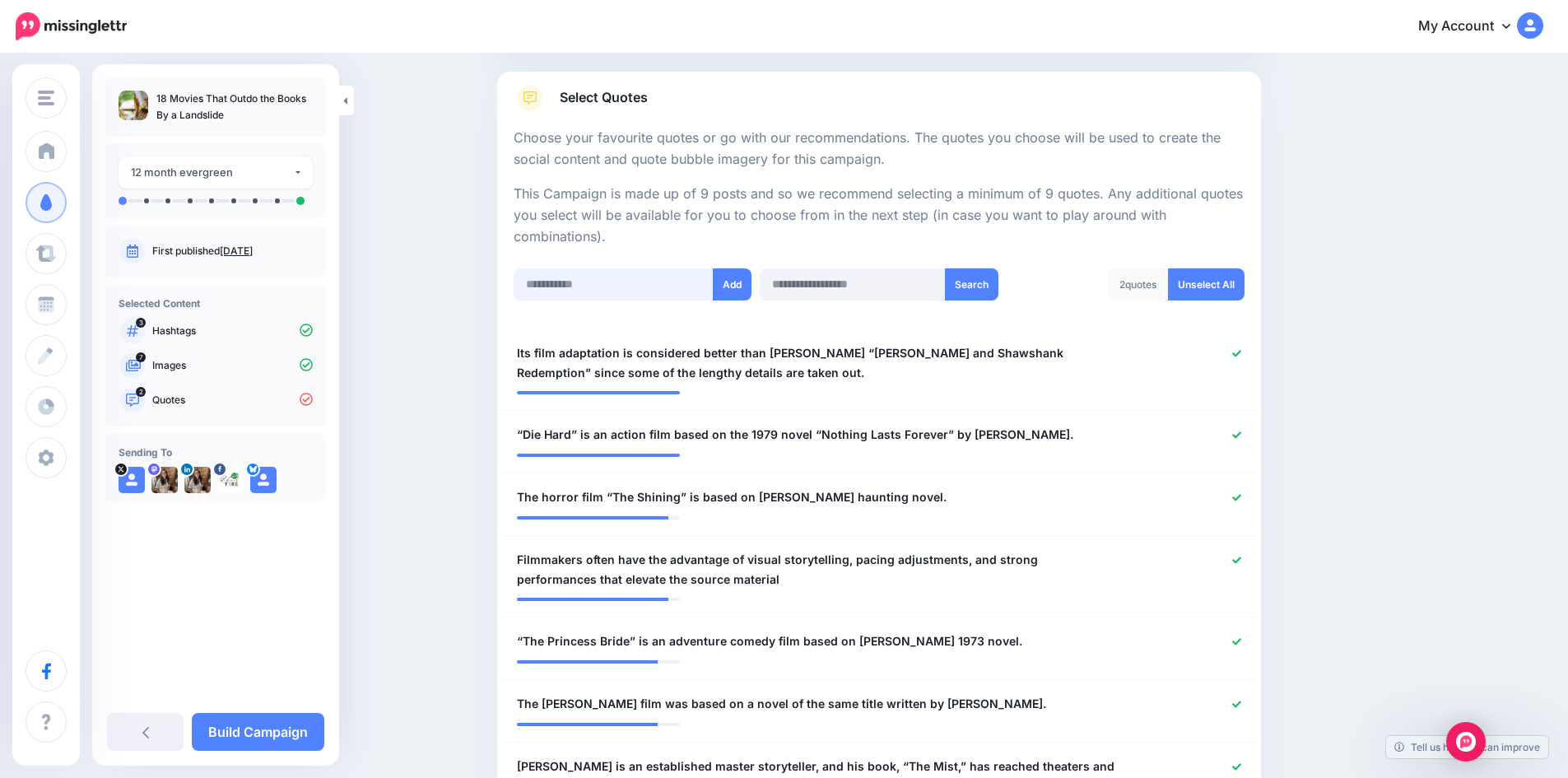
click at [591, 288] on input "text" at bounding box center [613, 285] width 200 height 32
paste input "**********"
type input "**********"
click at [730, 281] on button "Add" at bounding box center [731, 285] width 38 height 32
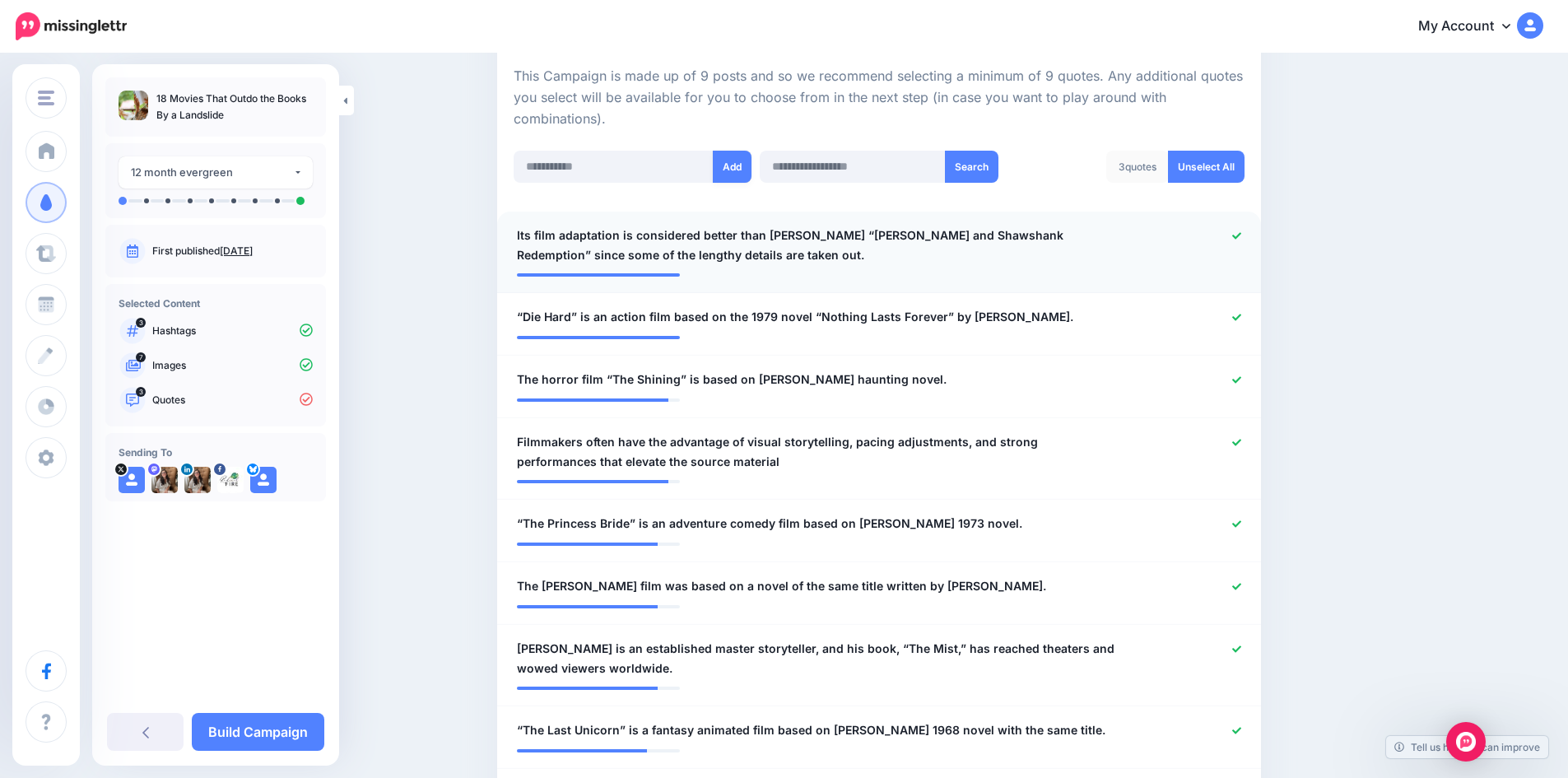
scroll to position [246, 0]
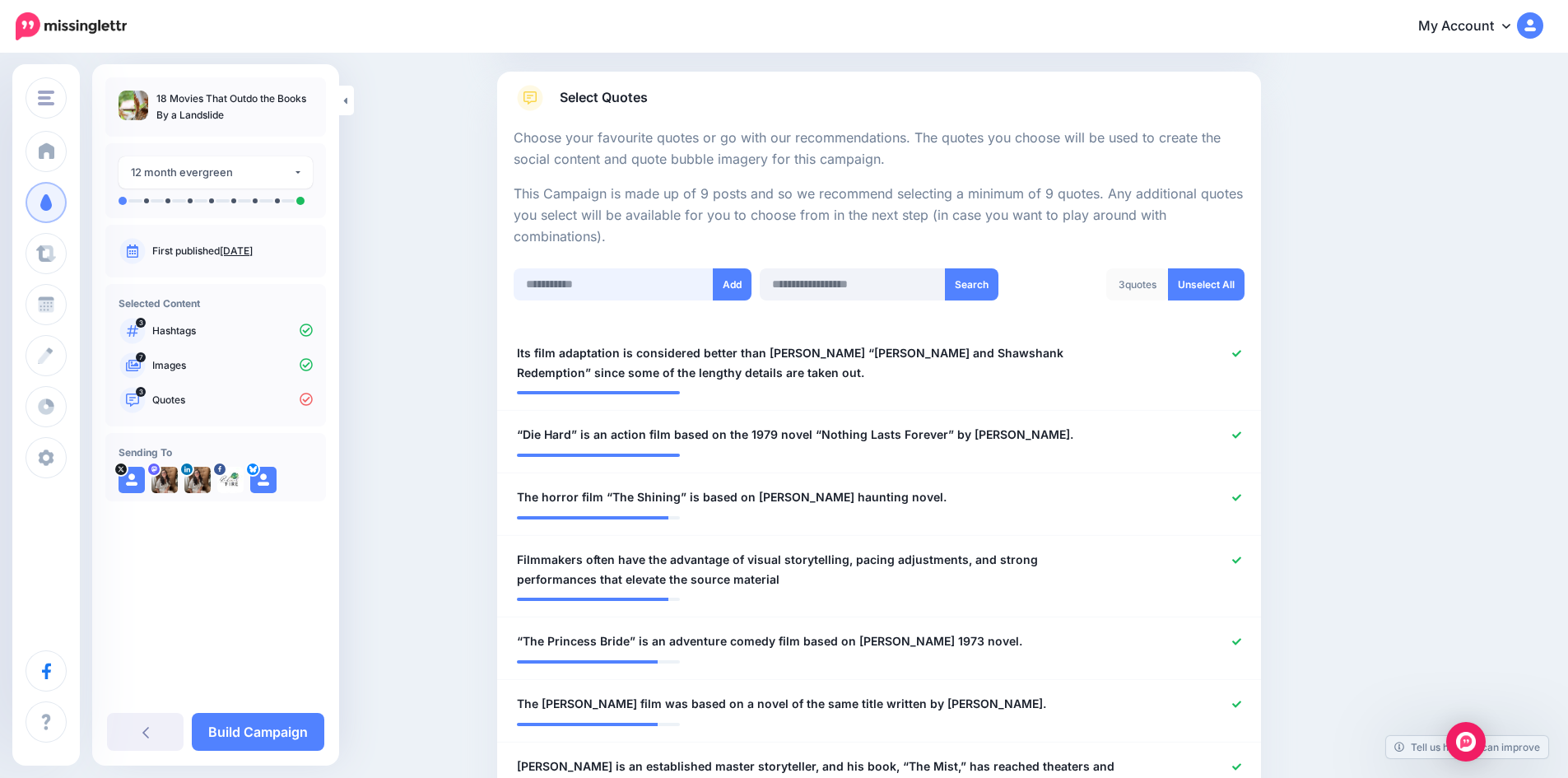
click at [616, 279] on input "text" at bounding box center [613, 285] width 200 height 32
paste input "**********"
type input "**********"
click at [752, 291] on button "Add" at bounding box center [731, 285] width 38 height 32
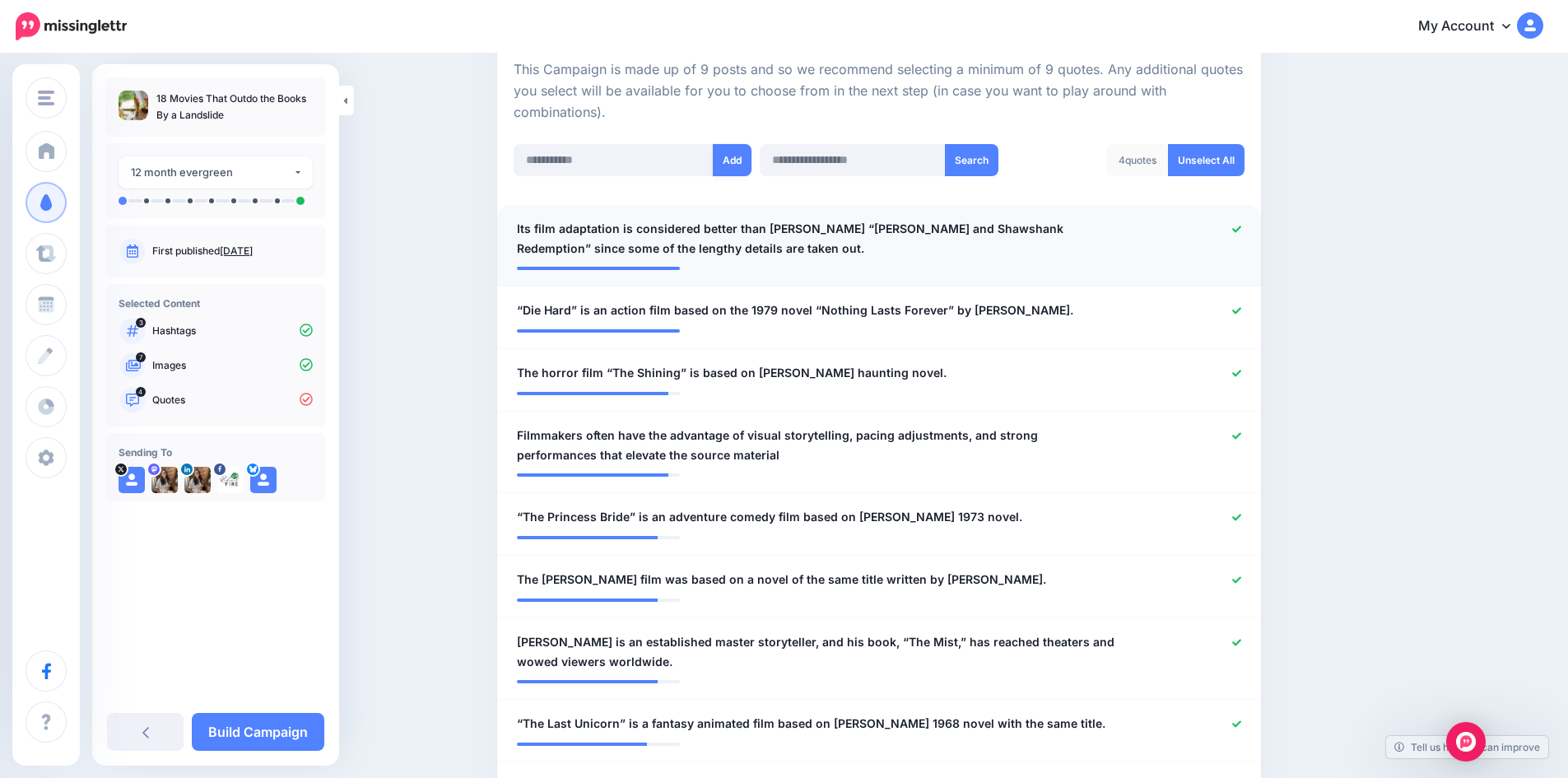
scroll to position [246, 0]
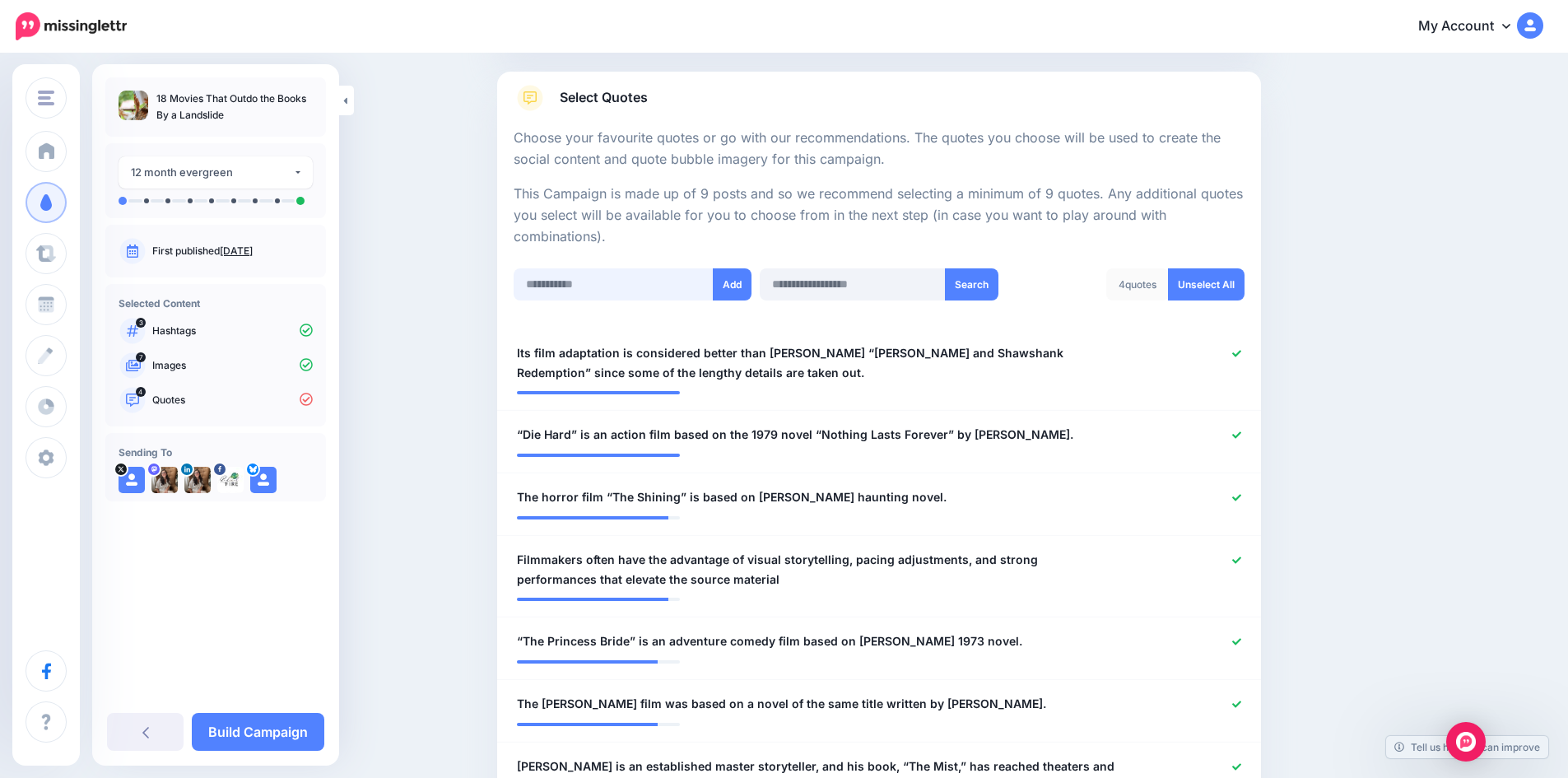
click at [618, 275] on input "text" at bounding box center [613, 285] width 200 height 32
paste input "**********"
type input "**********"
click at [738, 285] on button "Add" at bounding box center [731, 285] width 38 height 32
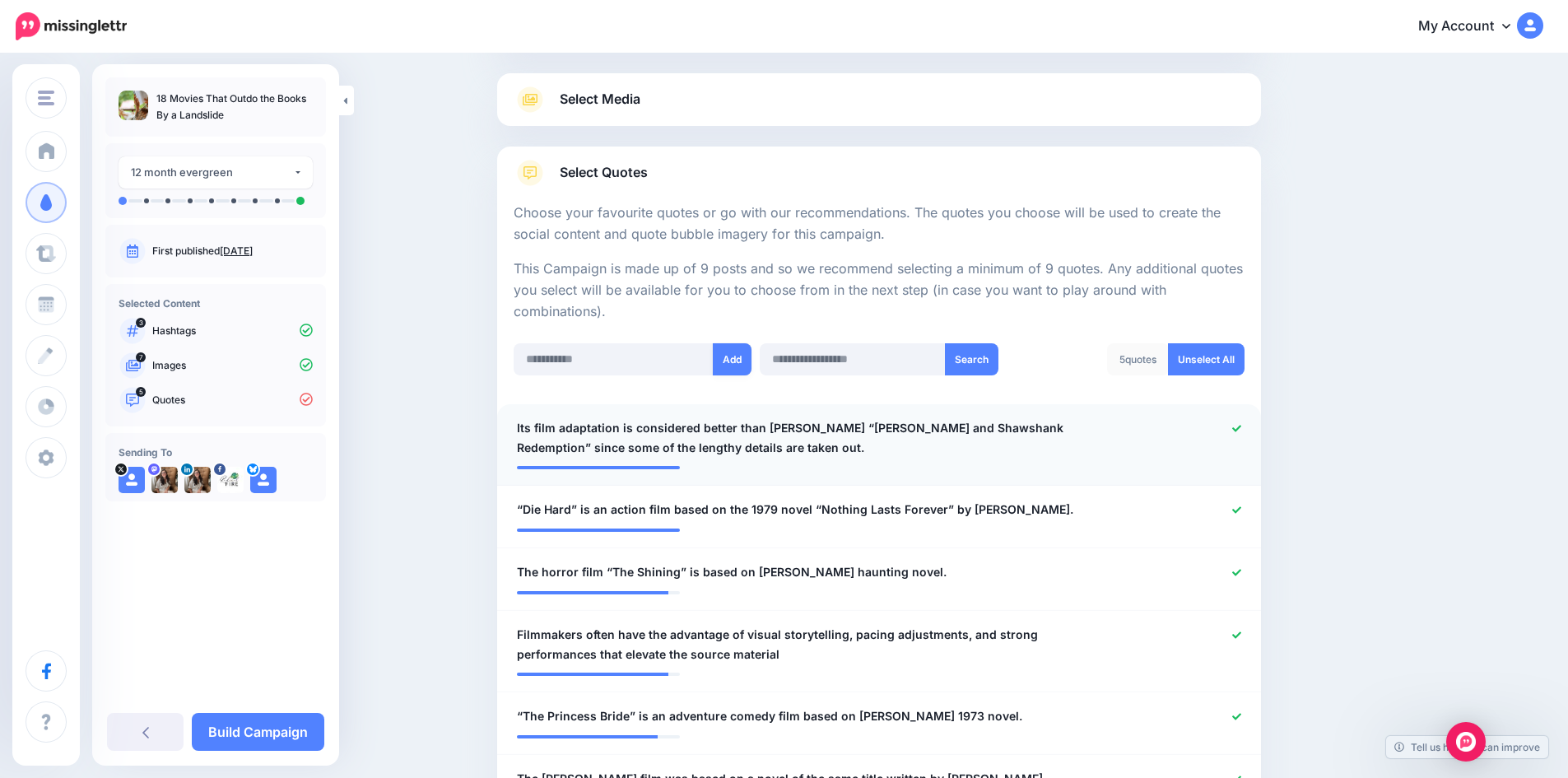
scroll to position [163, 0]
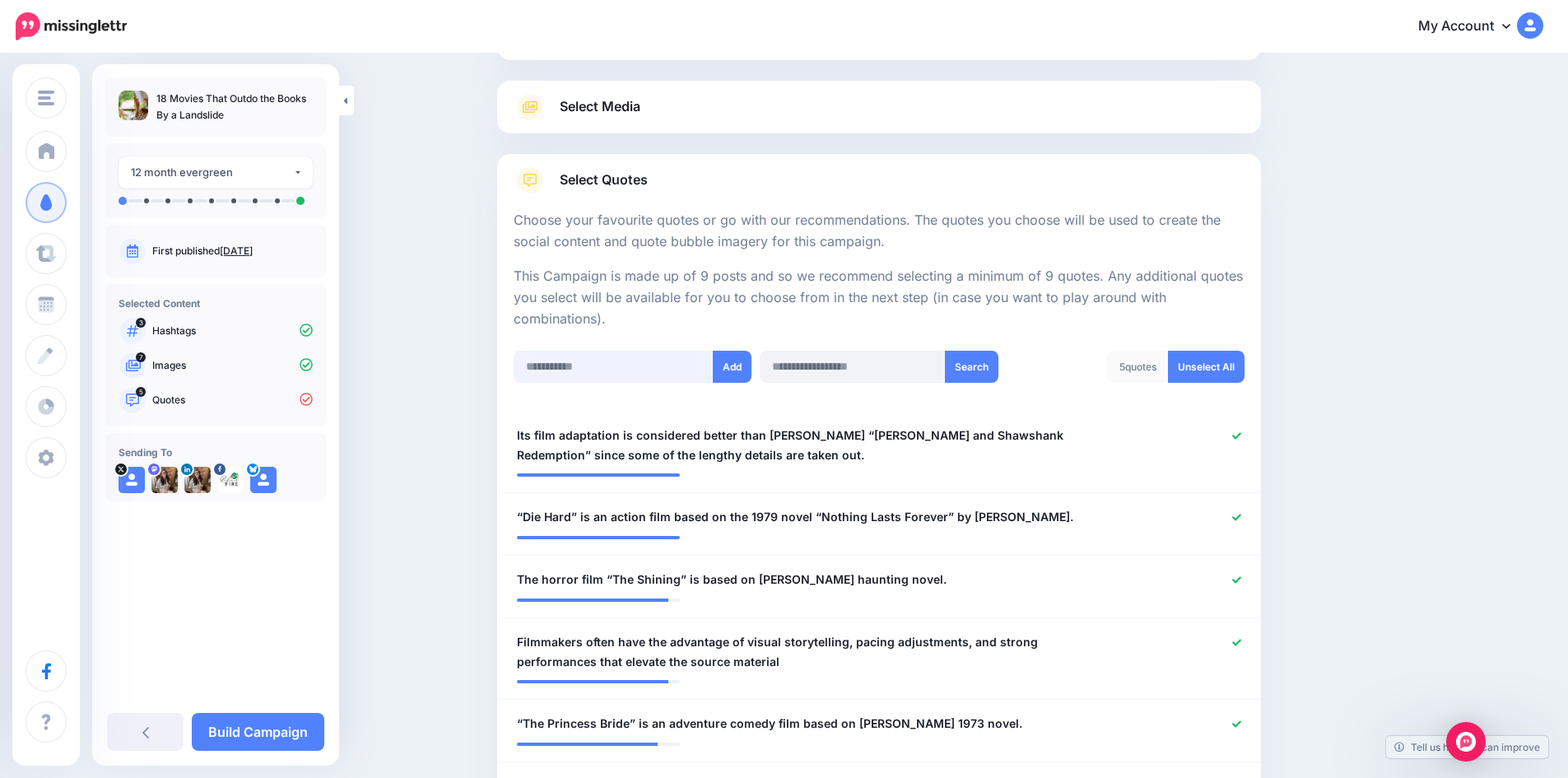
click at [624, 358] on input "text" at bounding box center [613, 366] width 200 height 32
paste input "**********"
type input "**********"
click at [752, 362] on button "Add" at bounding box center [731, 366] width 38 height 32
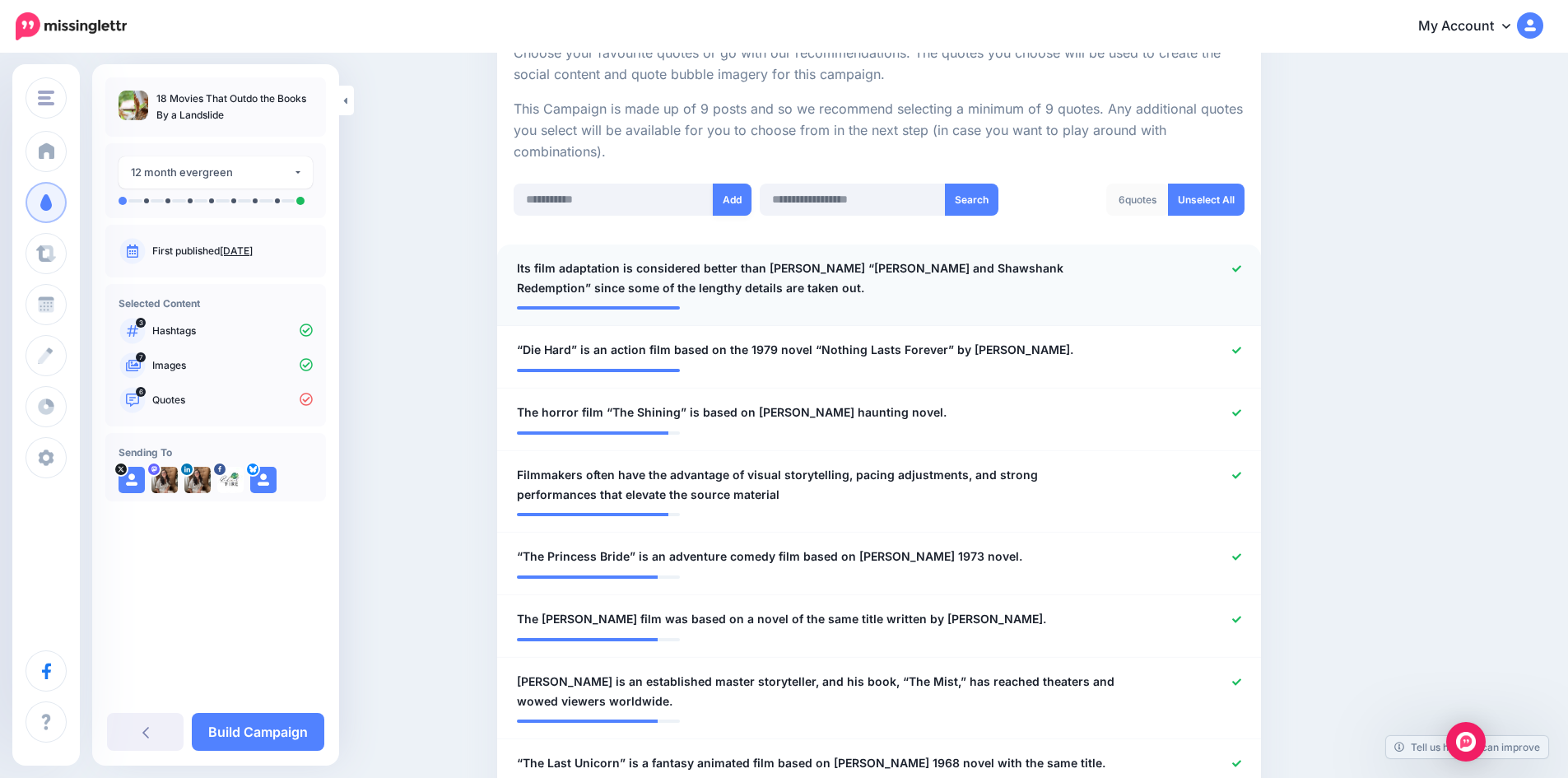
scroll to position [329, 0]
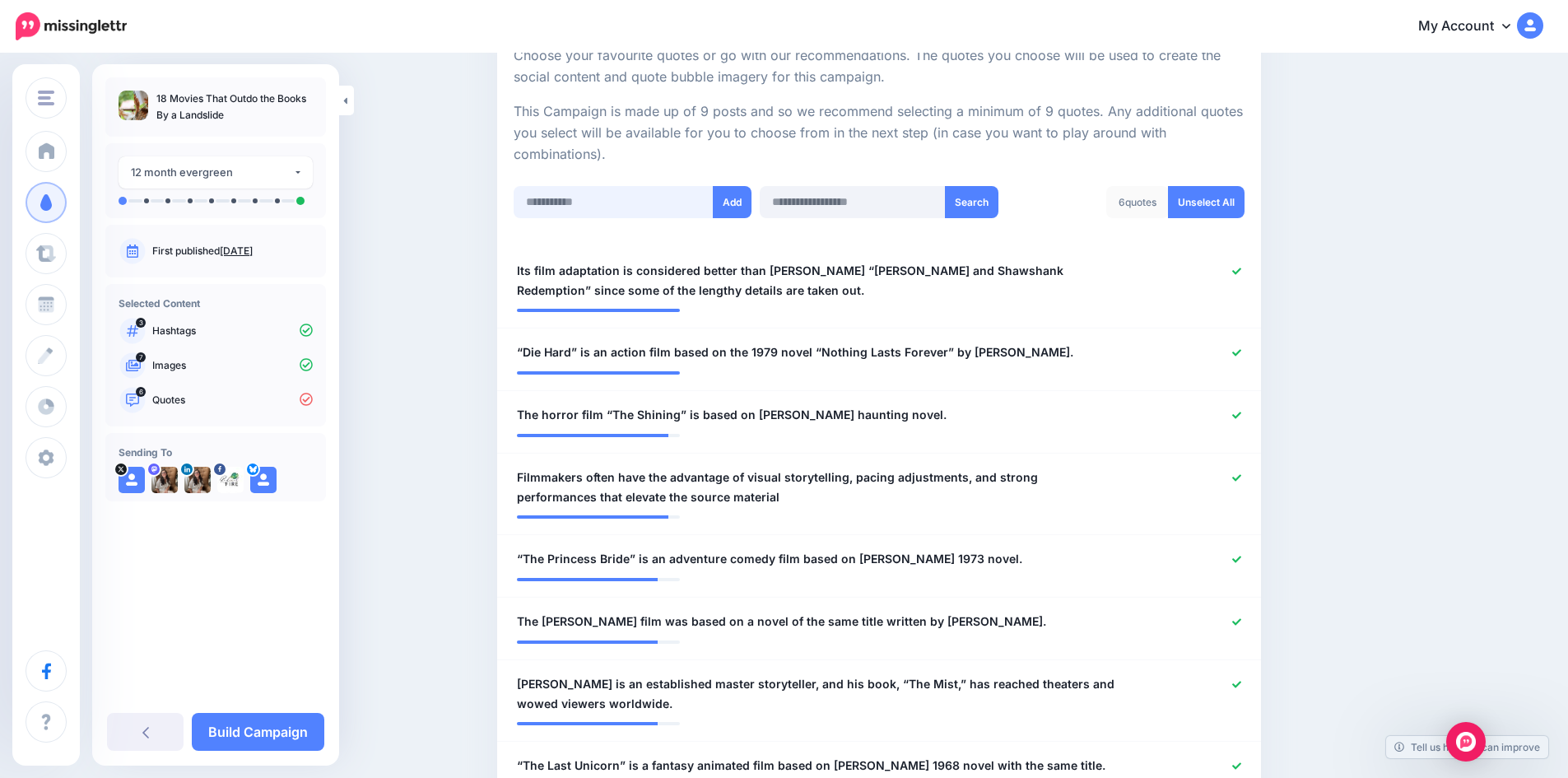
click at [615, 197] on input "text" at bounding box center [613, 202] width 200 height 32
paste input "**********"
type input "**********"
click at [732, 208] on button "Add" at bounding box center [731, 202] width 38 height 32
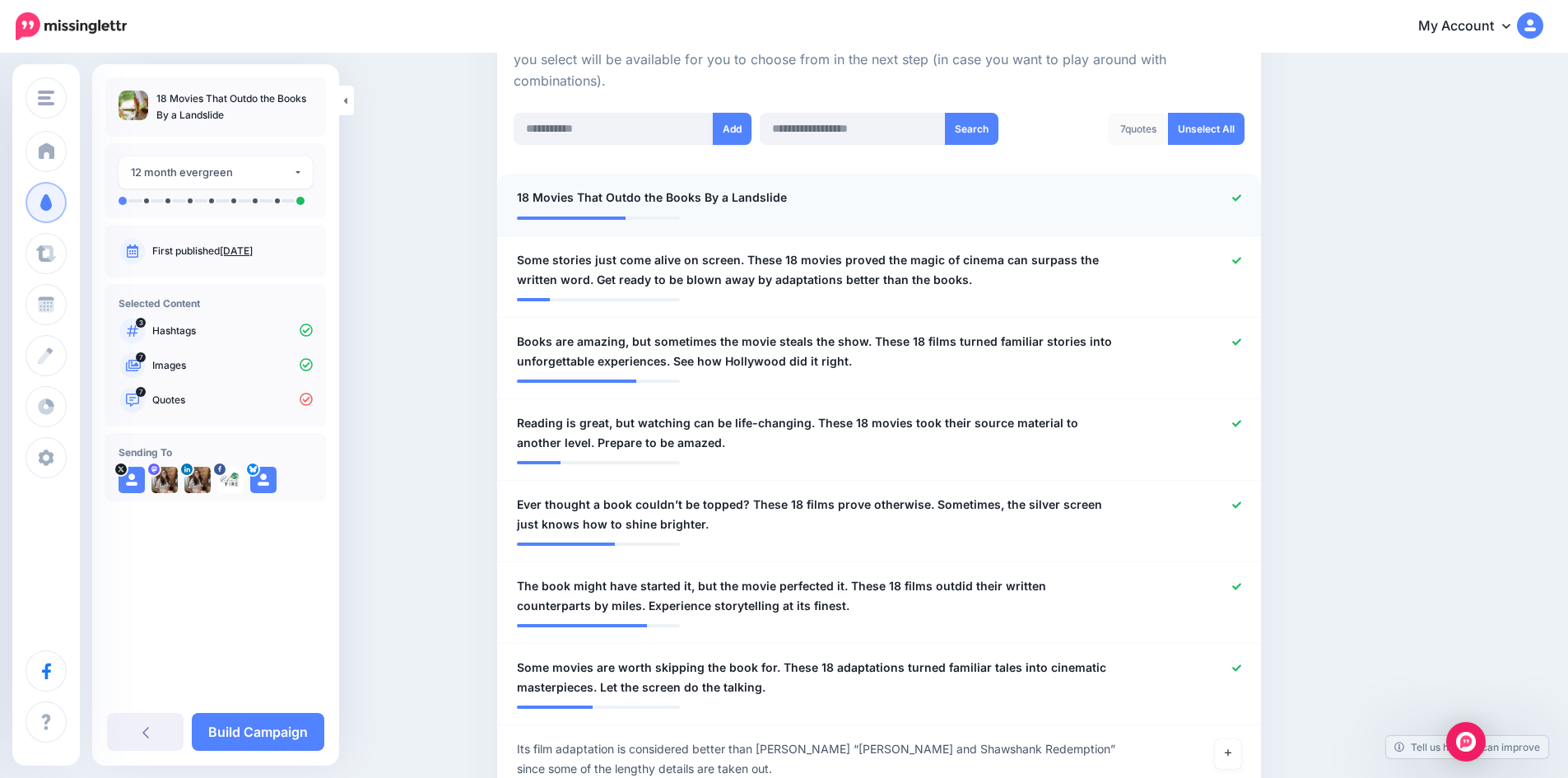
scroll to position [246, 0]
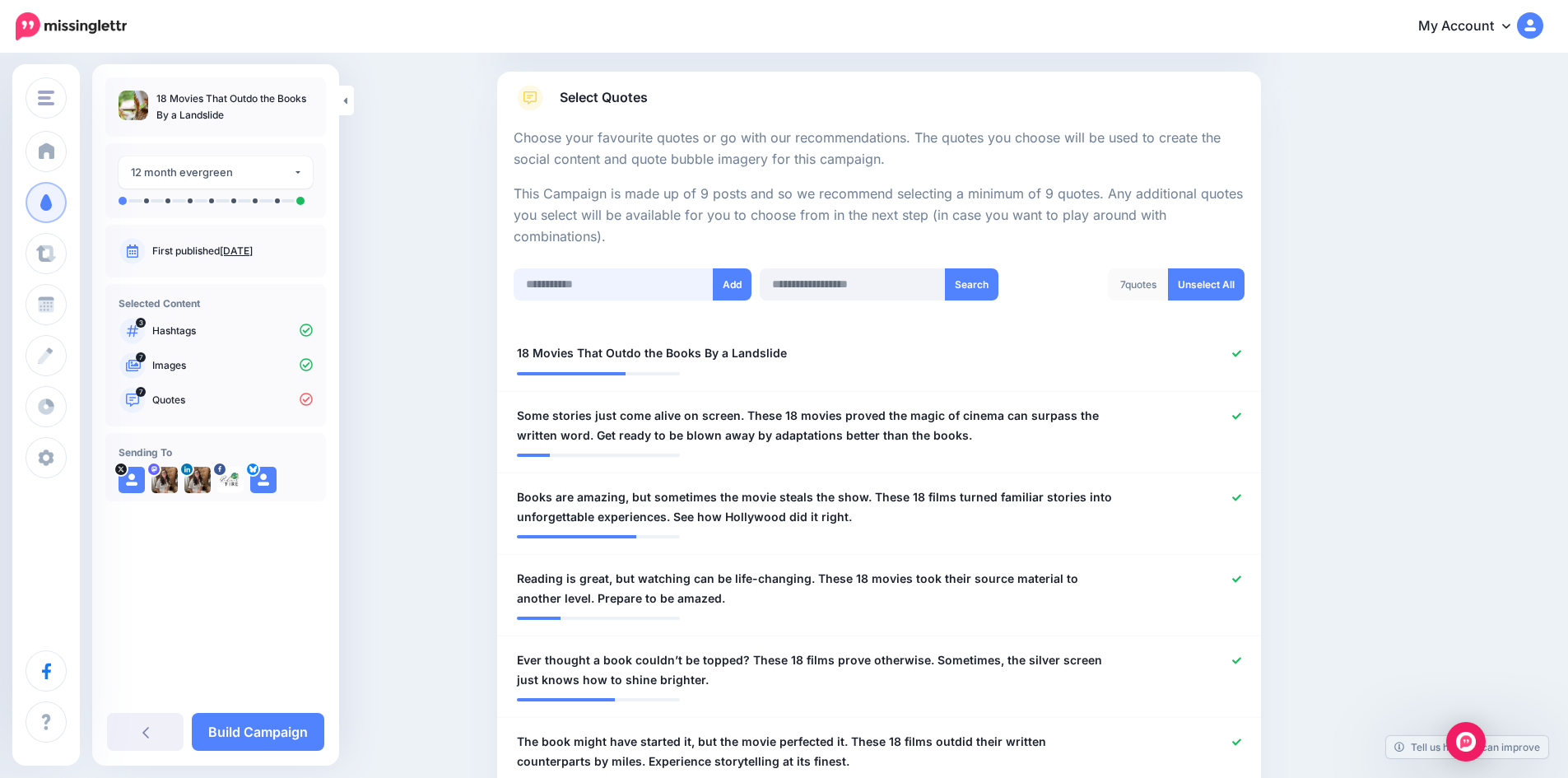
click at [637, 292] on input "text" at bounding box center [613, 285] width 200 height 32
paste input "**********"
type input "**********"
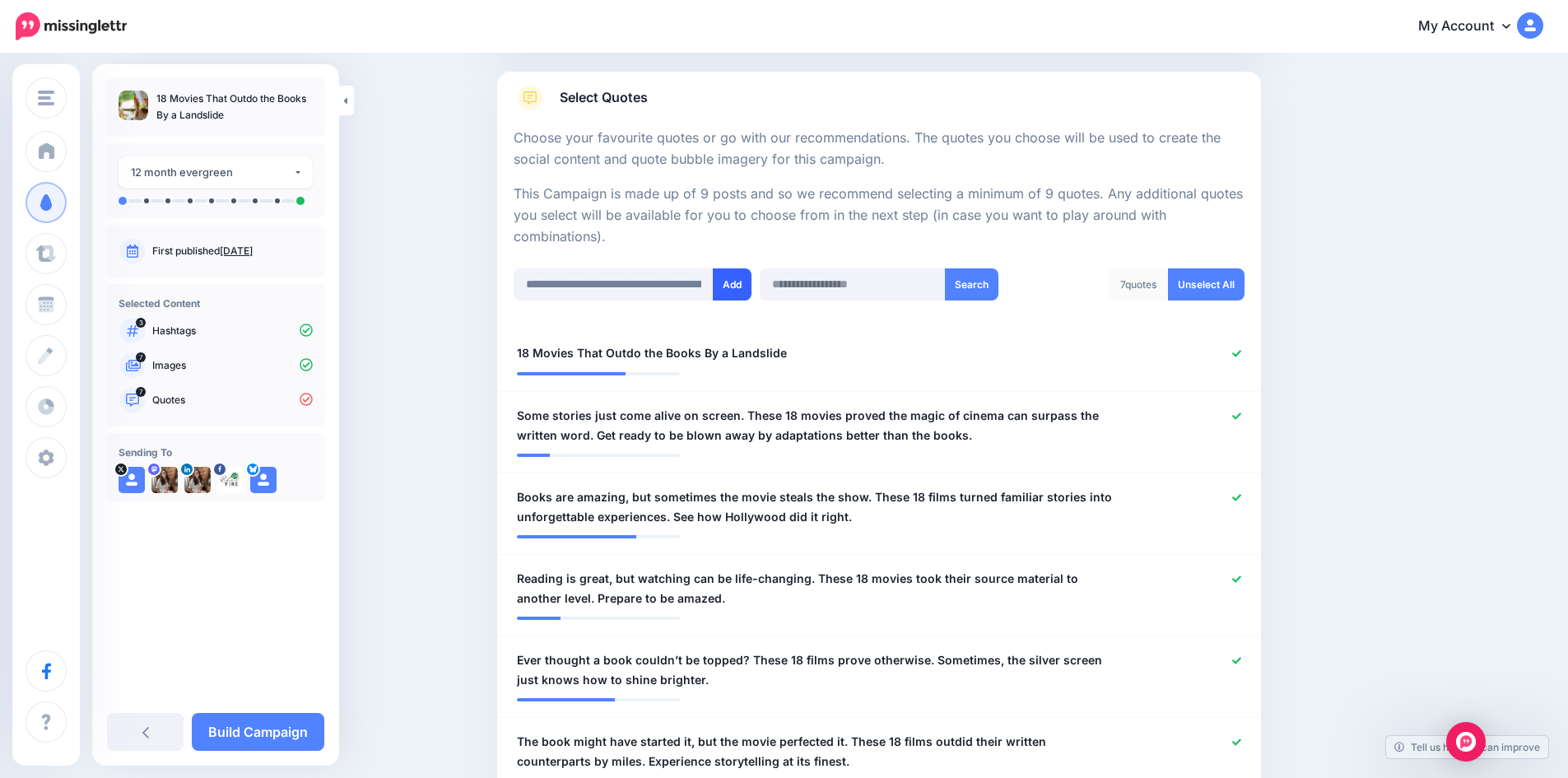
click at [737, 285] on button "Add" at bounding box center [731, 285] width 38 height 32
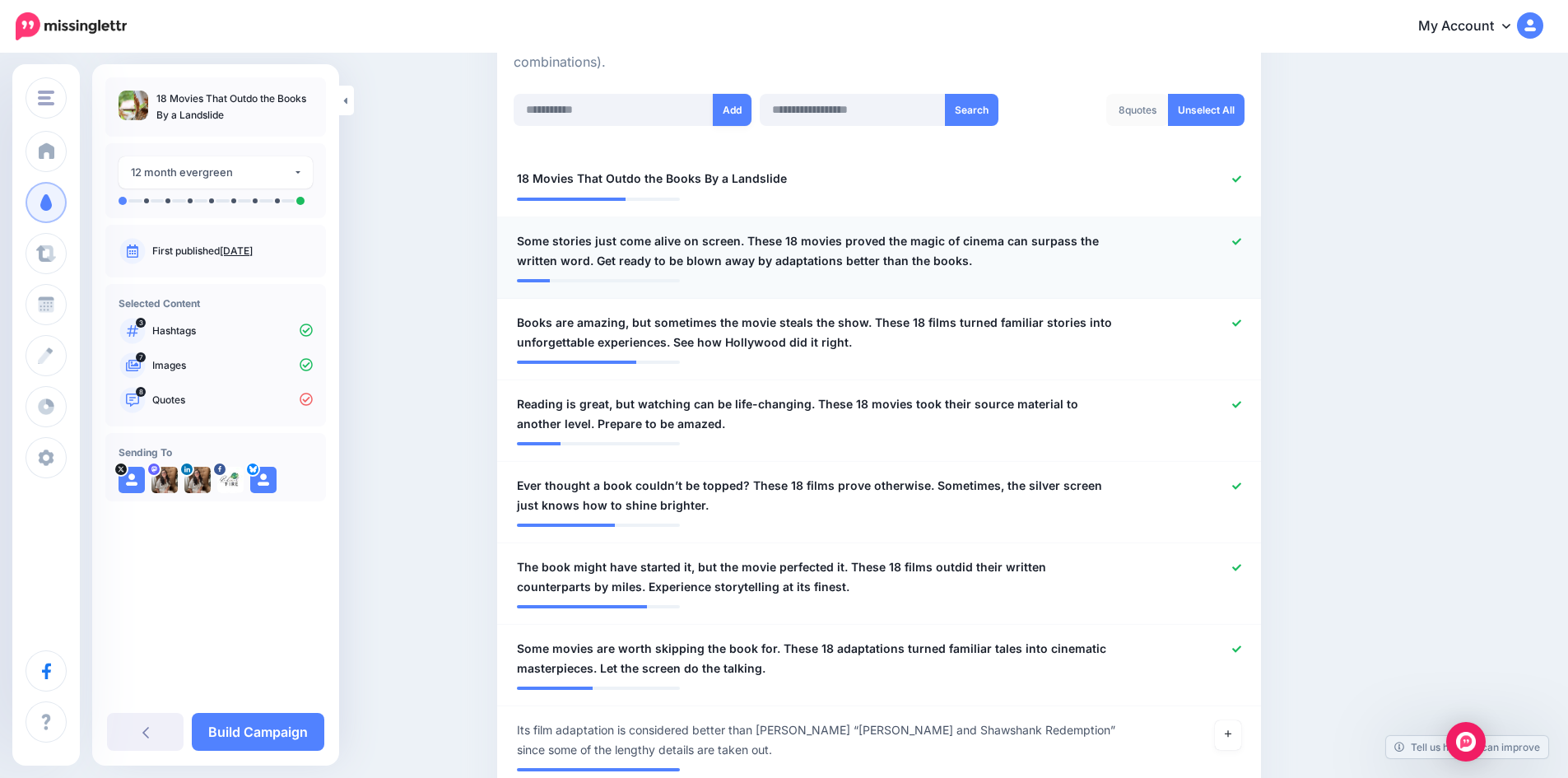
scroll to position [246, 0]
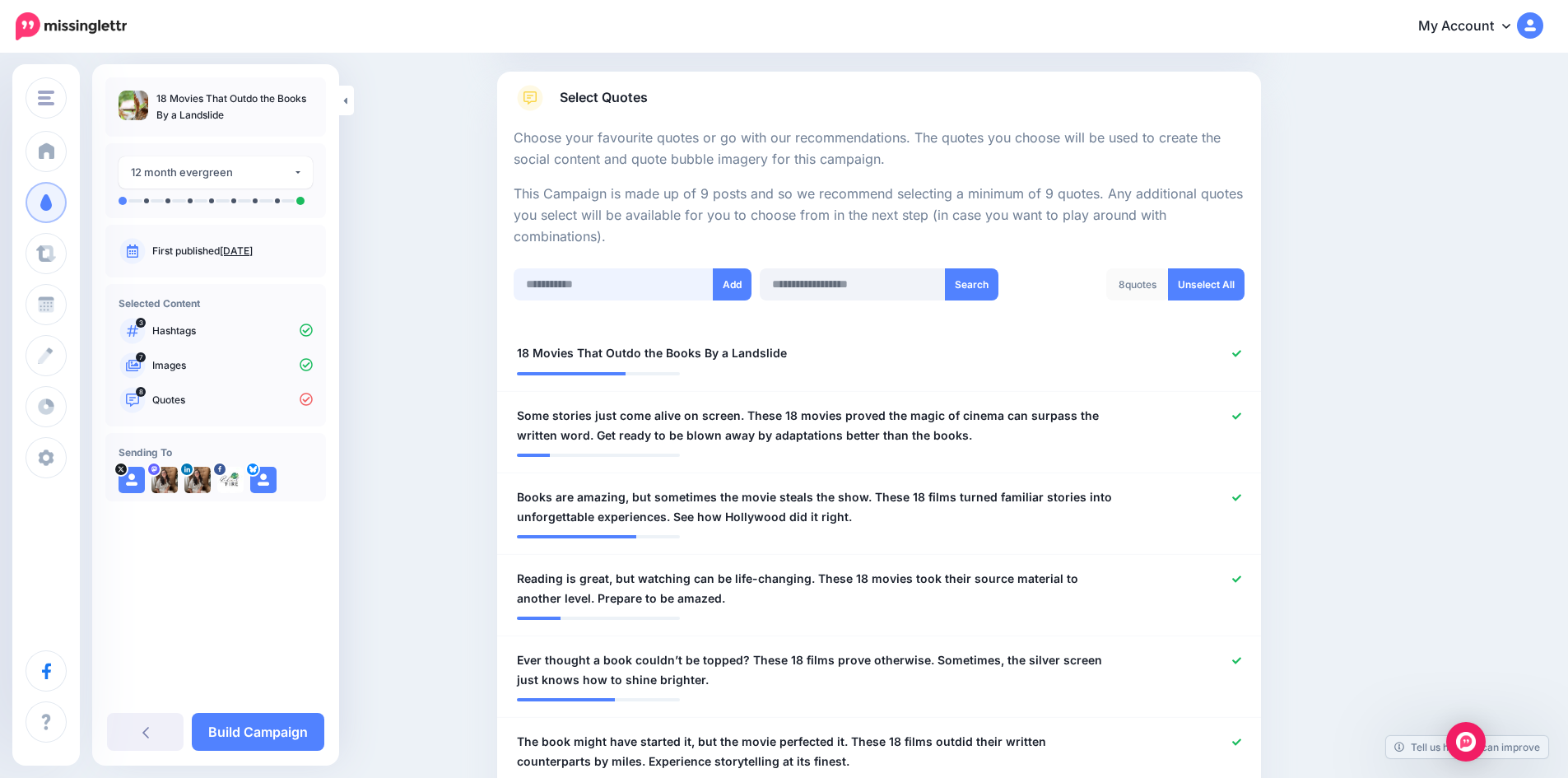
click at [614, 290] on input "text" at bounding box center [613, 285] width 200 height 32
paste input "**********"
type input "**********"
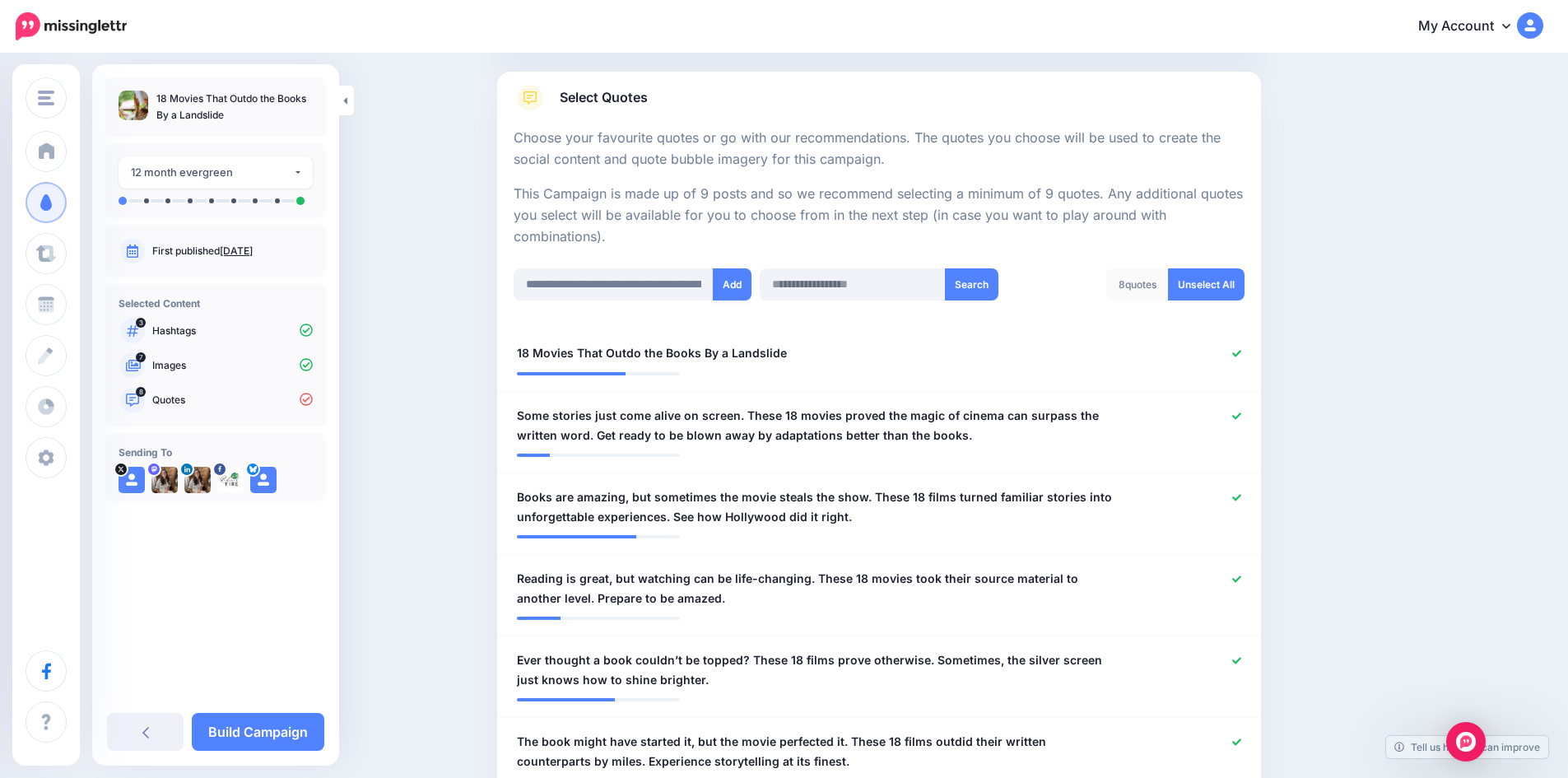
click at [732, 285] on button "Add" at bounding box center [731, 285] width 38 height 32
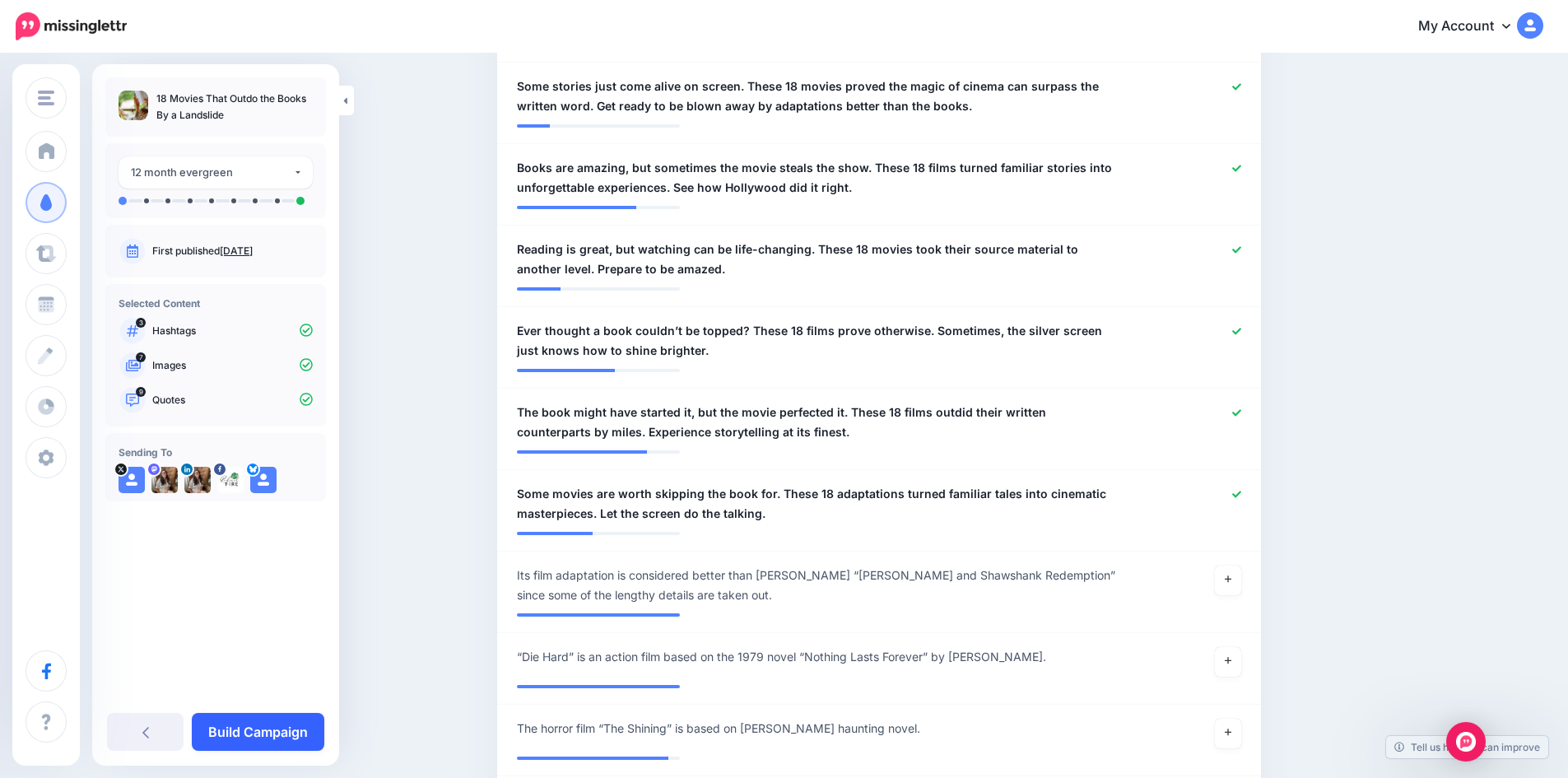
click at [272, 740] on link "Build Campaign" at bounding box center [258, 732] width 133 height 37
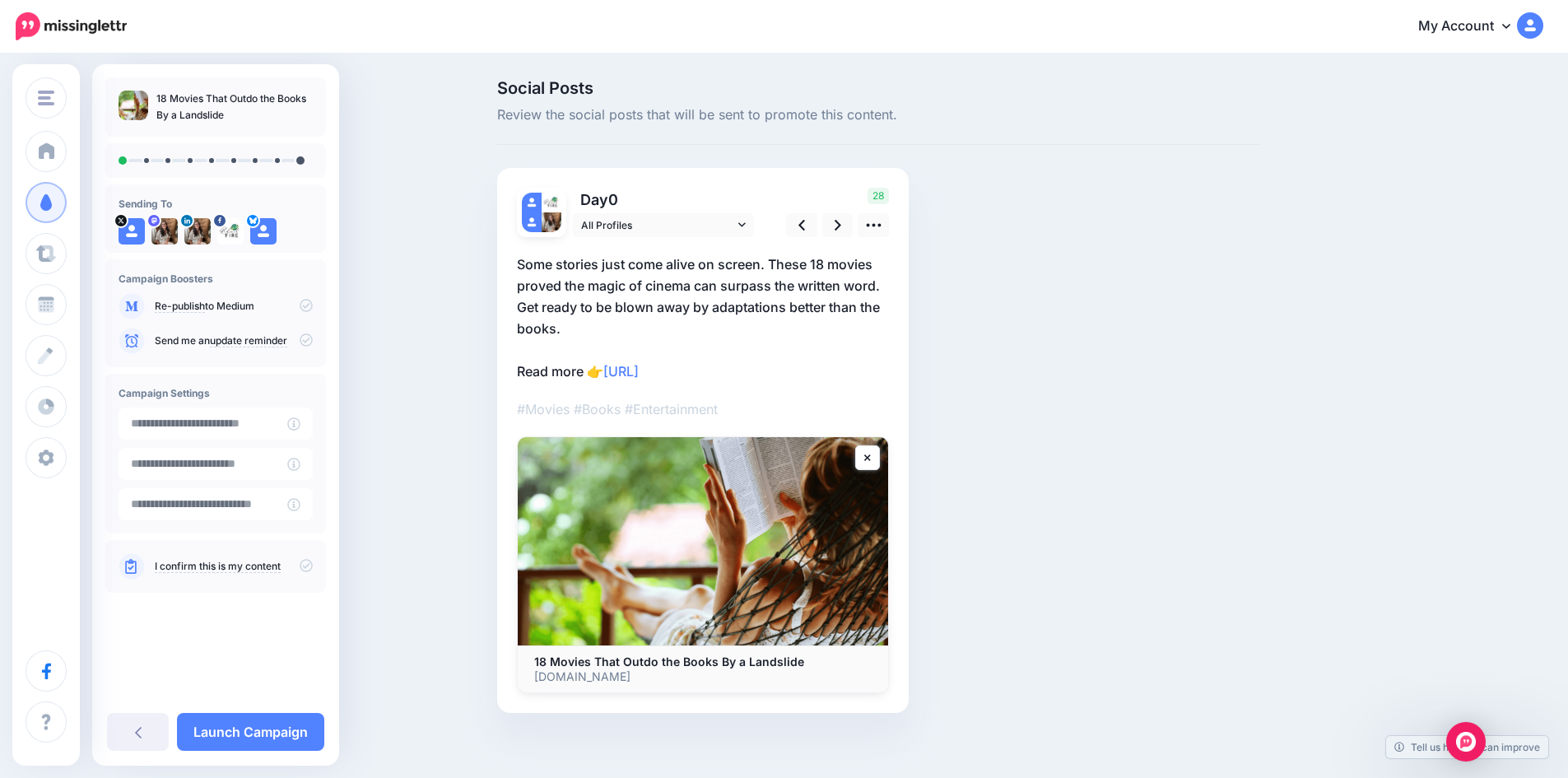
drag, startPoint x: 157, startPoint y: 98, endPoint x: 243, endPoint y: 123, distance: 89.6
click at [244, 123] on div "18 Movies That Outdo the Books By a Landslide" at bounding box center [216, 107] width 220 height 59
copy p "18 Movies That Outdo the Books By a Landslide"
click at [842, 232] on icon at bounding box center [838, 226] width 7 height 18
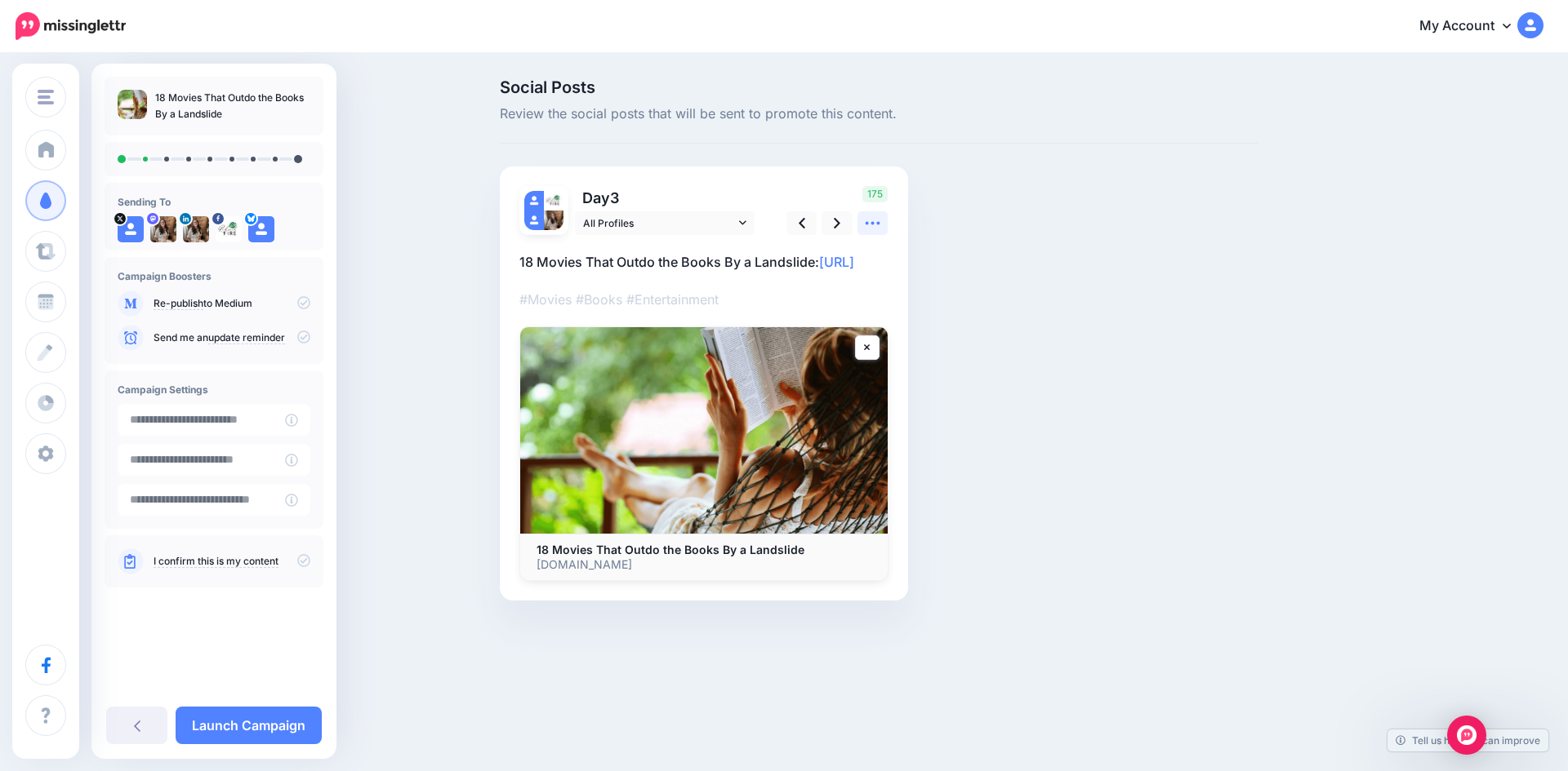
click at [868, 229] on icon at bounding box center [873, 223] width 18 height 18
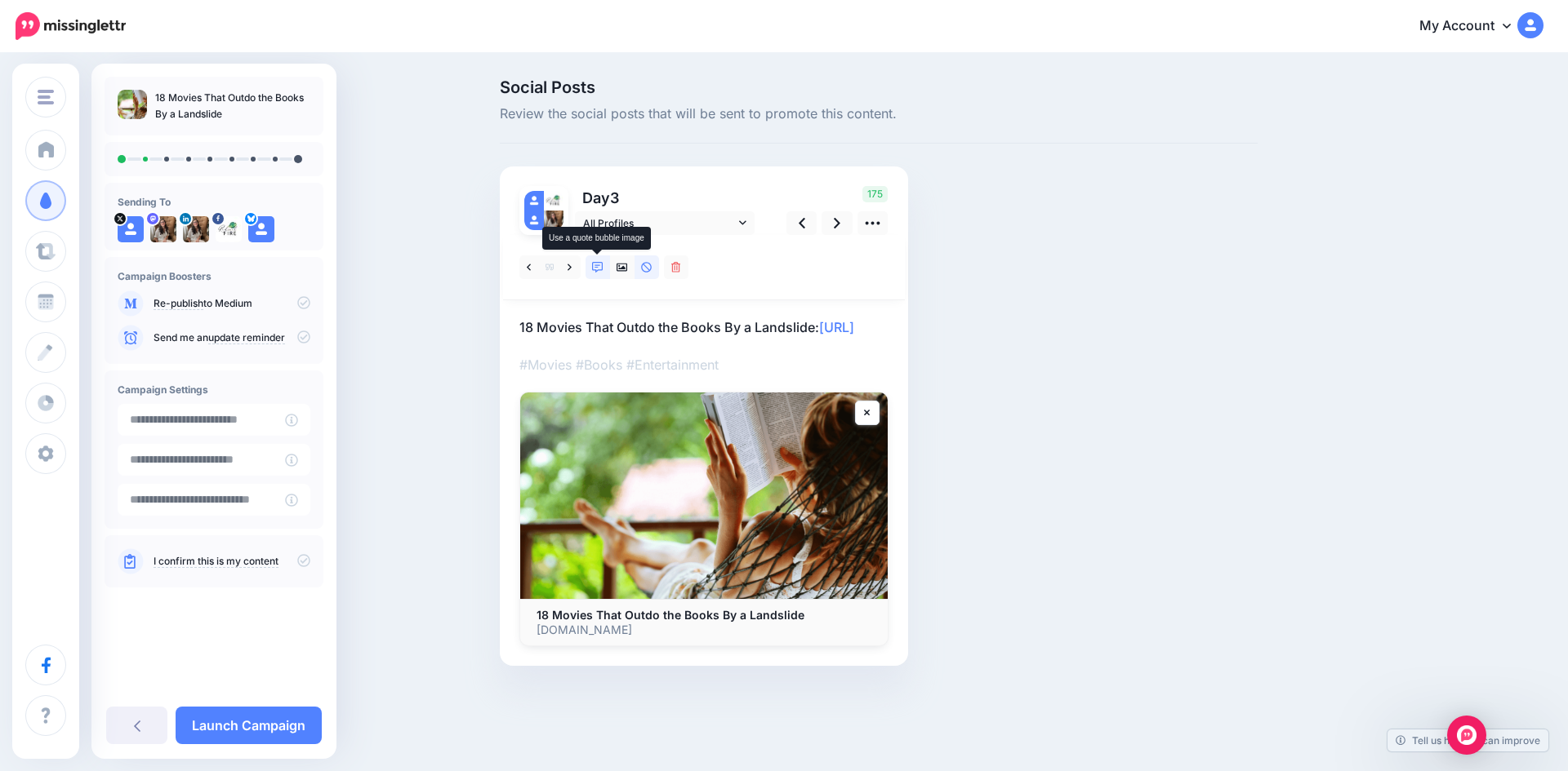
click at [597, 269] on icon at bounding box center [598, 267] width 12 height 12
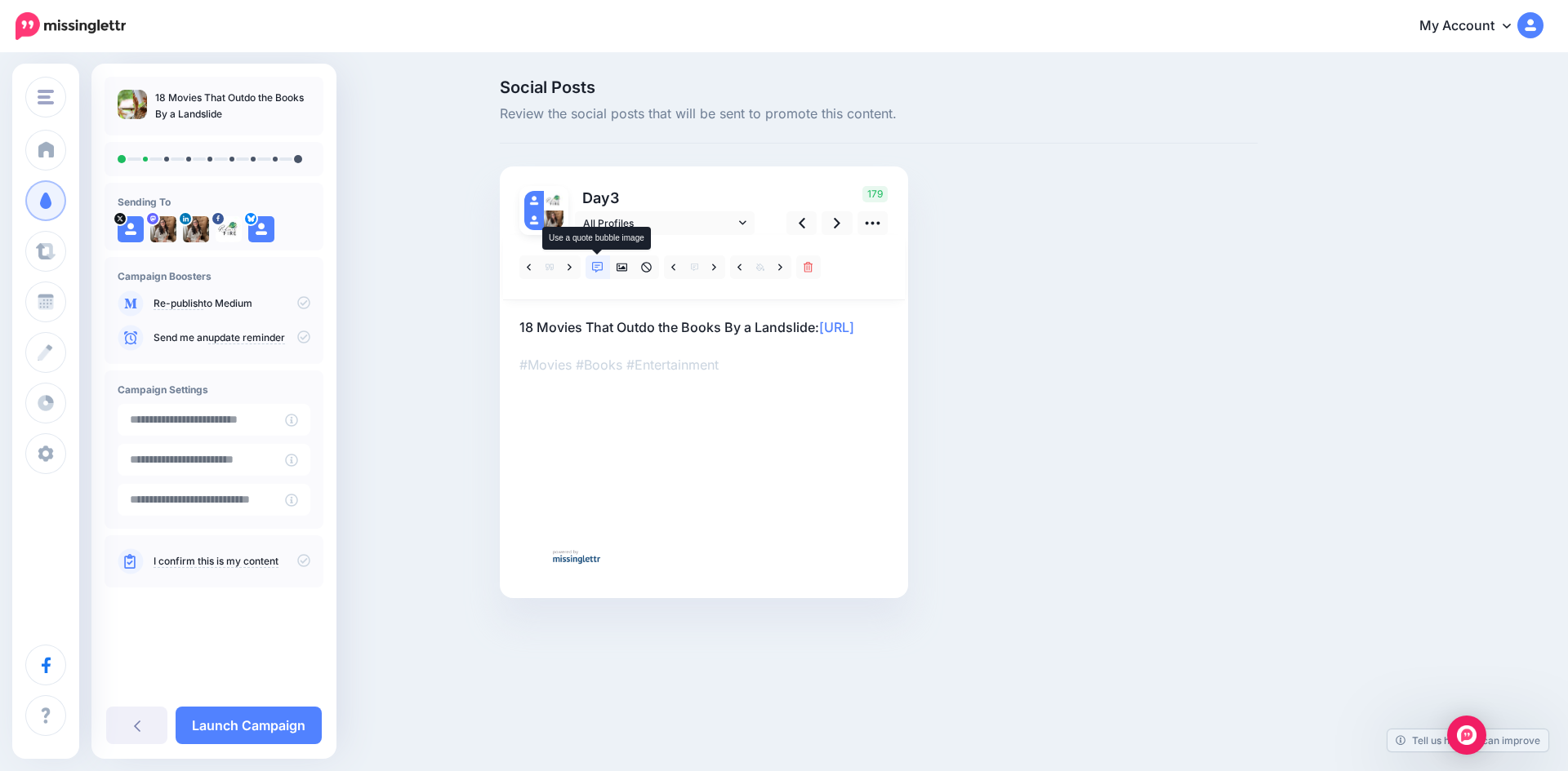
click at [599, 268] on icon at bounding box center [598, 267] width 12 height 12
click at [620, 268] on icon at bounding box center [622, 267] width 12 height 8
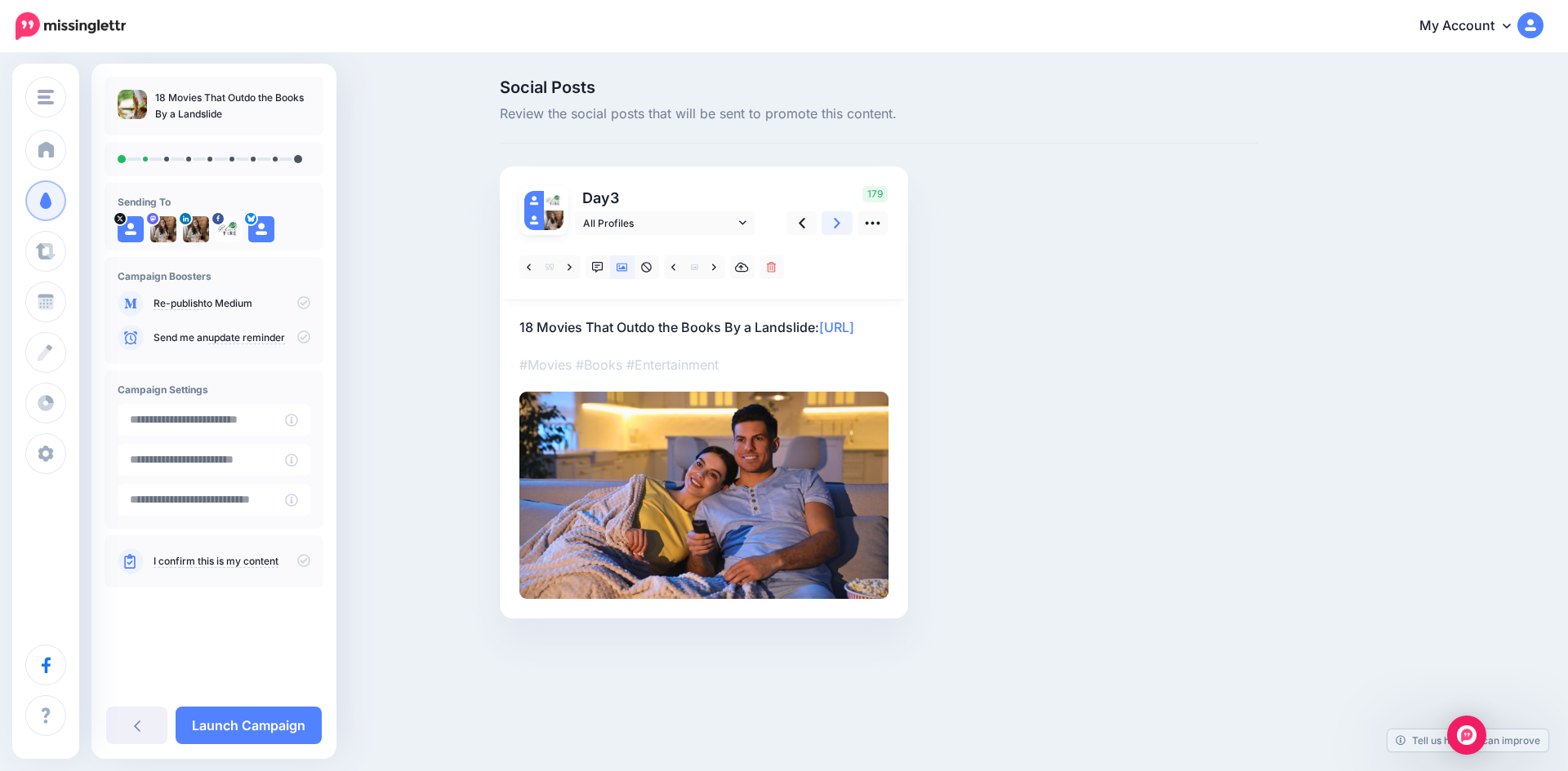
click at [835, 220] on icon at bounding box center [837, 223] width 7 height 11
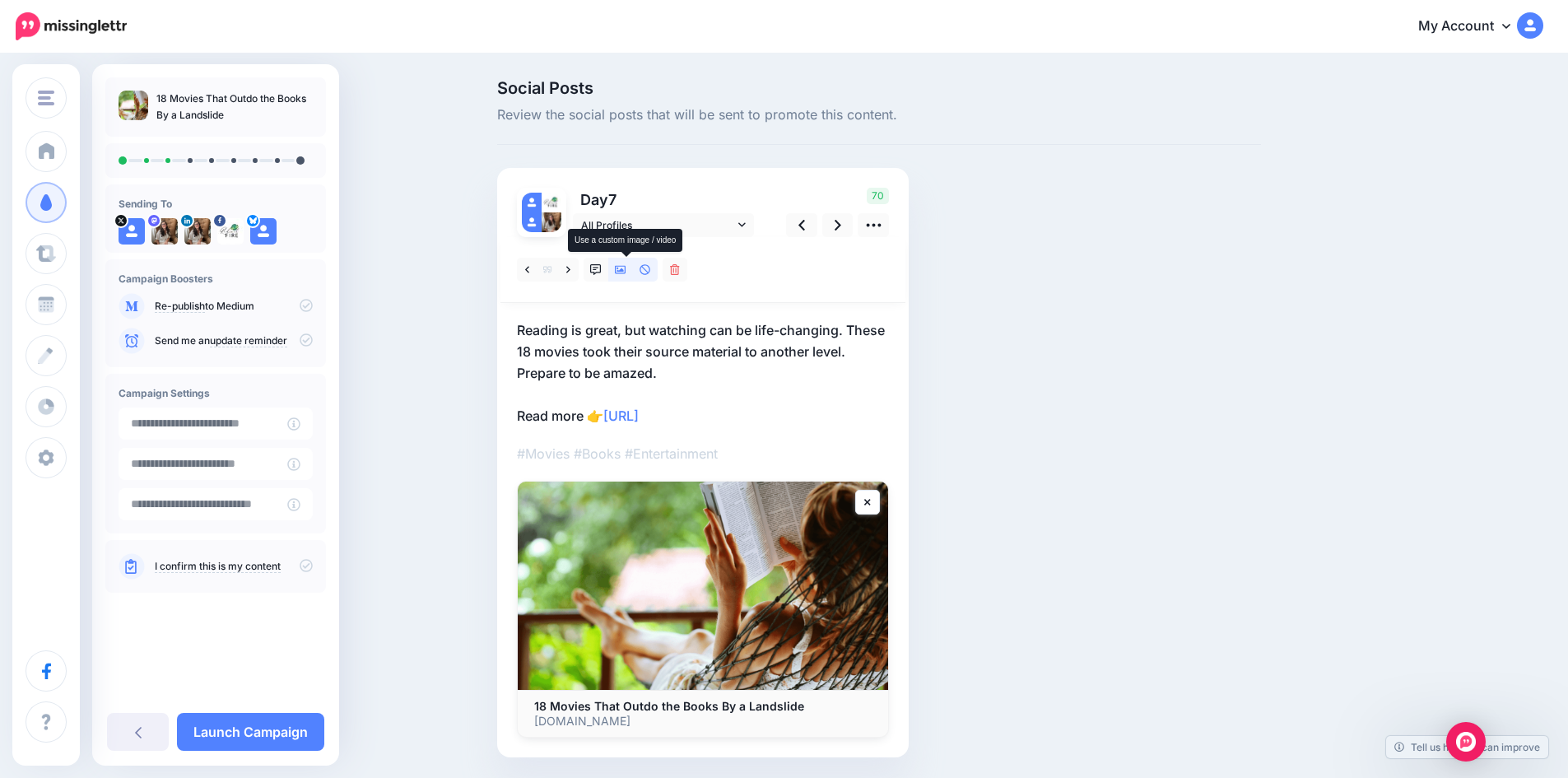
click at [626, 270] on icon at bounding box center [621, 270] width 12 height 8
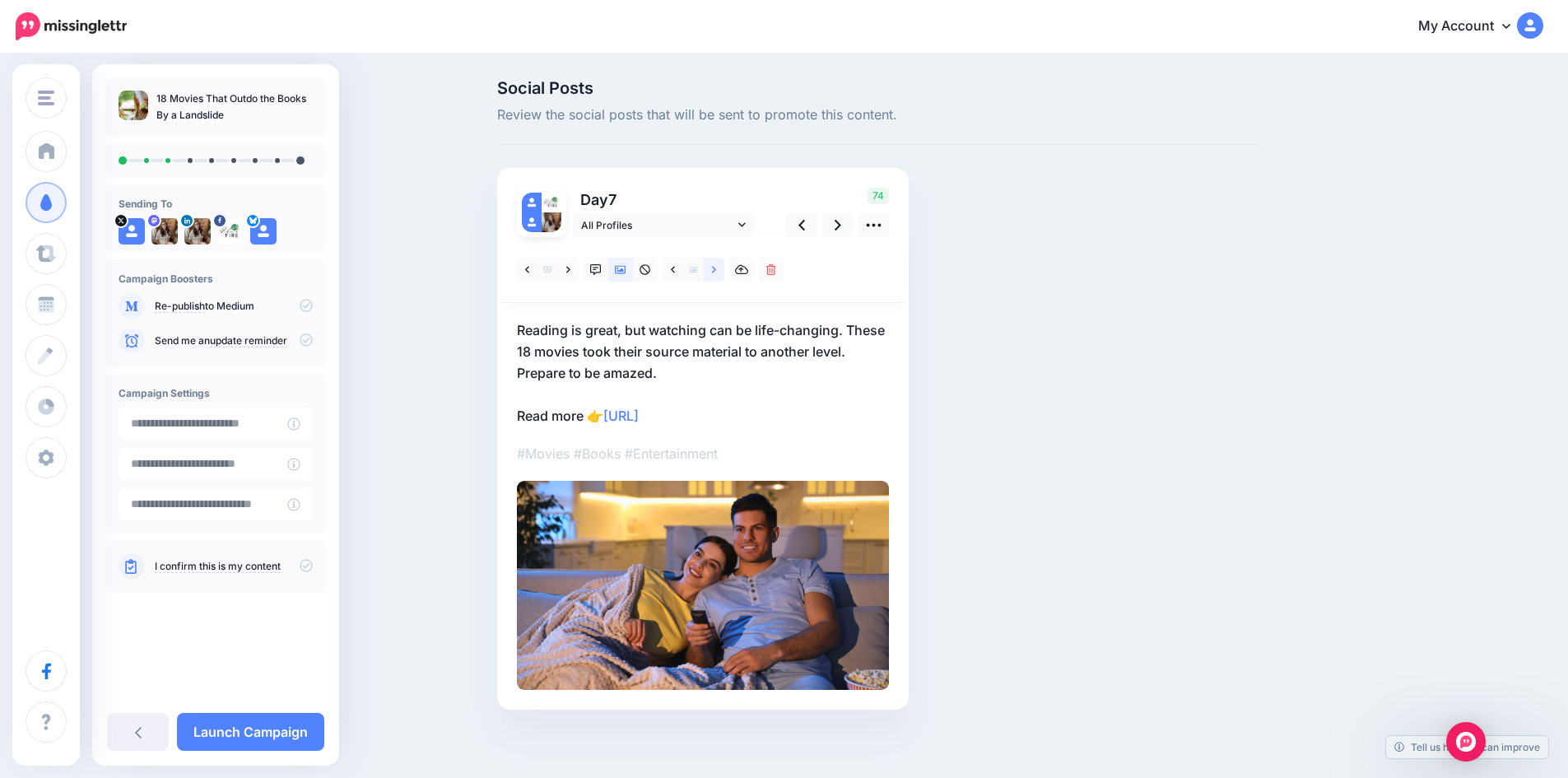
click at [717, 273] on icon at bounding box center [714, 270] width 4 height 12
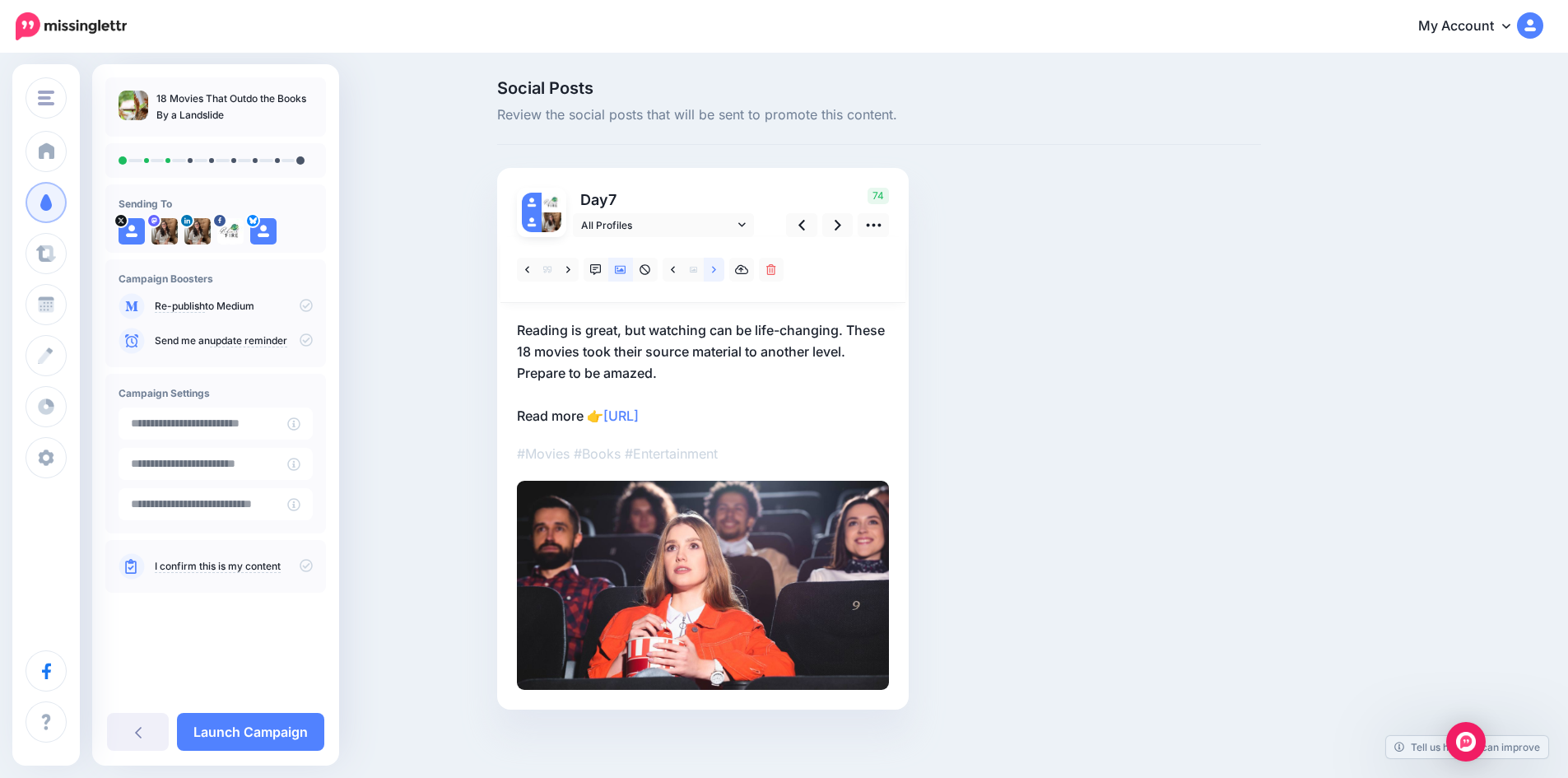
click at [717, 268] on icon at bounding box center [714, 270] width 4 height 12
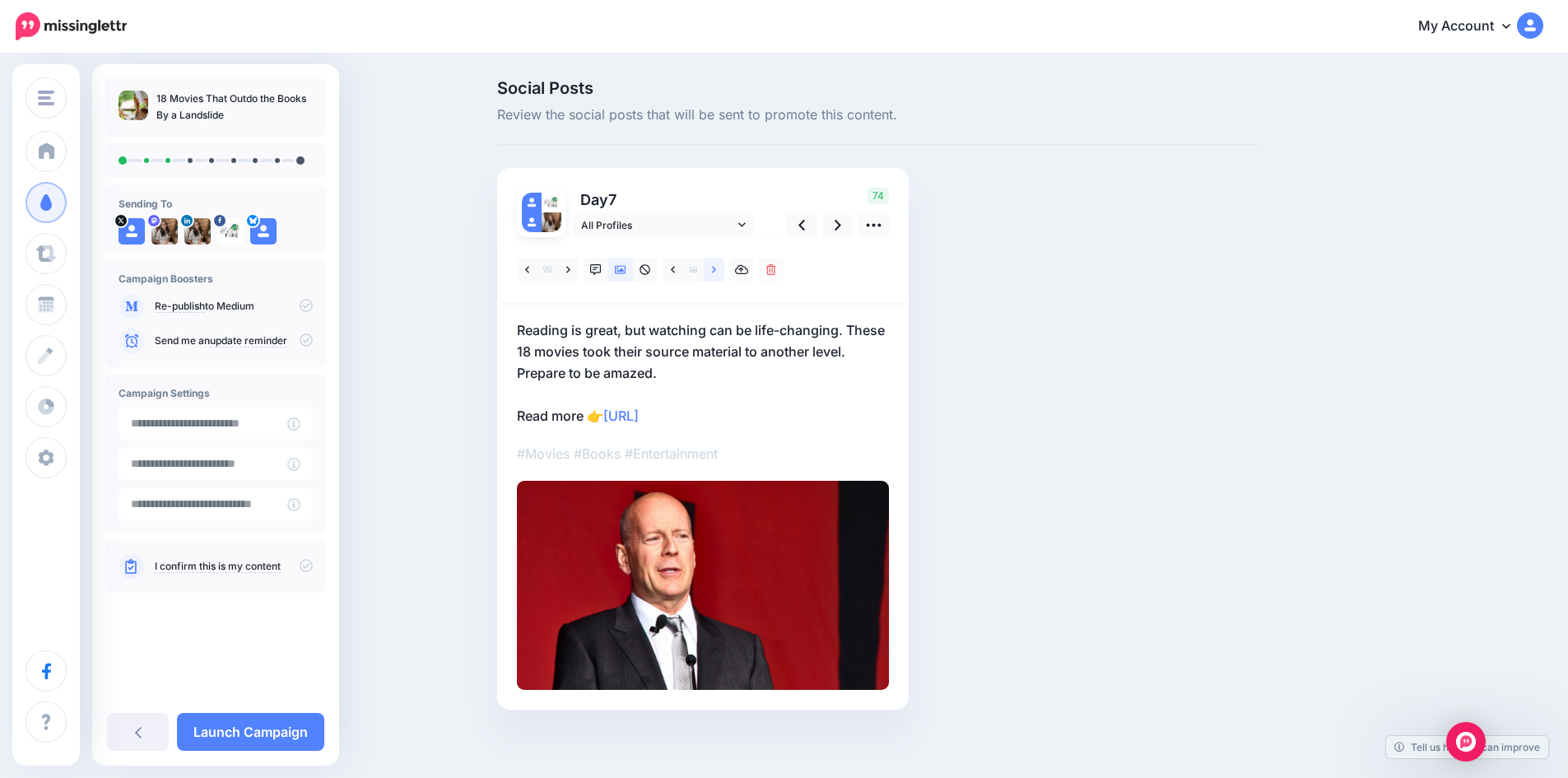
click at [717, 268] on icon at bounding box center [714, 270] width 4 height 12
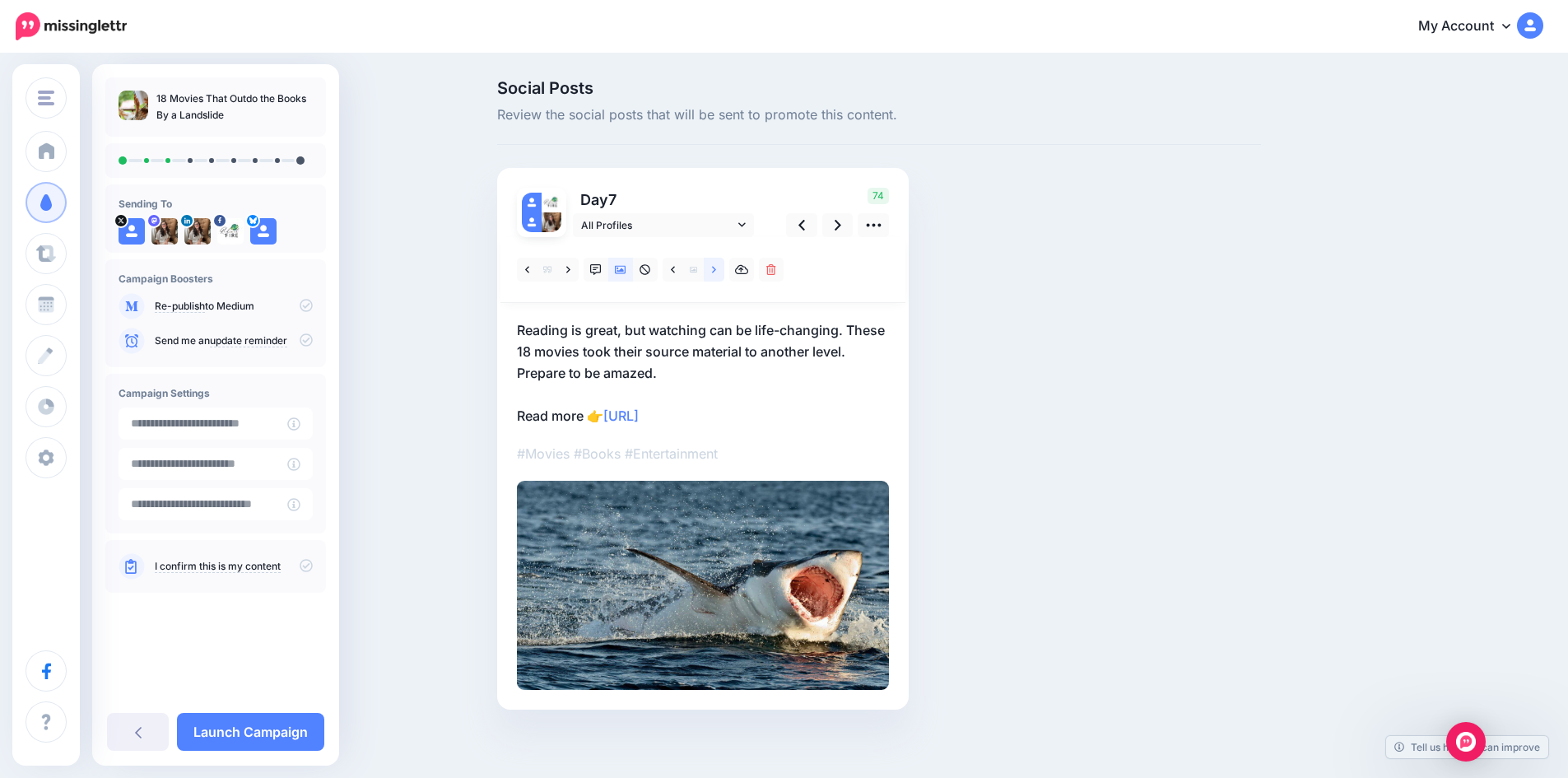
click at [717, 268] on icon at bounding box center [714, 270] width 4 height 12
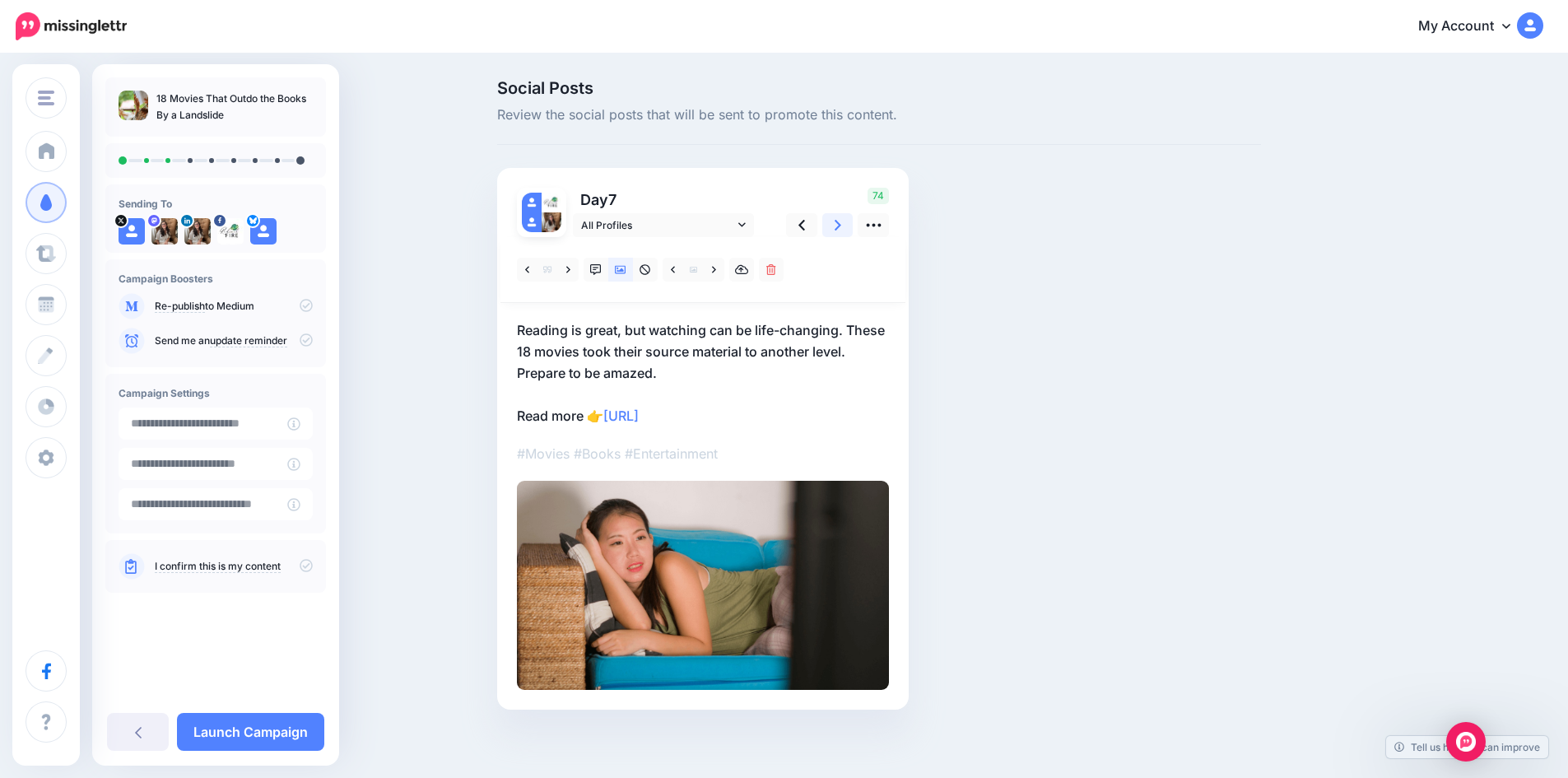
click at [842, 219] on icon at bounding box center [838, 226] width 7 height 18
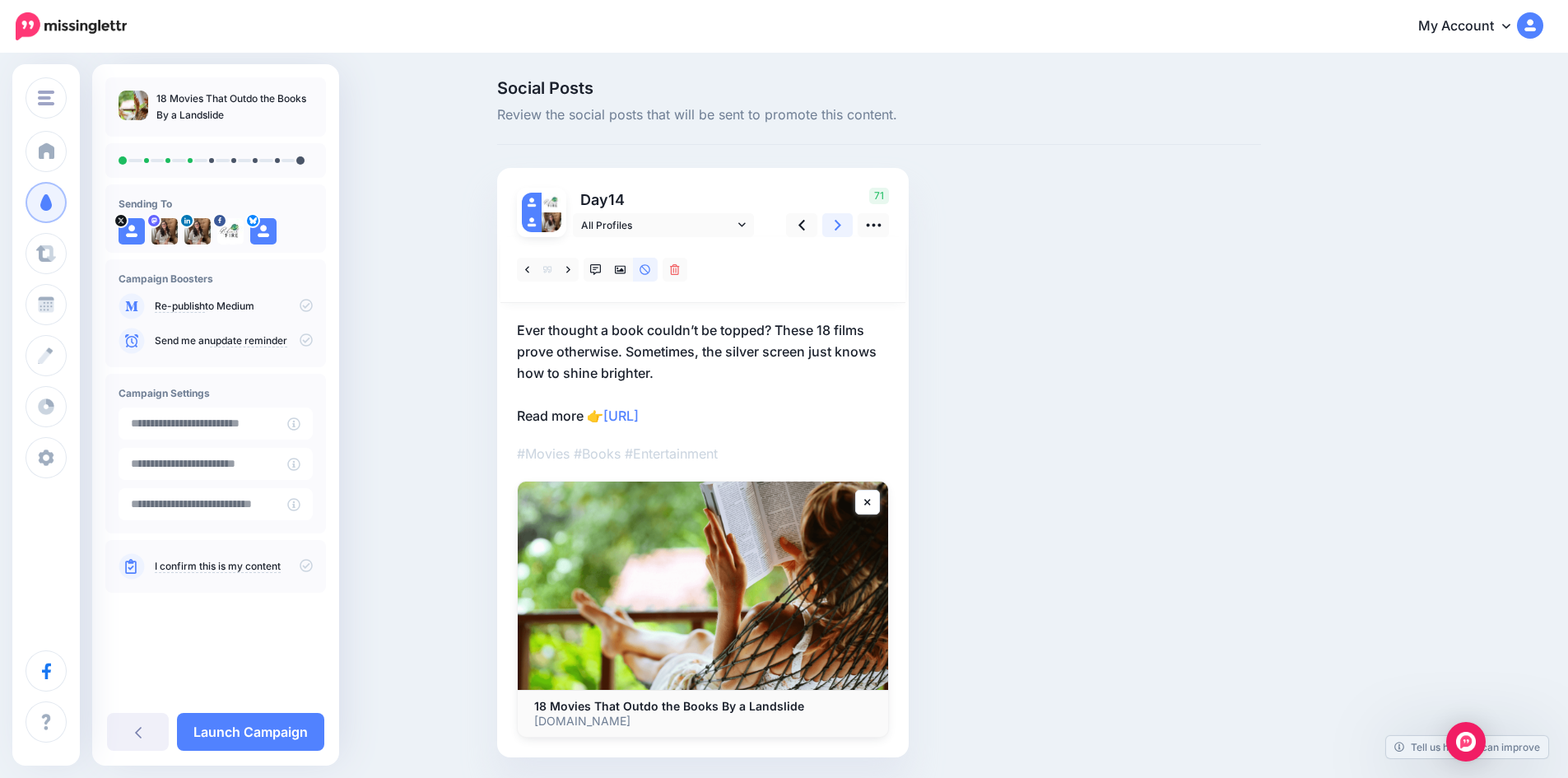
click at [842, 221] on icon at bounding box center [838, 225] width 7 height 11
click at [625, 270] on icon at bounding box center [621, 270] width 12 height 12
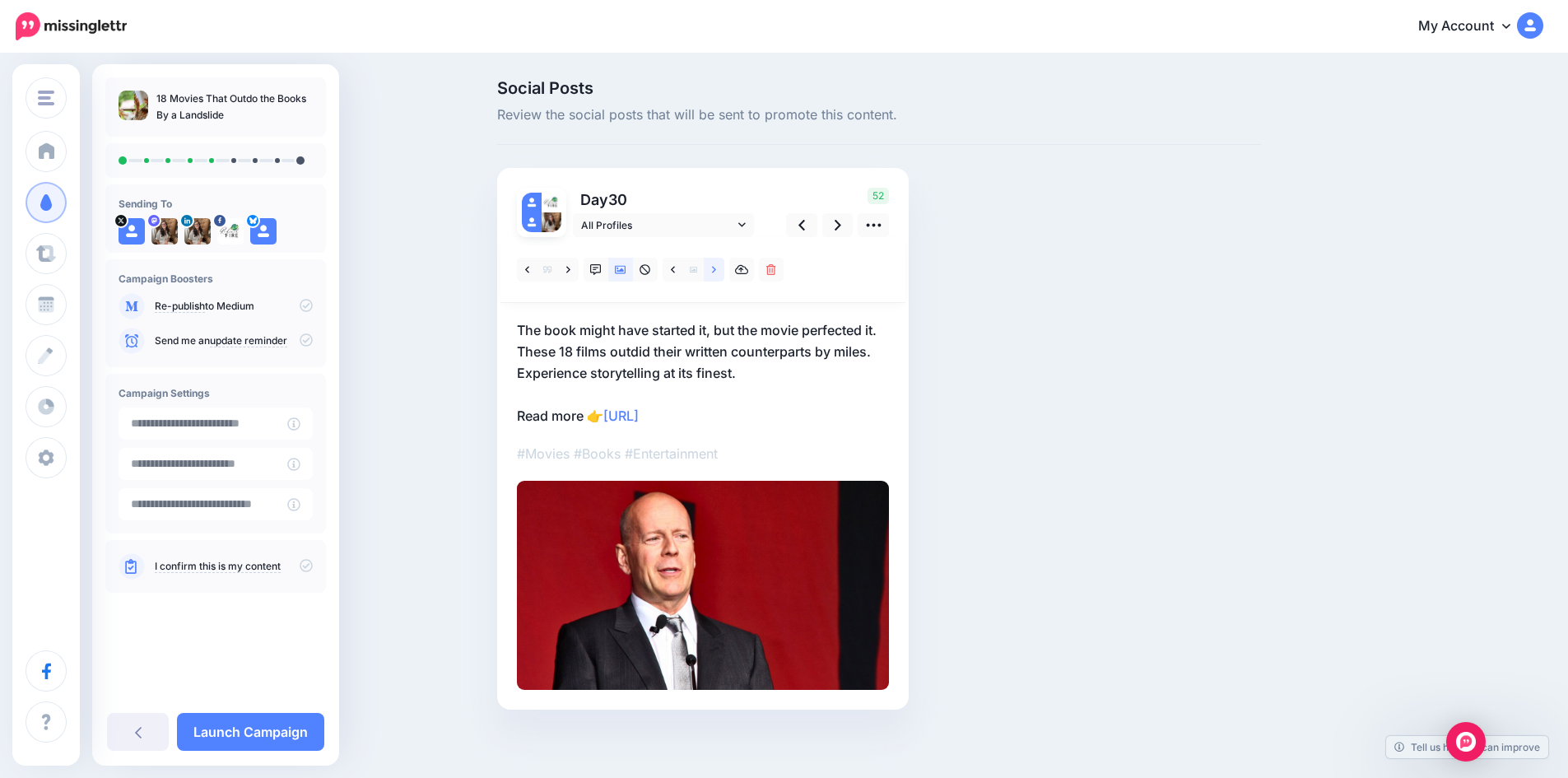
click at [717, 270] on icon at bounding box center [714, 270] width 4 height 12
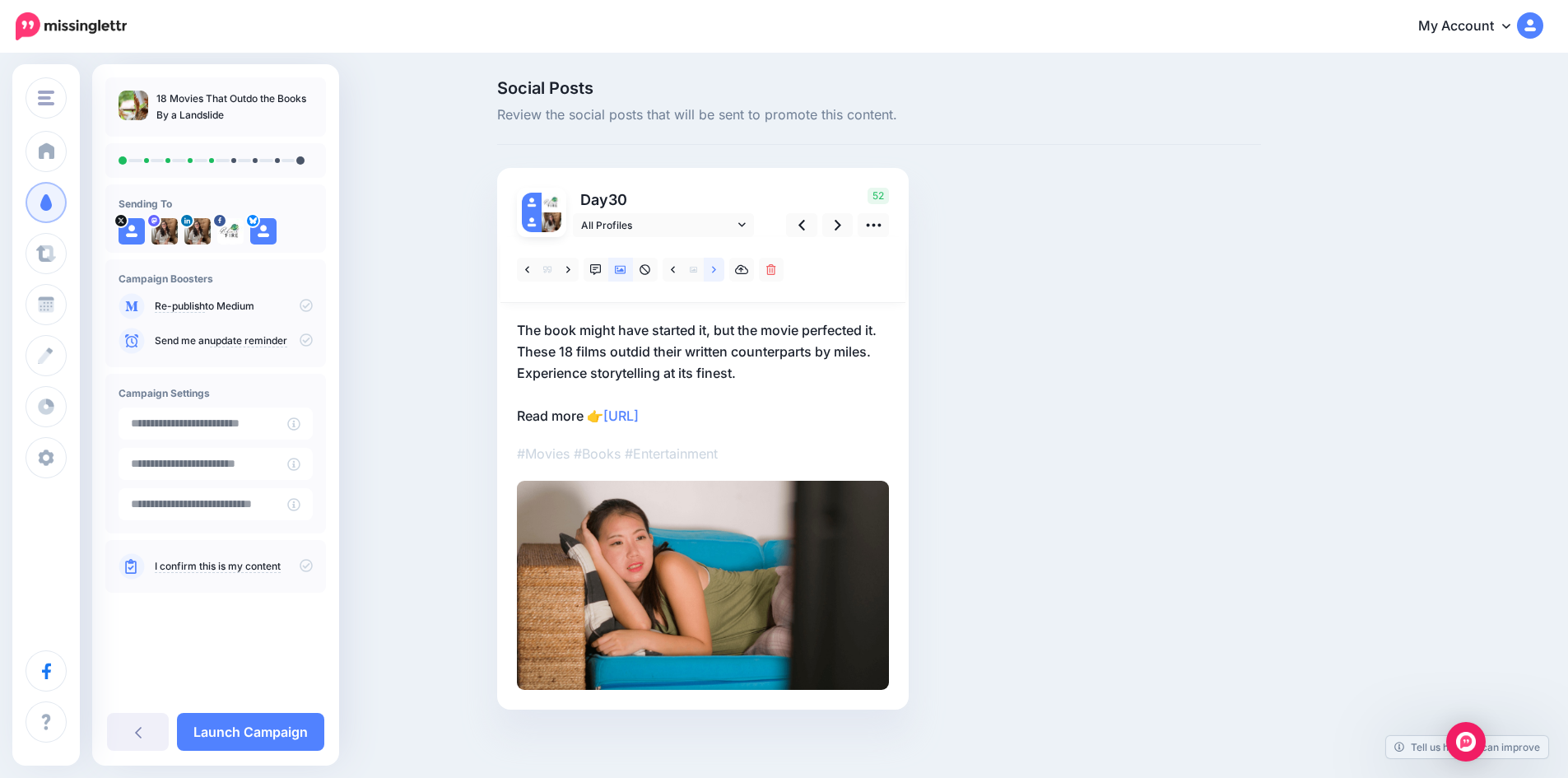
click at [717, 270] on icon at bounding box center [714, 270] width 4 height 12
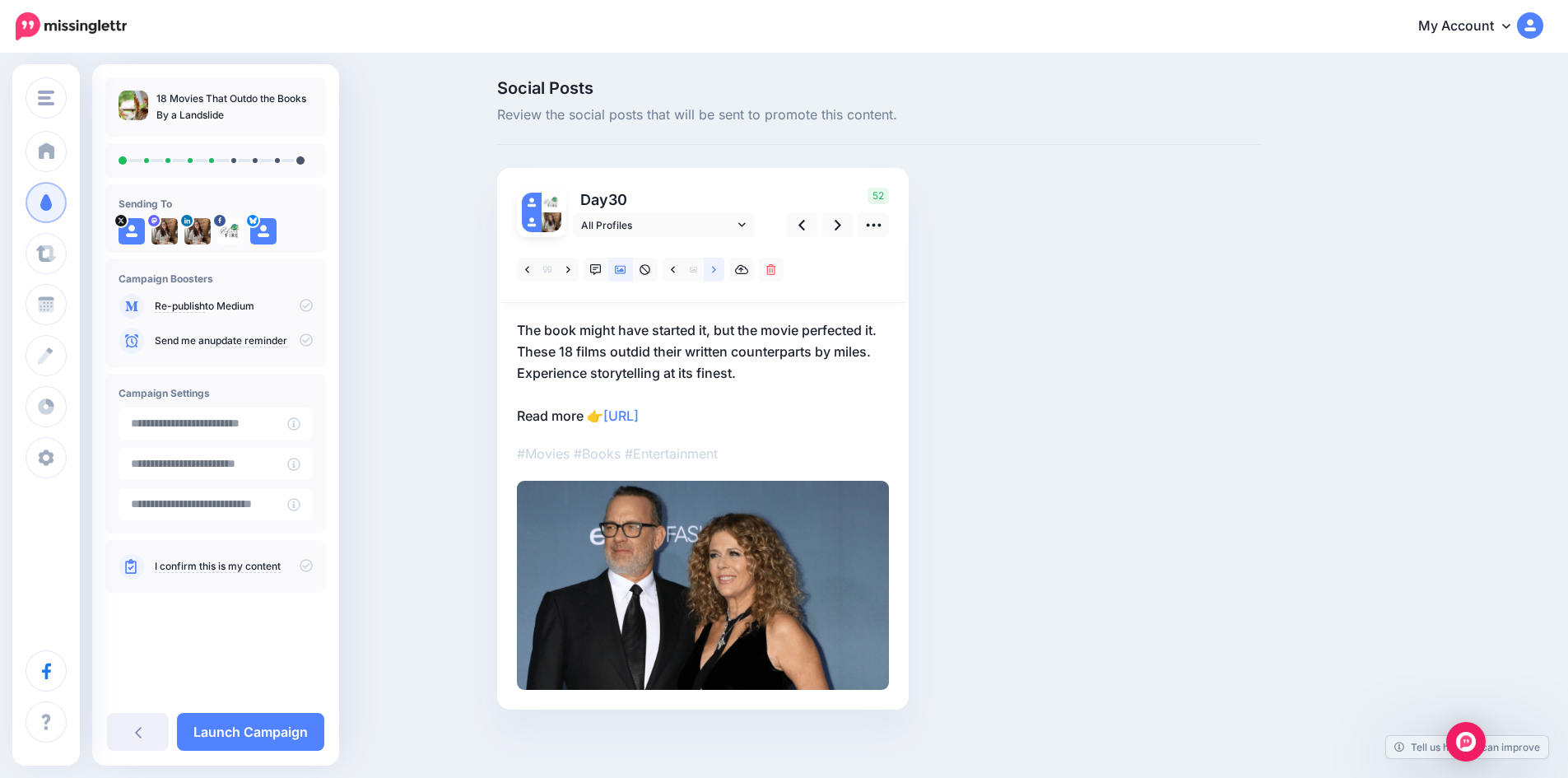
click at [717, 270] on icon at bounding box center [714, 270] width 4 height 12
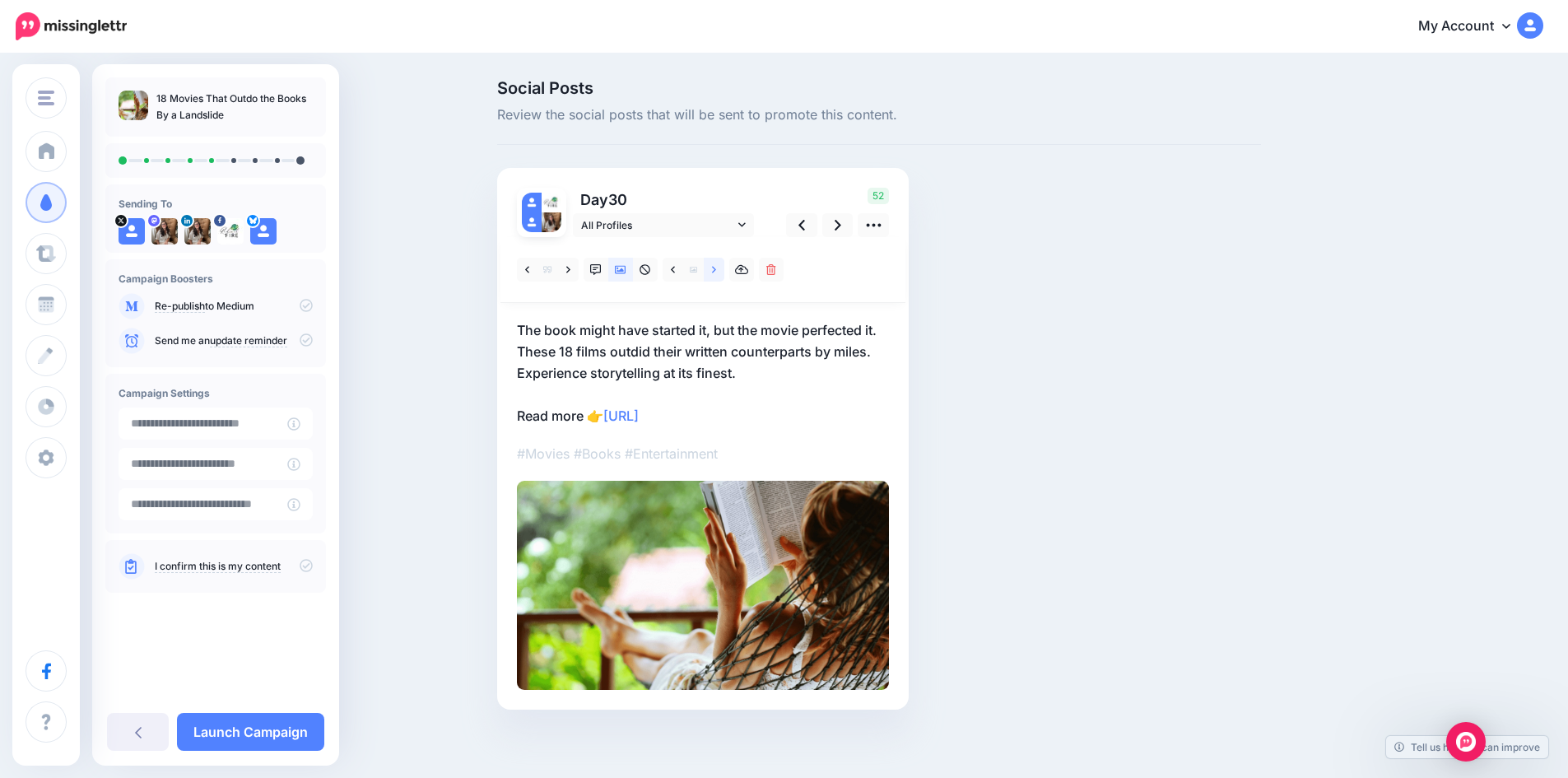
click at [717, 270] on icon at bounding box center [714, 270] width 4 height 12
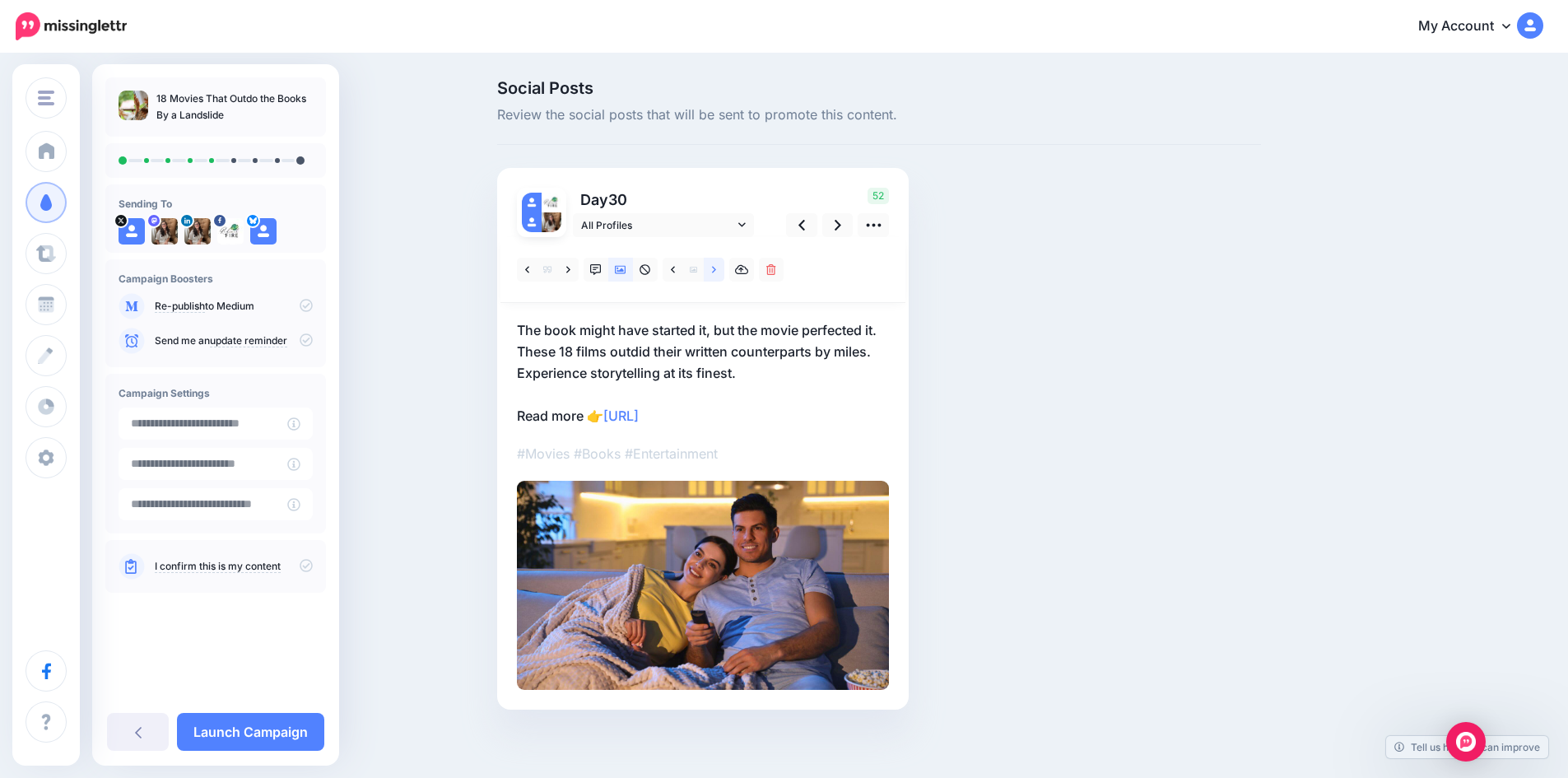
click at [717, 270] on icon at bounding box center [714, 270] width 4 height 12
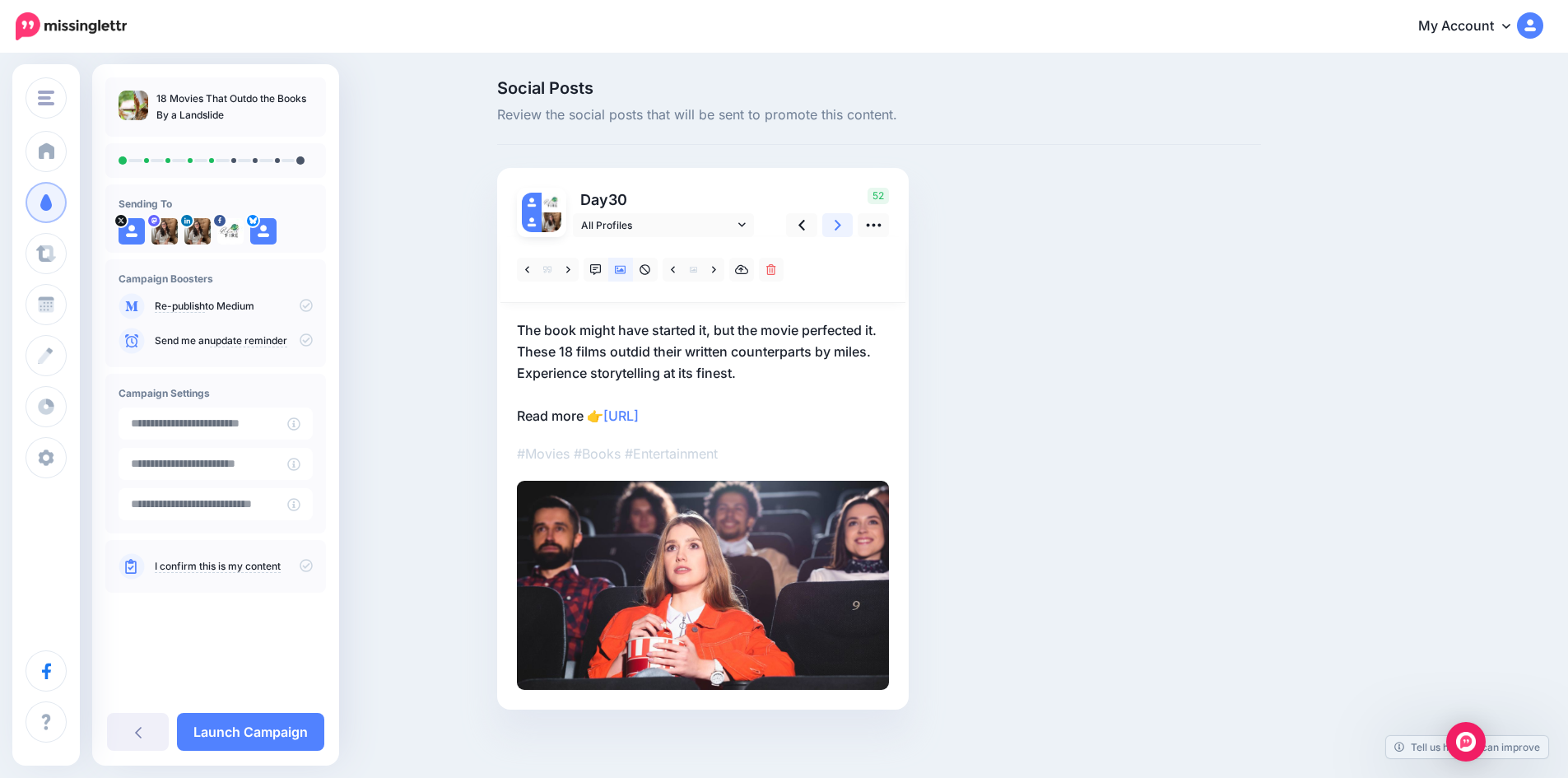
click at [842, 225] on icon at bounding box center [838, 226] width 7 height 18
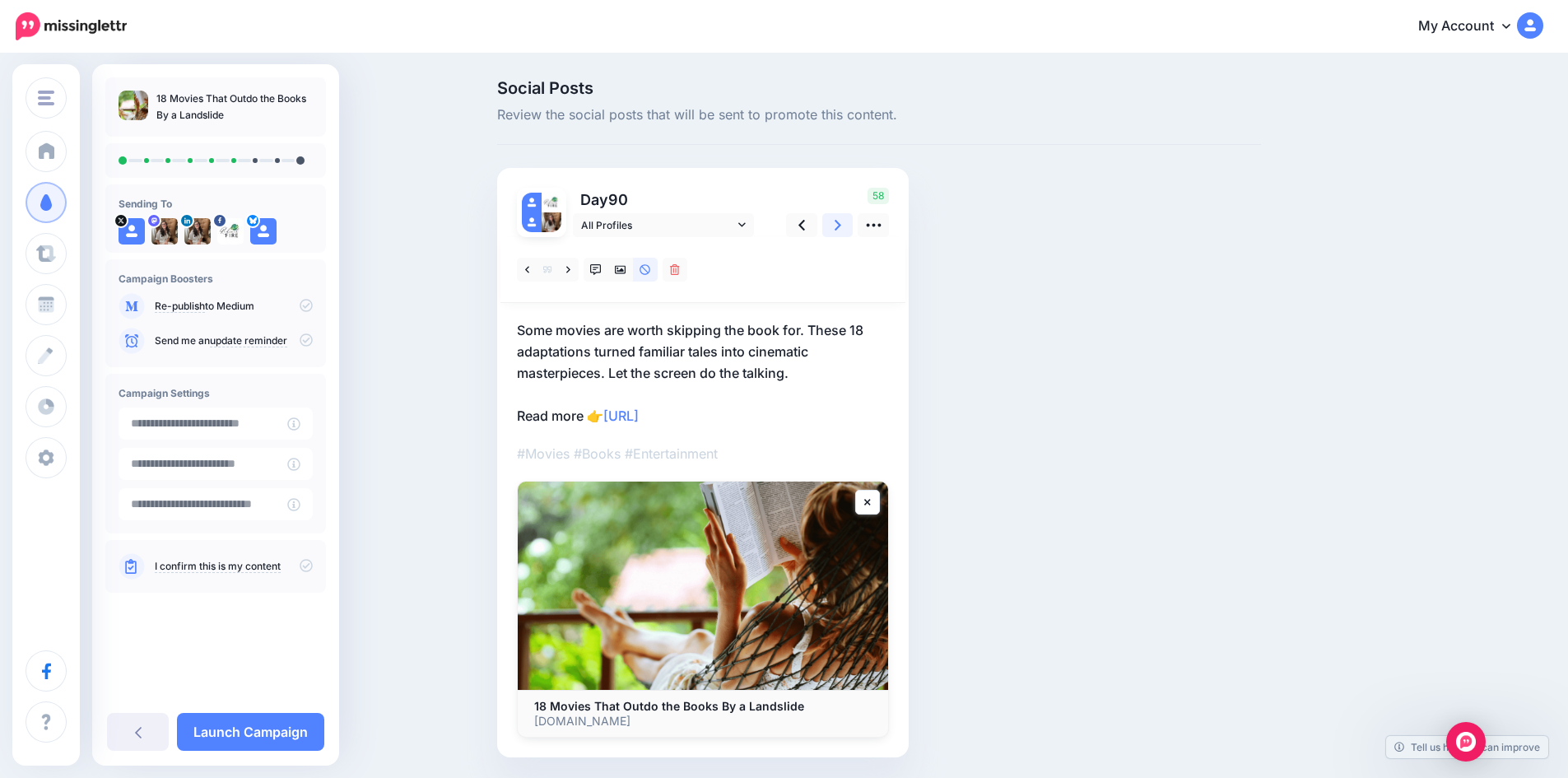
click at [841, 226] on icon at bounding box center [838, 226] width 7 height 18
click at [626, 270] on icon at bounding box center [621, 270] width 12 height 8
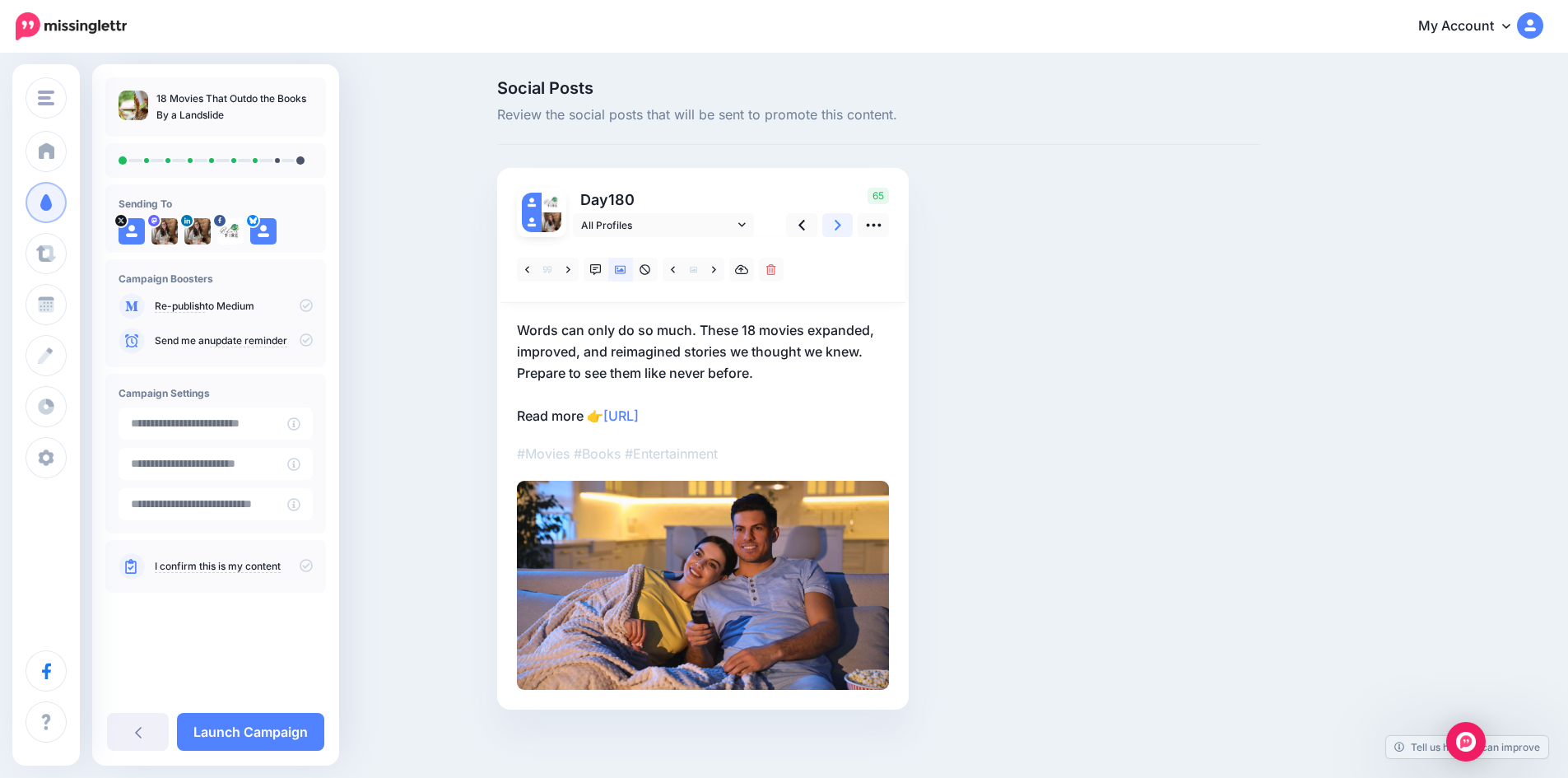
click at [842, 230] on icon at bounding box center [838, 226] width 7 height 18
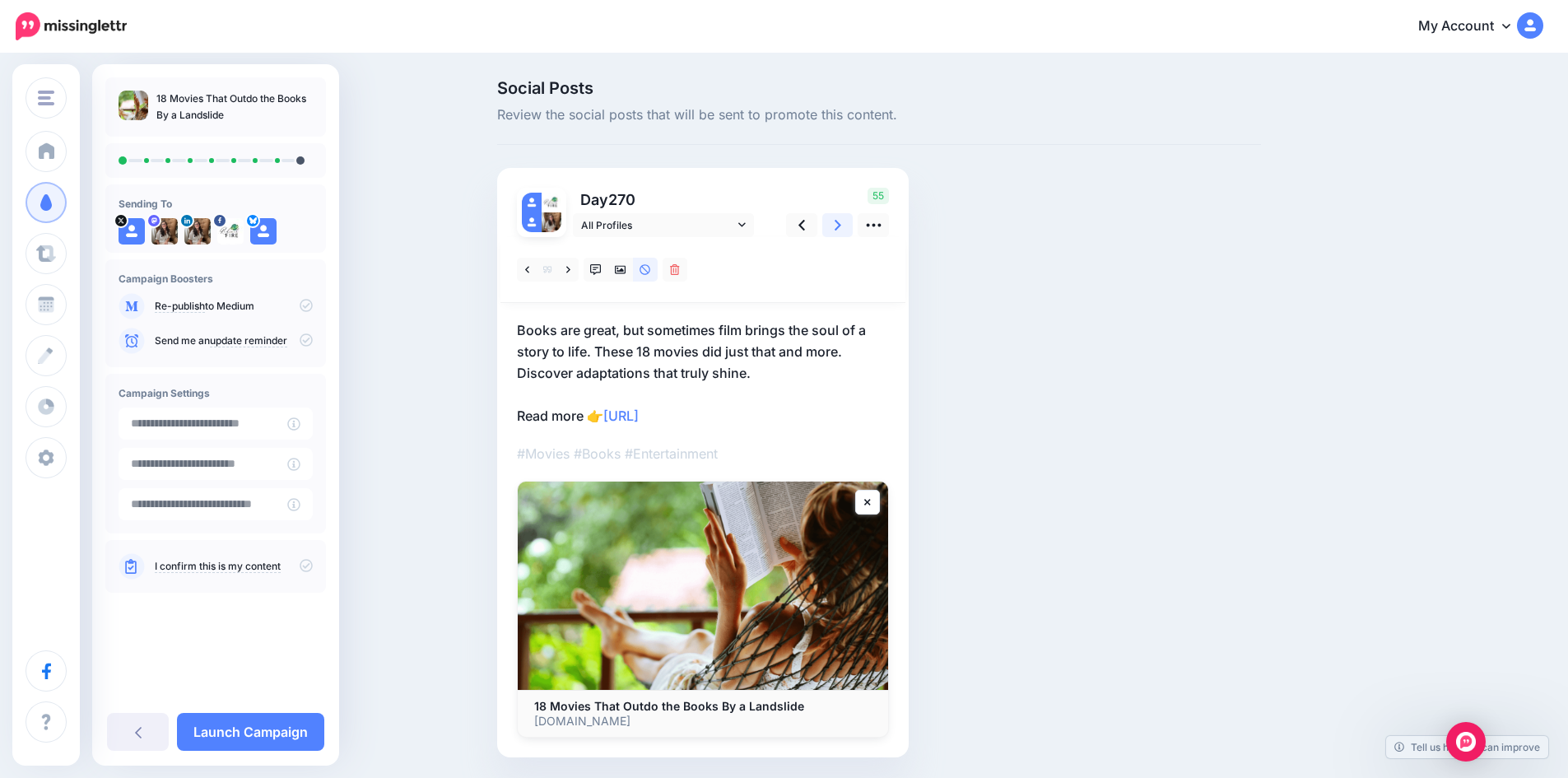
click at [842, 230] on icon at bounding box center [838, 226] width 7 height 18
click at [623, 271] on icon at bounding box center [621, 270] width 12 height 12
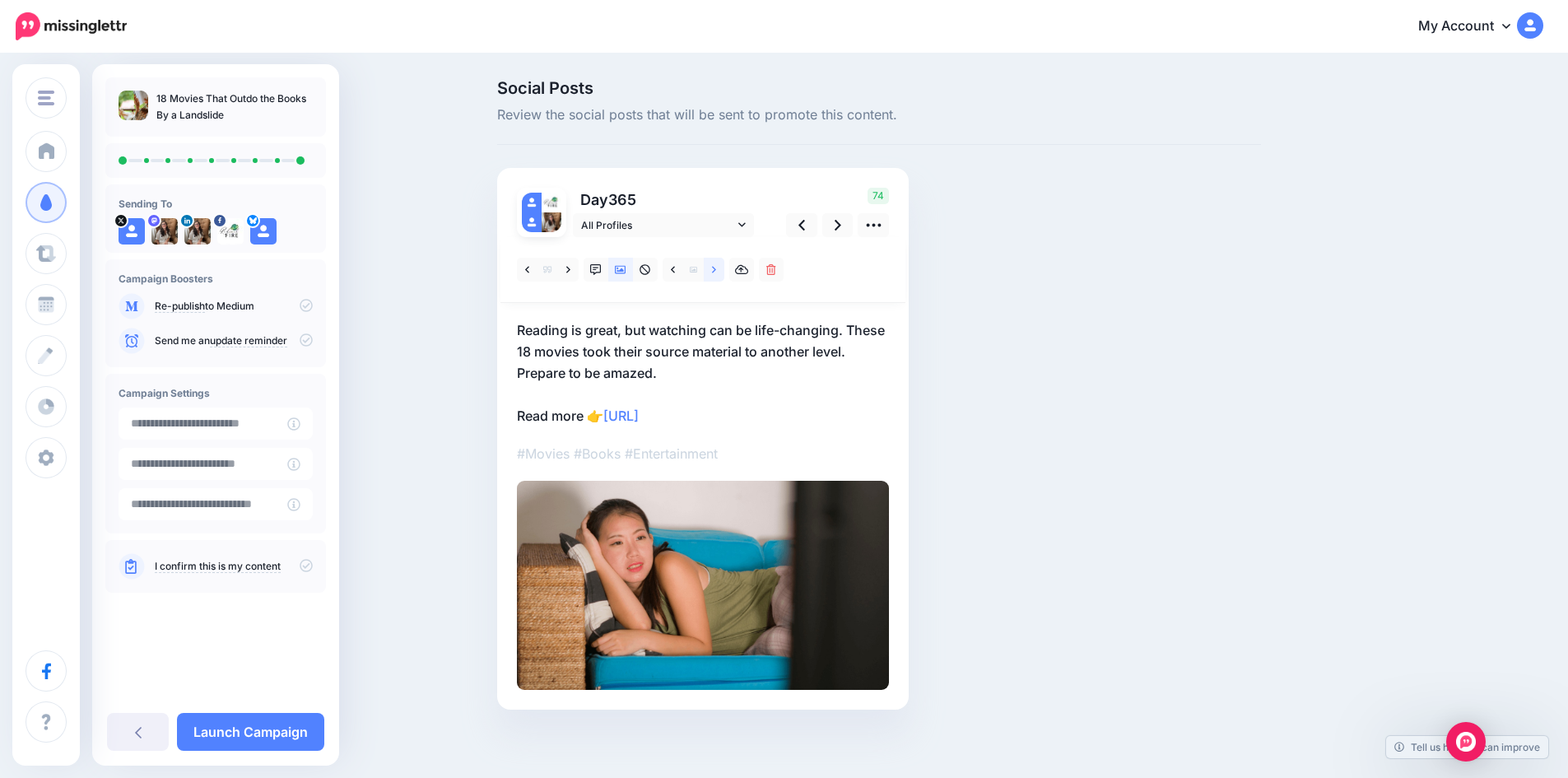
click at [717, 275] on icon at bounding box center [714, 270] width 4 height 12
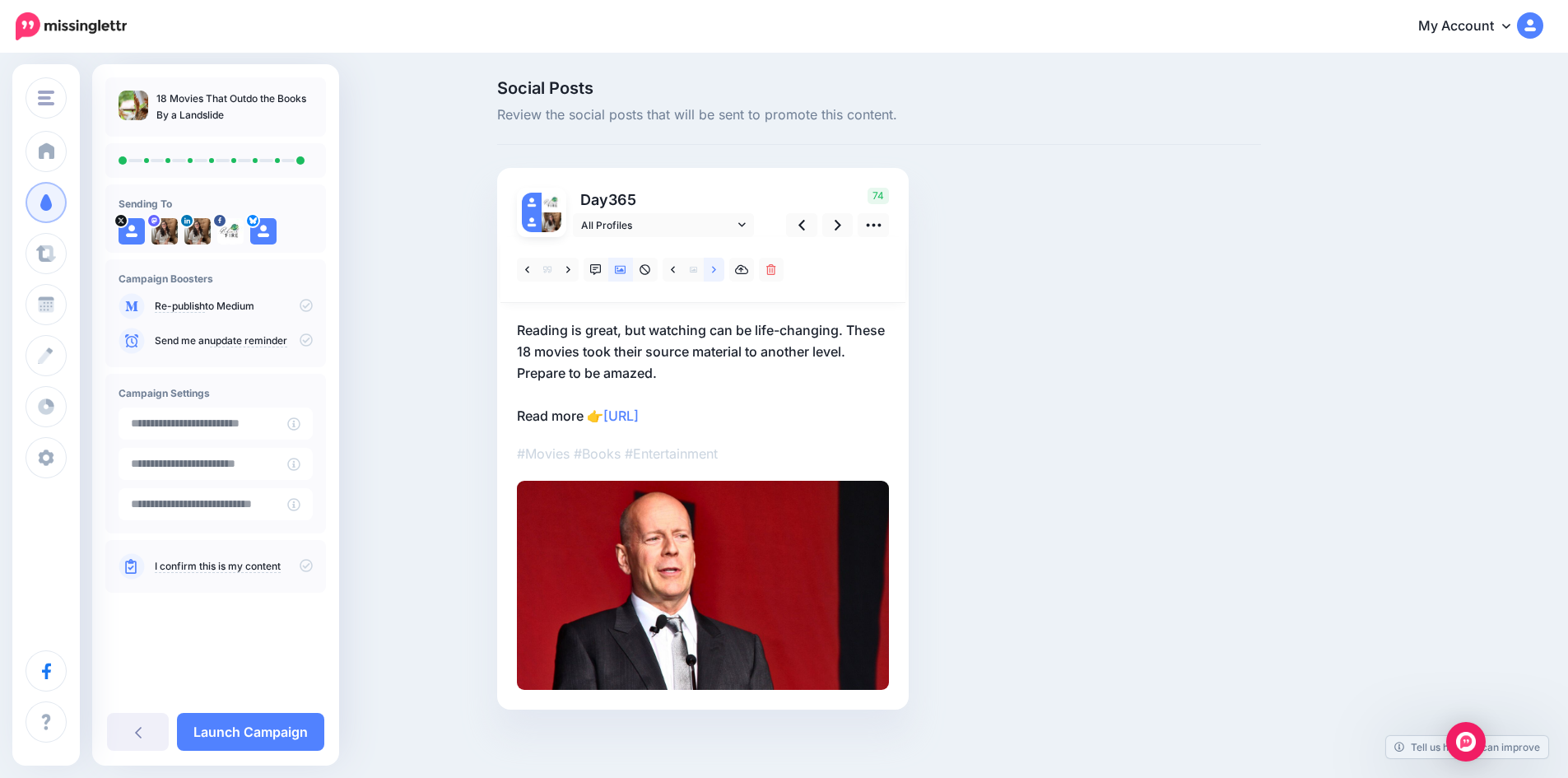
click at [717, 275] on icon at bounding box center [714, 270] width 4 height 12
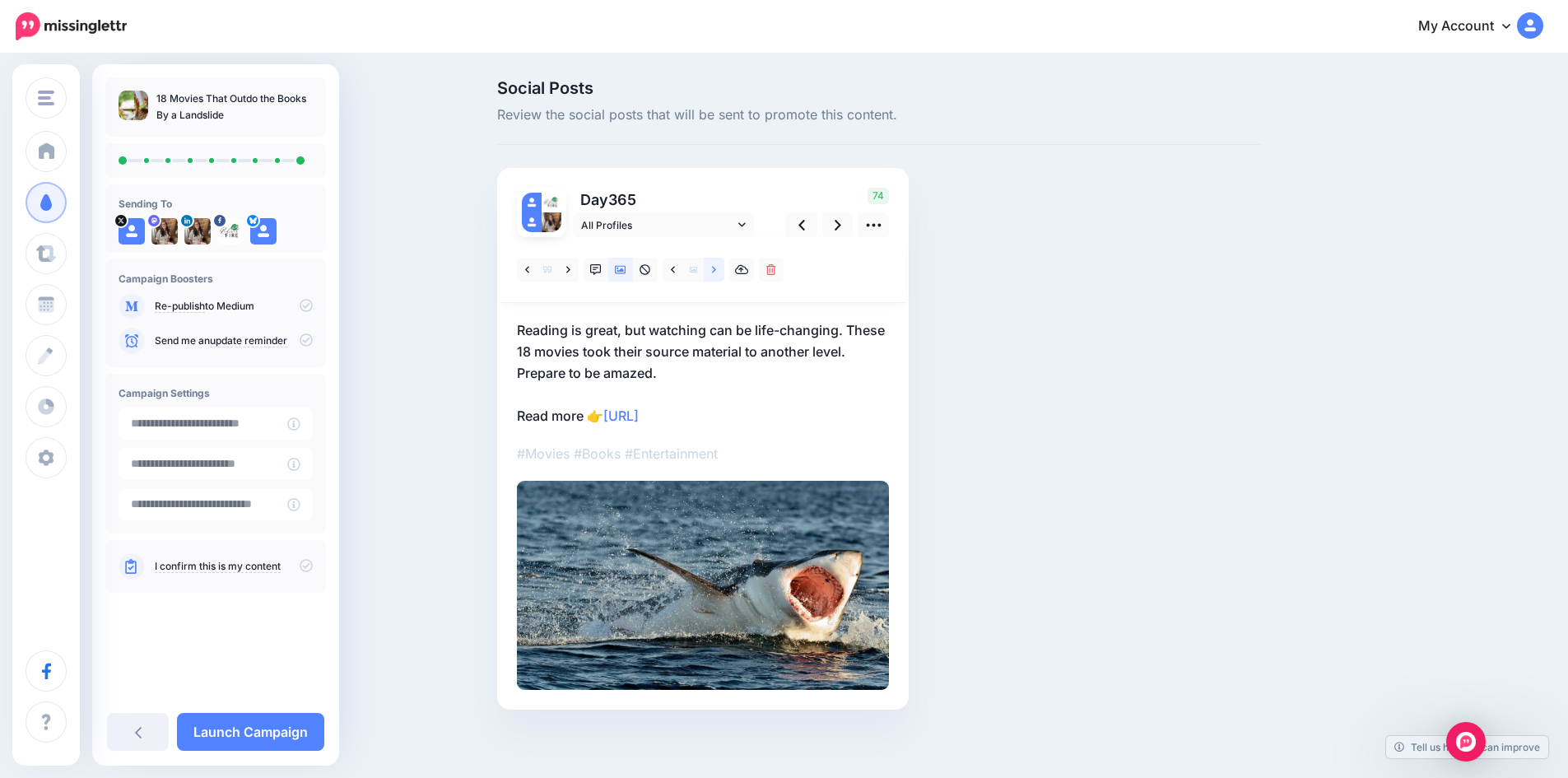
click at [717, 275] on icon at bounding box center [714, 270] width 4 height 12
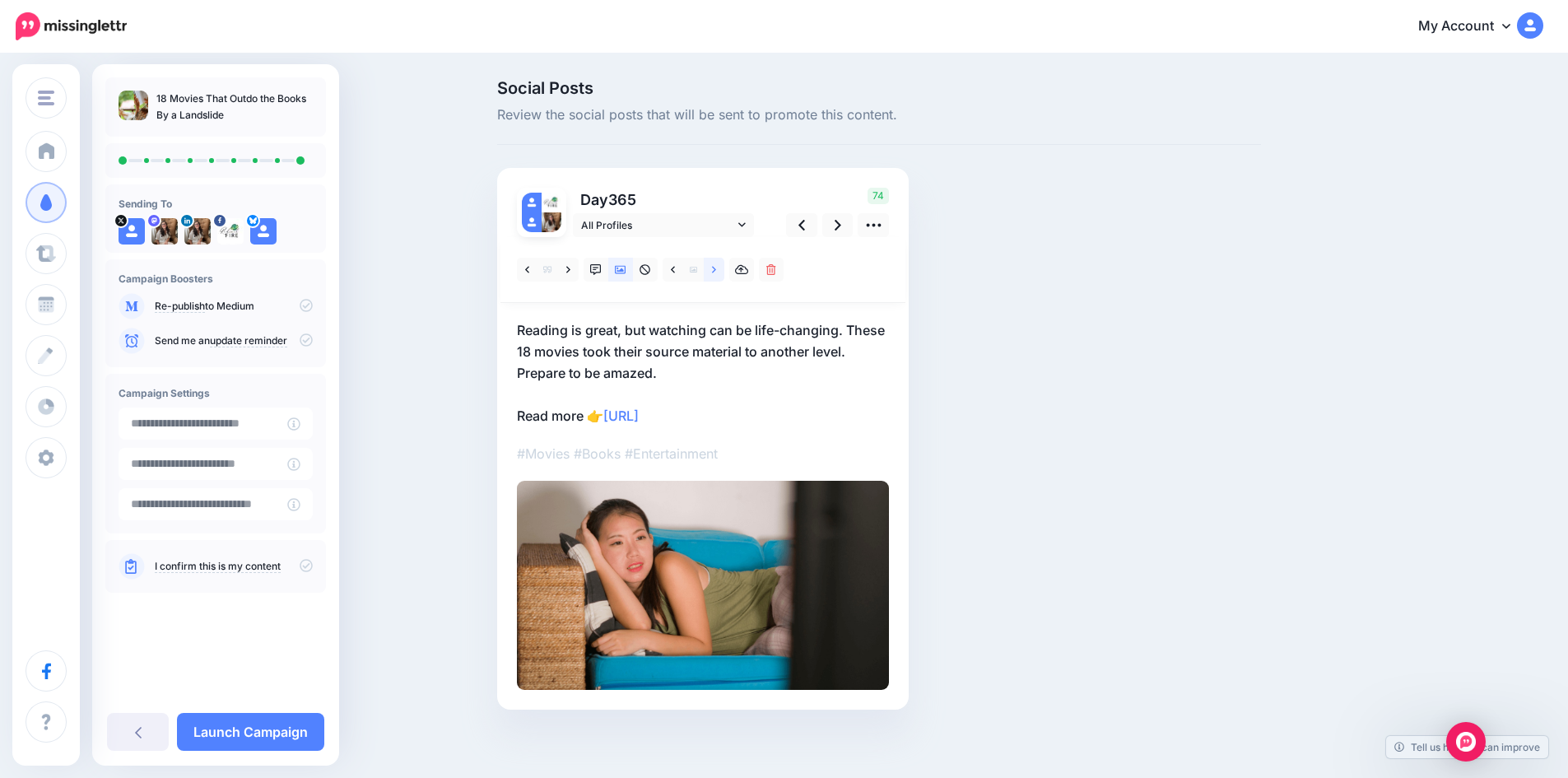
click at [718, 274] on link at bounding box center [714, 270] width 21 height 24
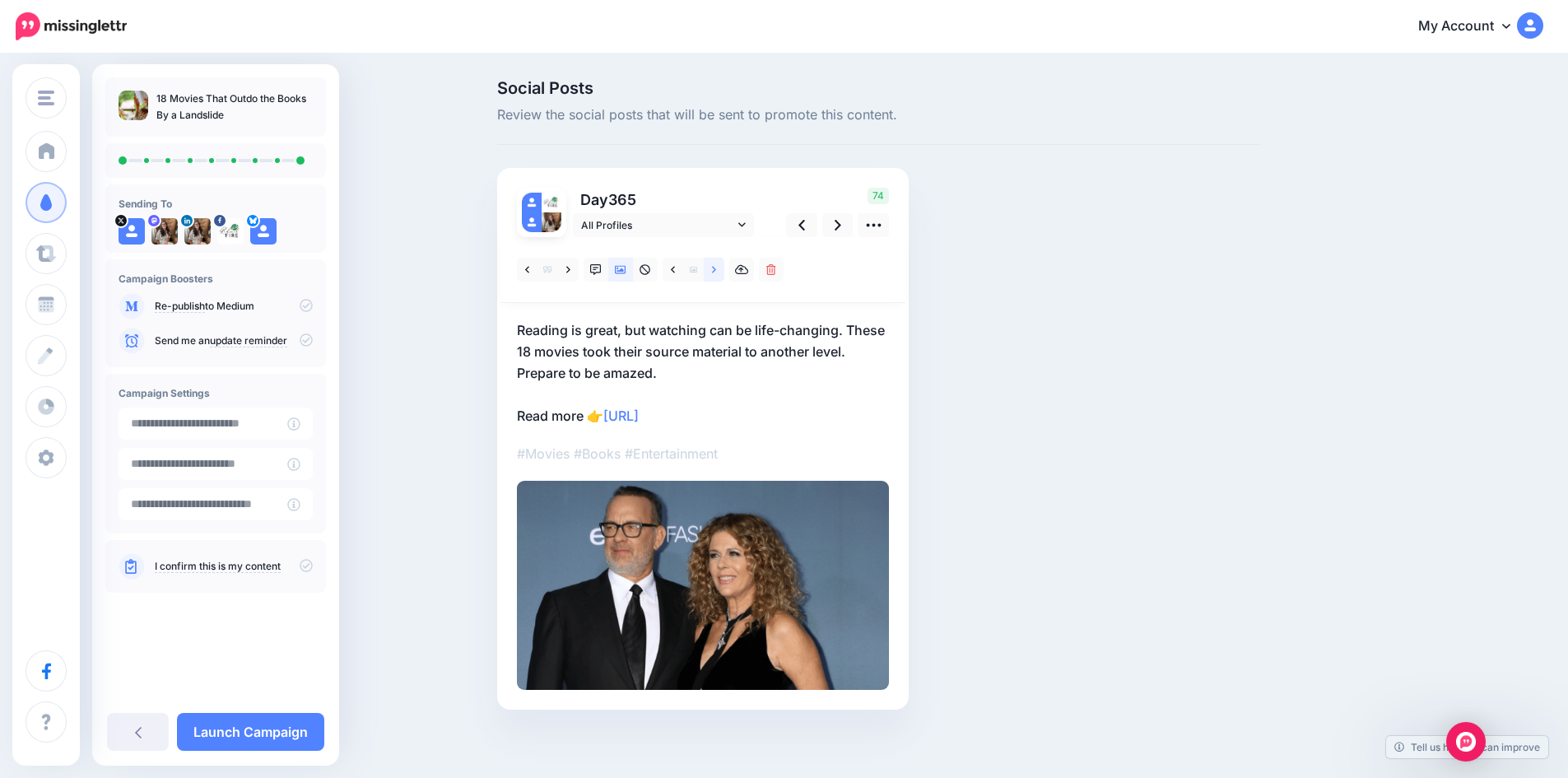
click at [718, 274] on link at bounding box center [714, 270] width 21 height 24
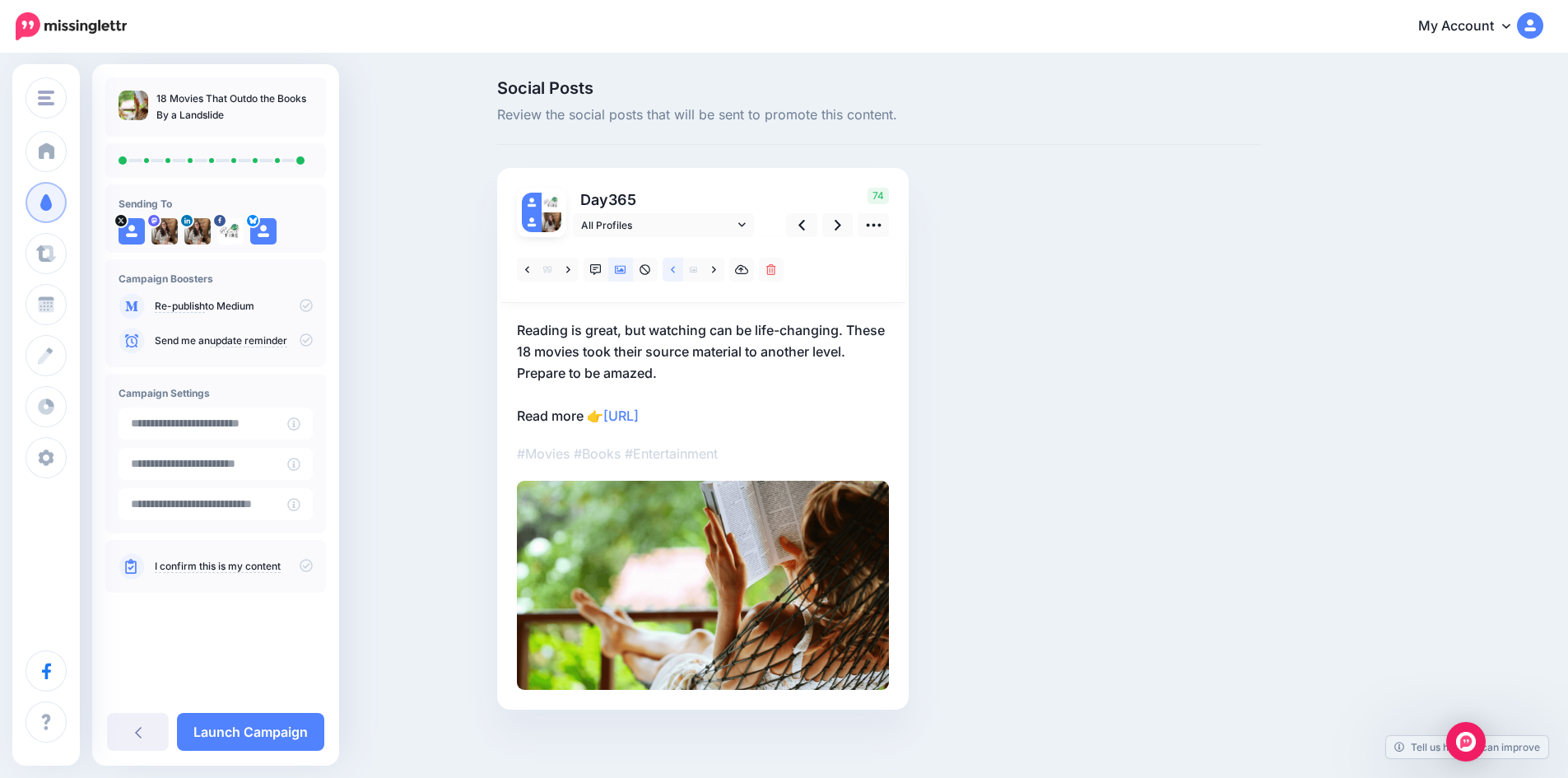
click at [675, 270] on icon at bounding box center [673, 269] width 4 height 7
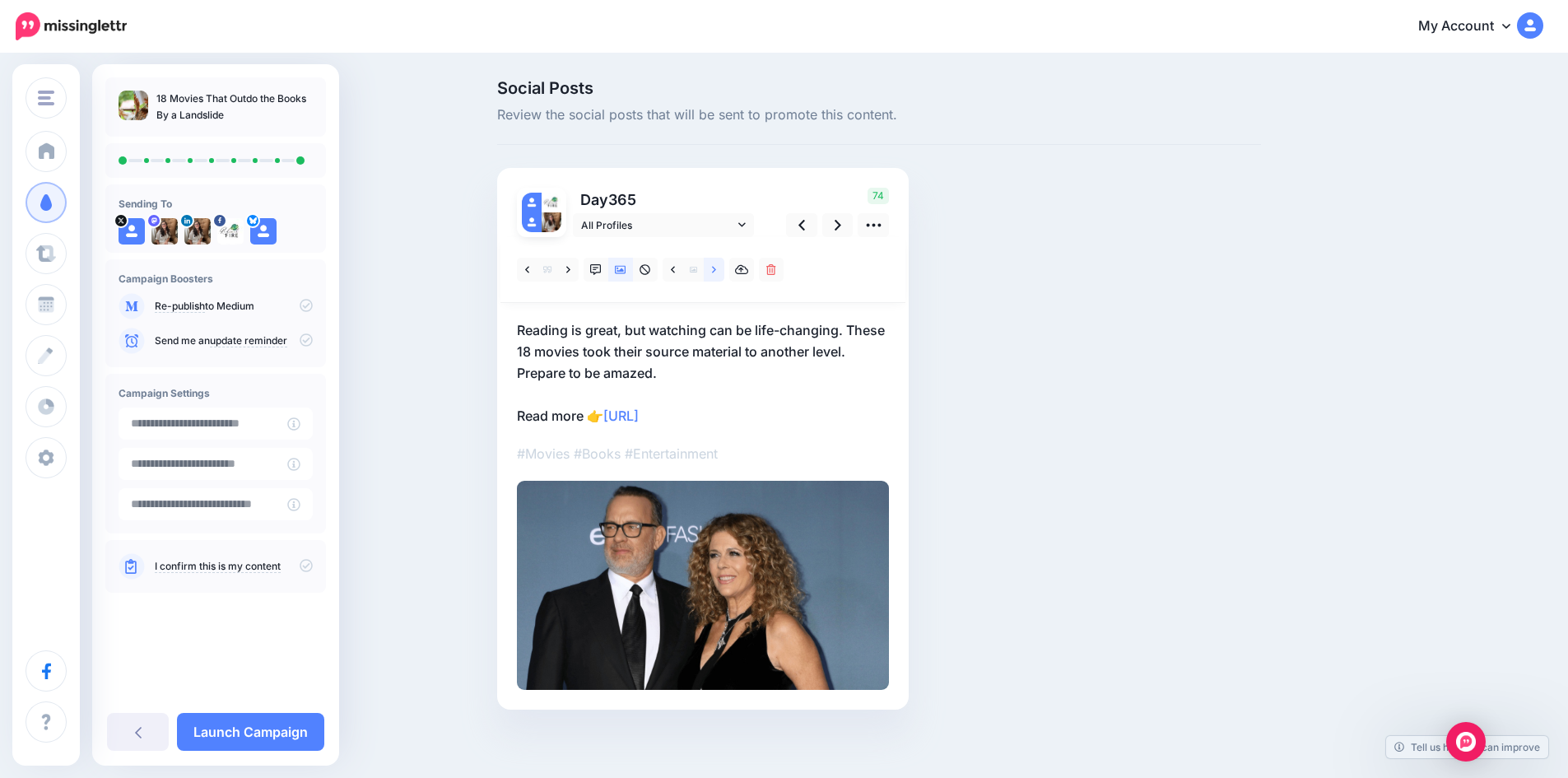
click at [722, 272] on link at bounding box center [714, 270] width 21 height 24
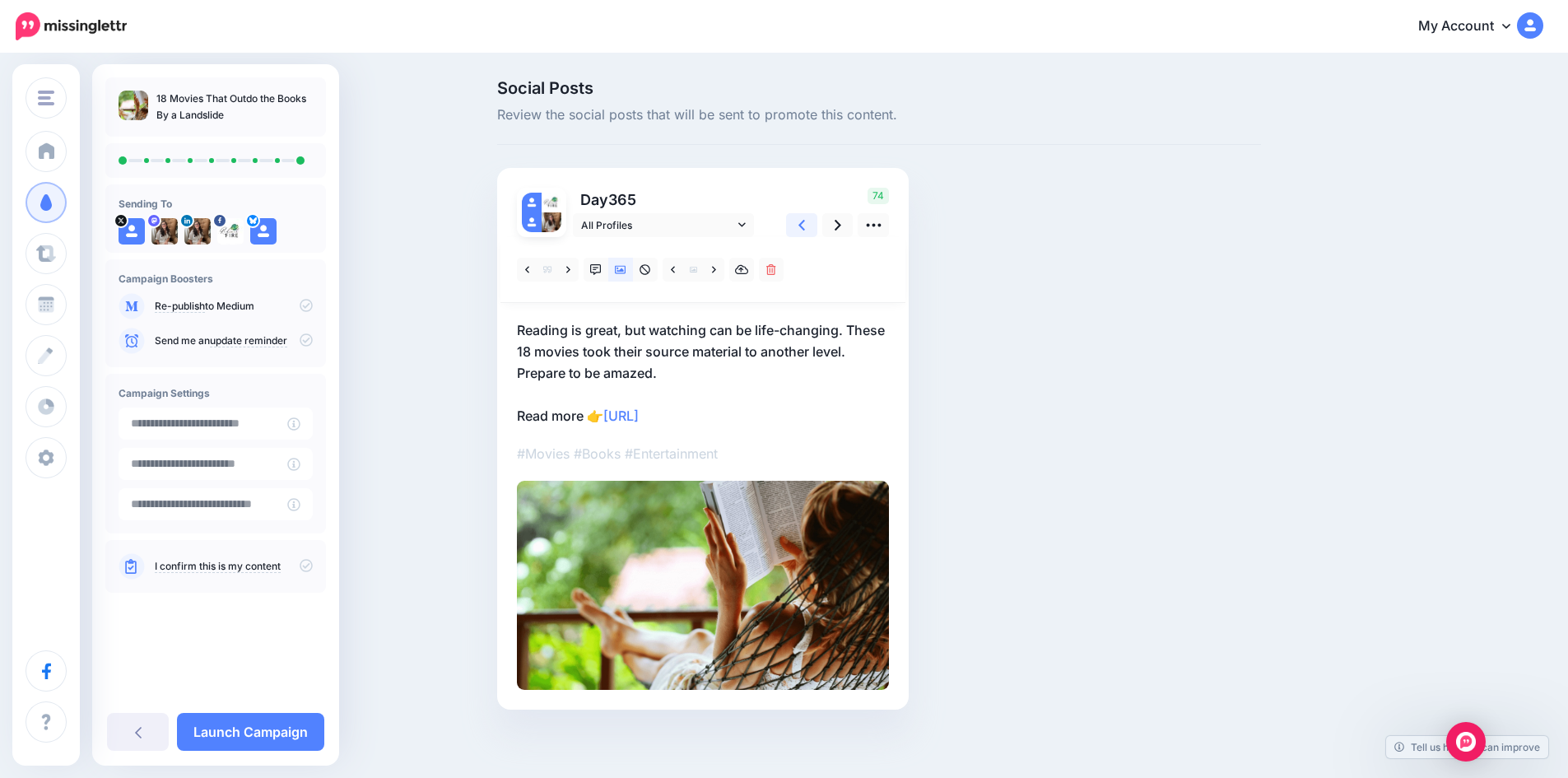
click at [805, 226] on icon at bounding box center [801, 225] width 7 height 11
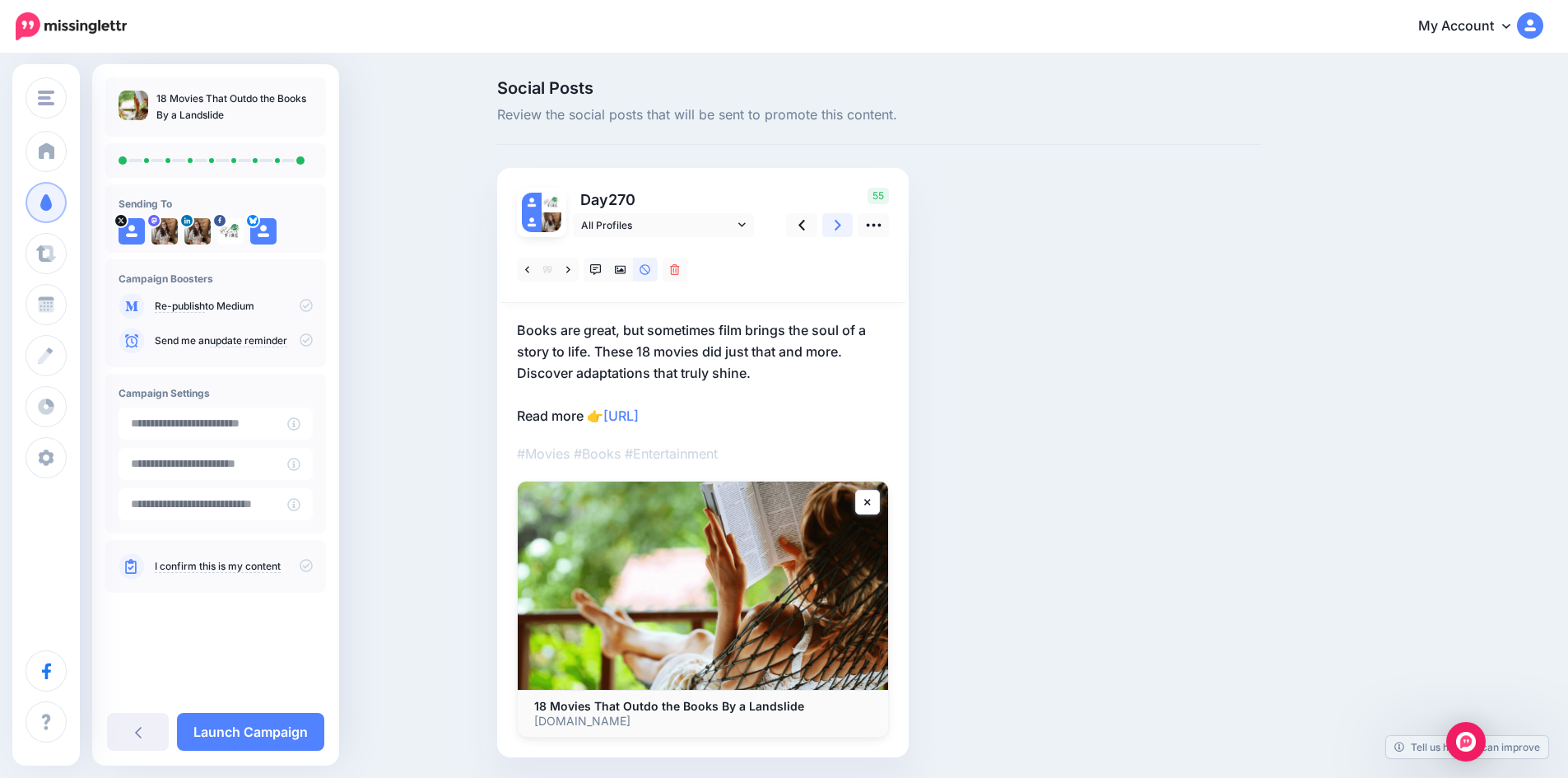
click at [842, 222] on icon at bounding box center [838, 225] width 7 height 11
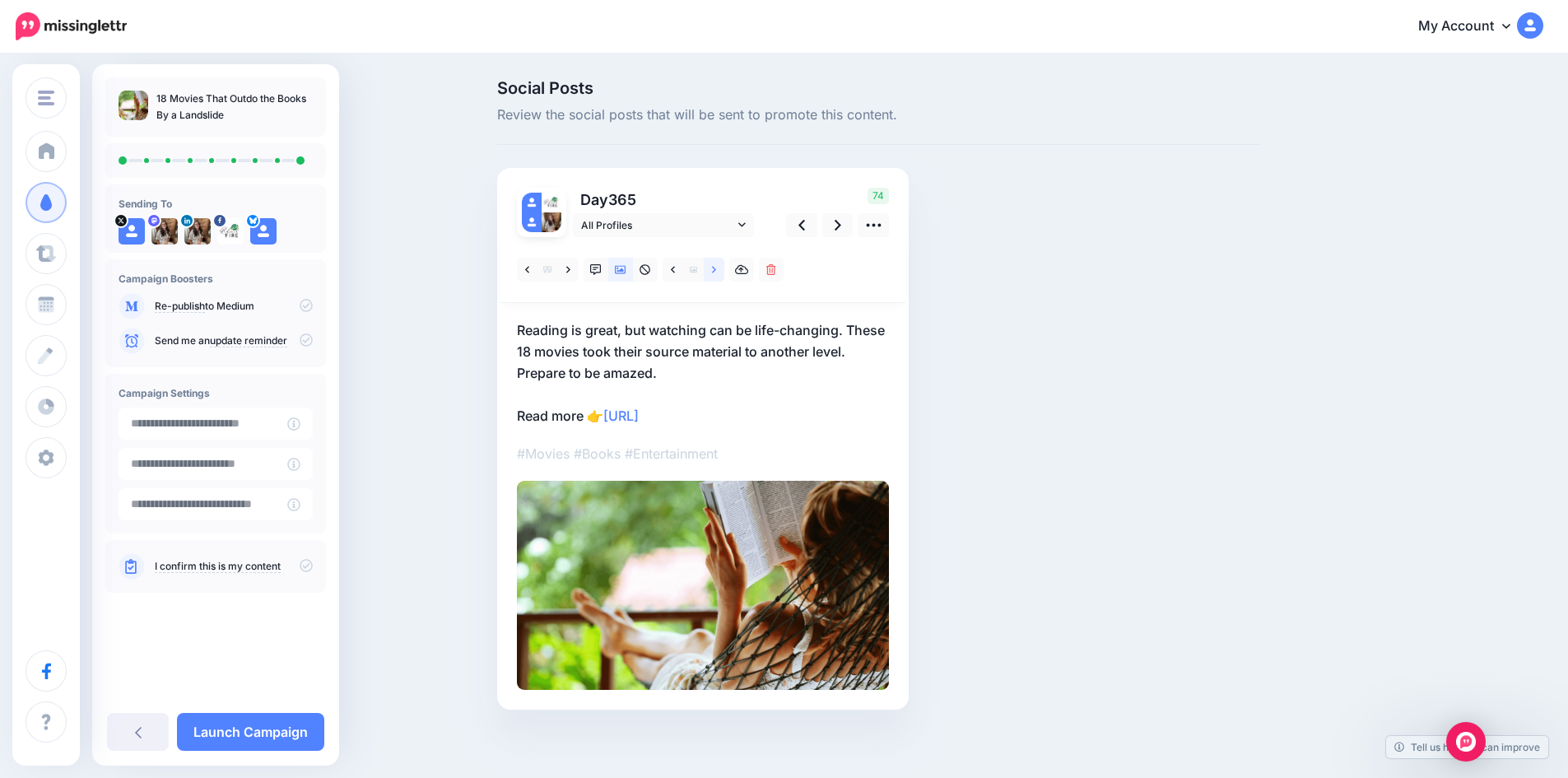
click at [717, 267] on icon at bounding box center [714, 269] width 4 height 7
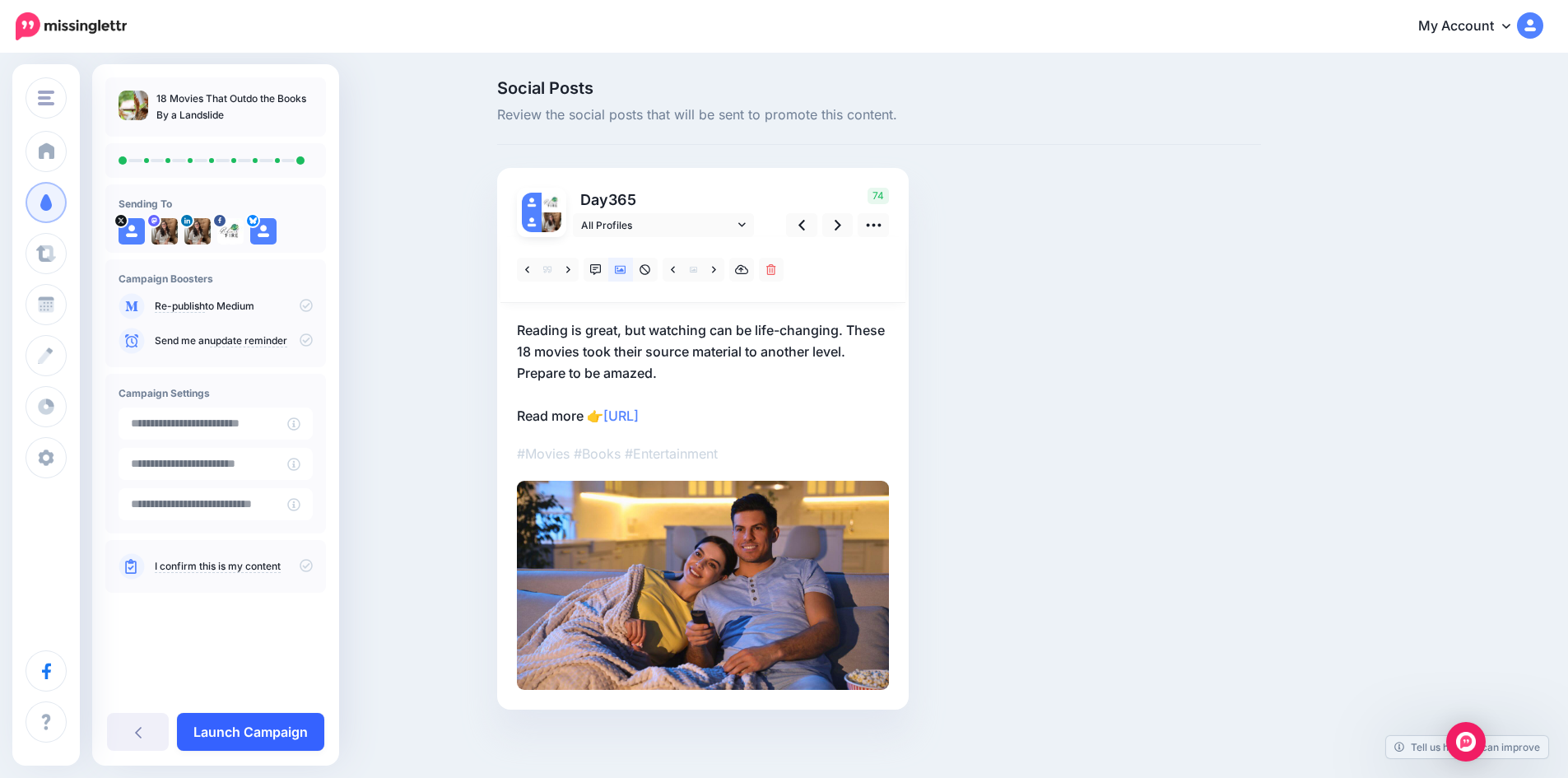
click at [285, 727] on link "Launch Campaign" at bounding box center [251, 732] width 148 height 37
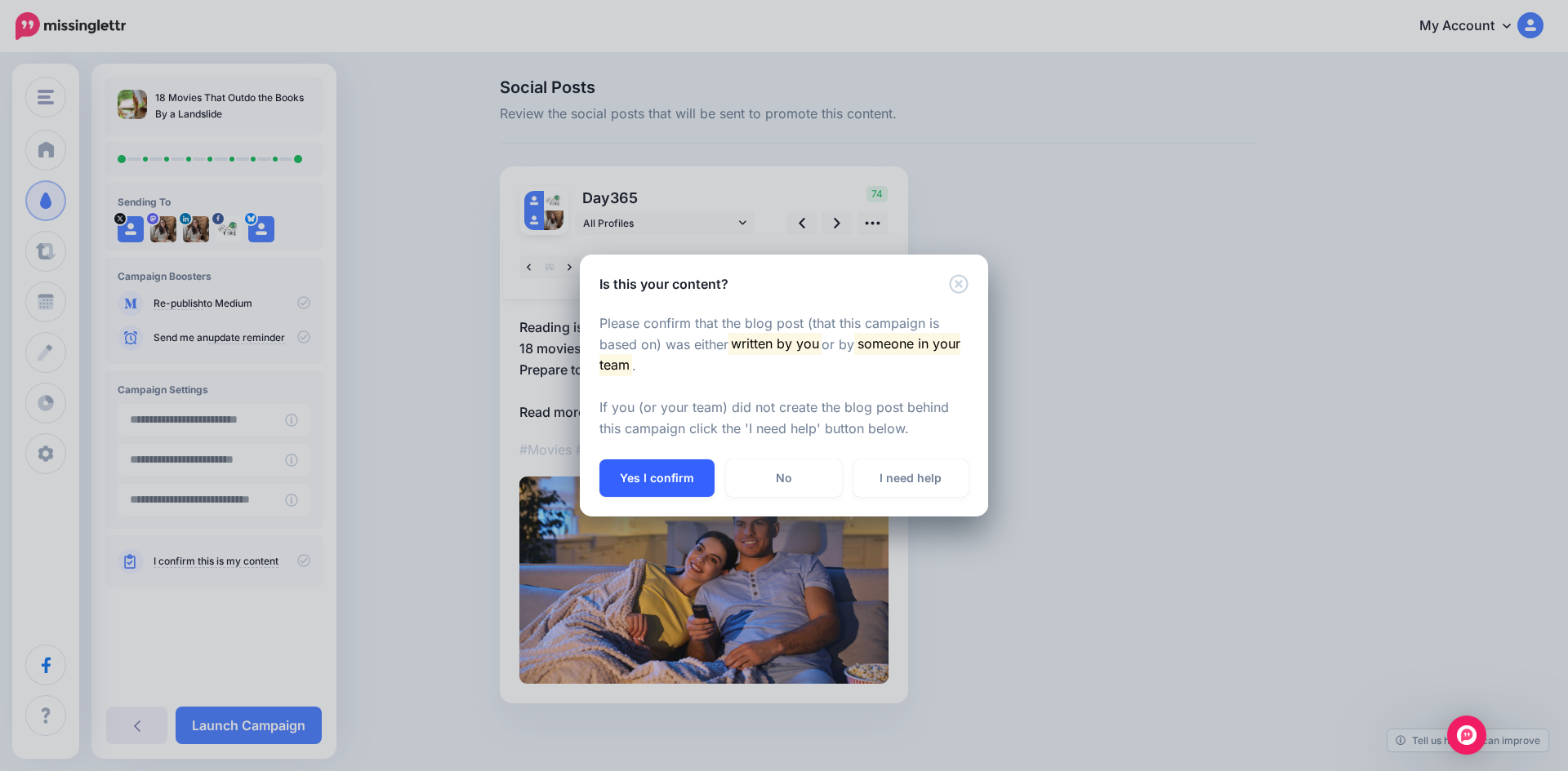
click at [667, 474] on button "Yes I confirm" at bounding box center [657, 478] width 115 height 37
